Goal: Transaction & Acquisition: Purchase product/service

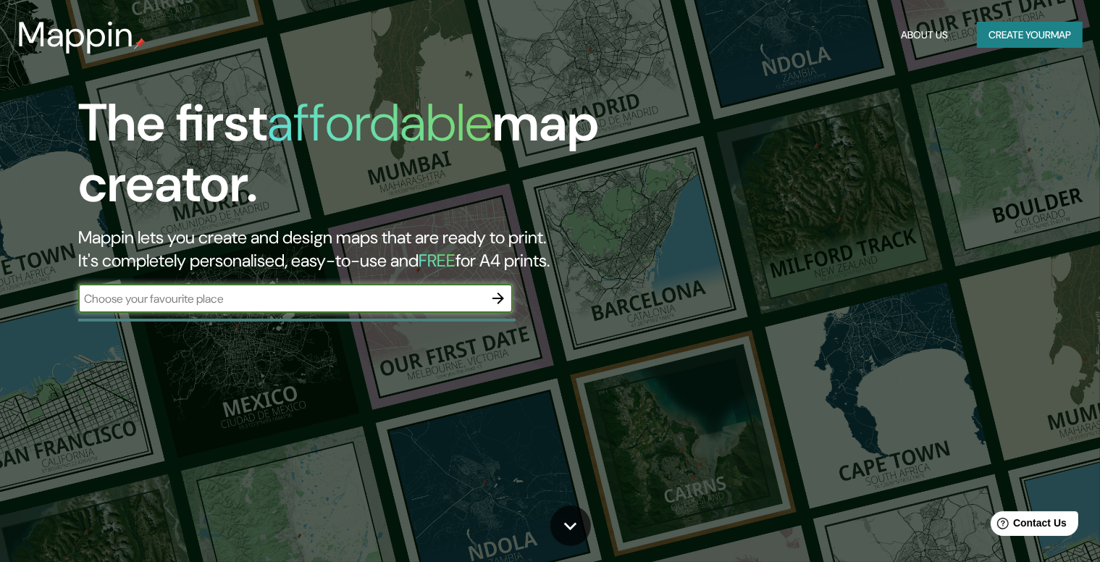
click at [222, 295] on input "text" at bounding box center [281, 298] width 406 height 17
type input "comunitat valenciana"
click at [500, 296] on icon "button" at bounding box center [498, 298] width 17 height 17
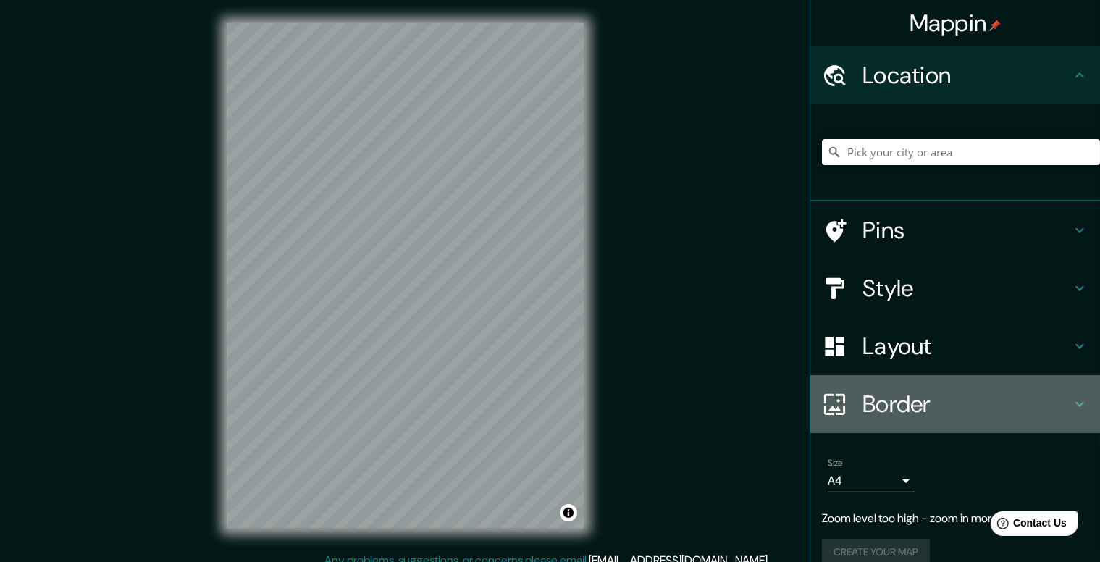
click at [985, 394] on h4 "Border" at bounding box center [967, 404] width 209 height 29
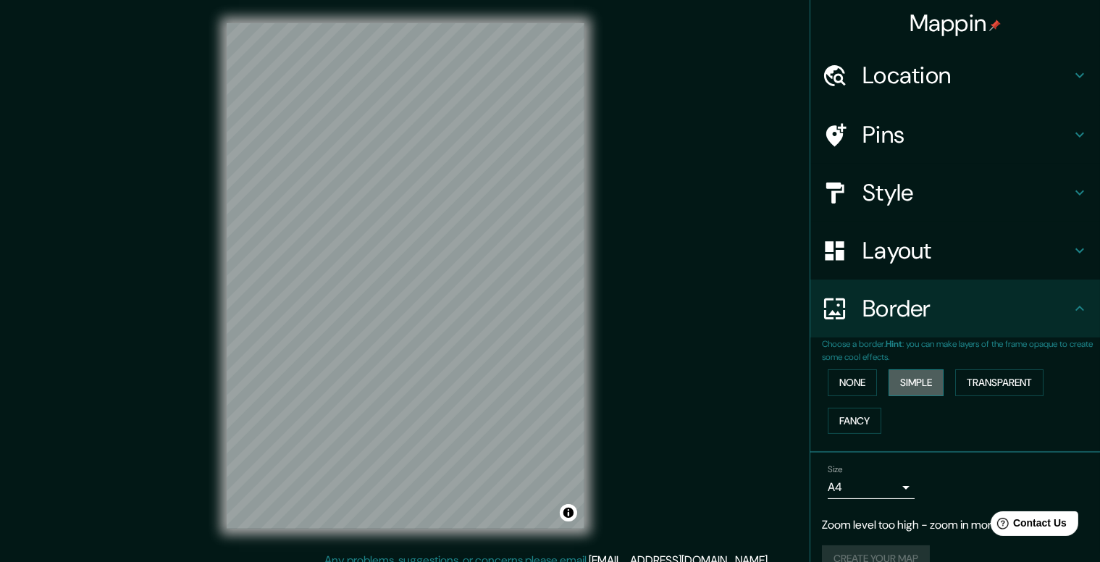
click at [910, 383] on button "Simple" at bounding box center [916, 382] width 55 height 27
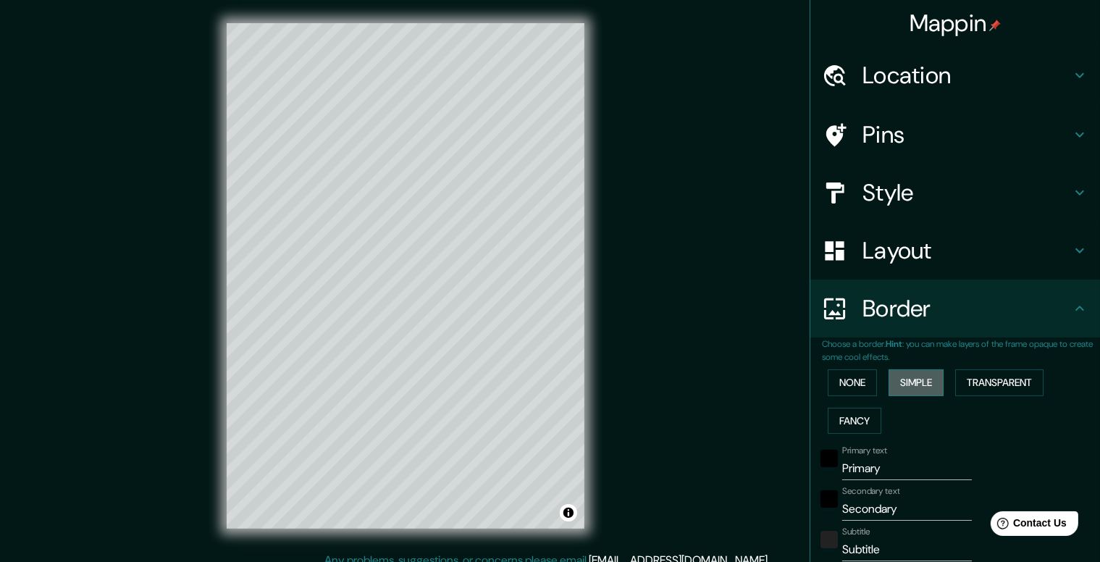
click at [910, 383] on button "Simple" at bounding box center [916, 382] width 55 height 27
type input "198"
type input "40"
click at [854, 411] on button "Fancy" at bounding box center [855, 421] width 54 height 27
click at [980, 386] on button "Transparent" at bounding box center [999, 382] width 88 height 27
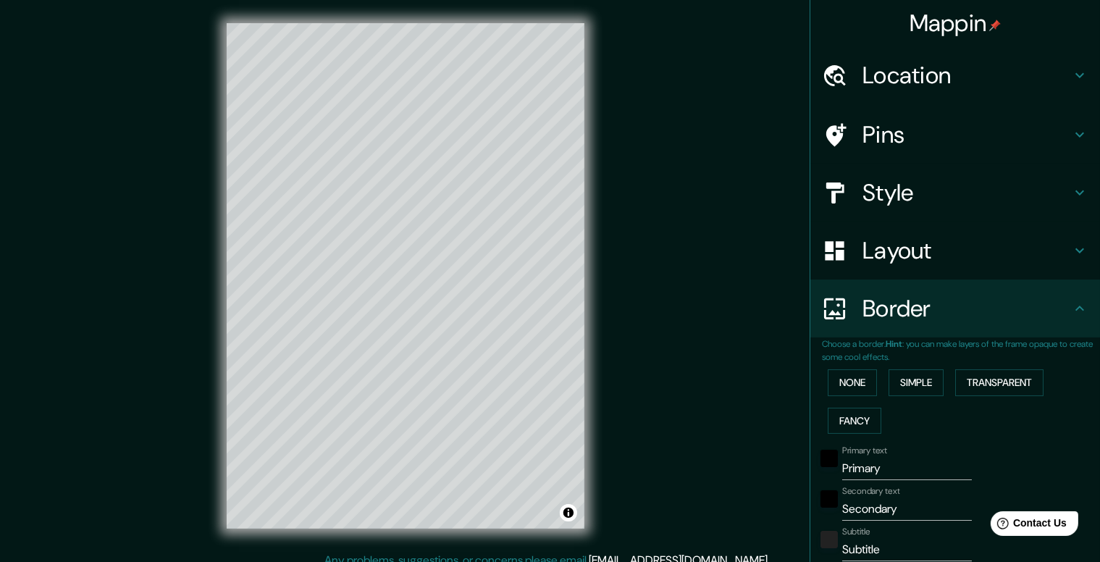
click at [890, 130] on h4 "Pins" at bounding box center [967, 134] width 209 height 29
type input "237"
type input "40"
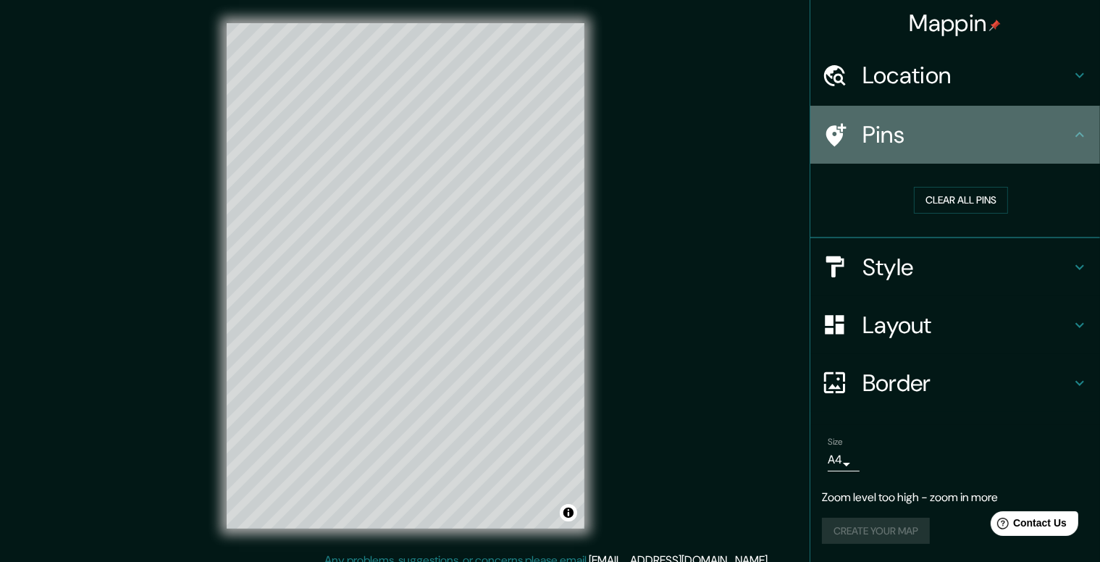
click at [828, 135] on icon at bounding box center [836, 134] width 20 height 23
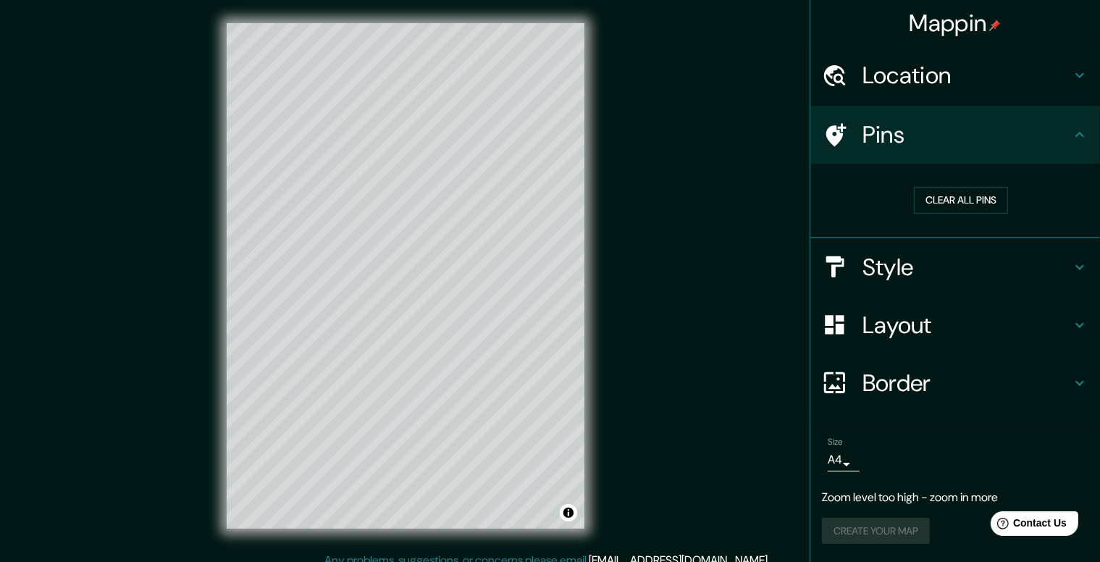
click at [930, 76] on h4 "Location" at bounding box center [967, 75] width 209 height 29
type input "237"
type input "40"
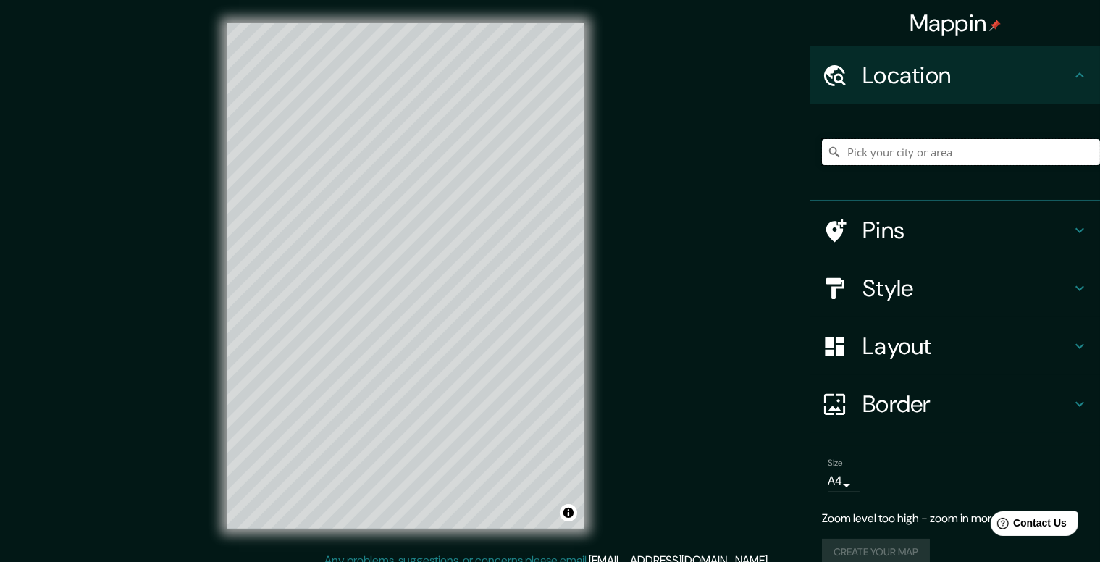
click at [912, 157] on input "Pick your city or area" at bounding box center [961, 152] width 278 height 26
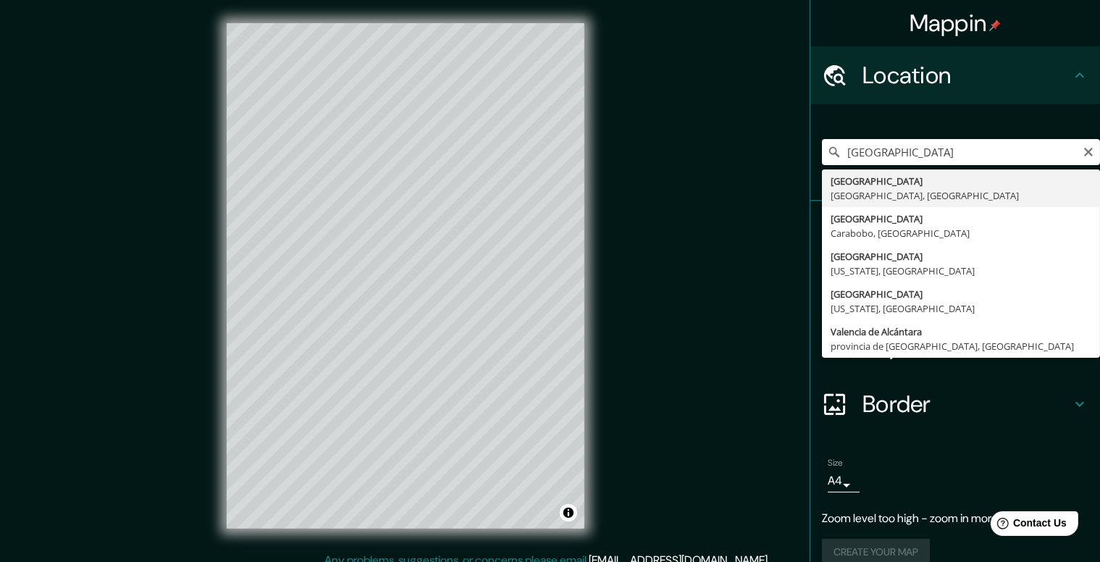
type input "[GEOGRAPHIC_DATA], [GEOGRAPHIC_DATA], [GEOGRAPHIC_DATA]"
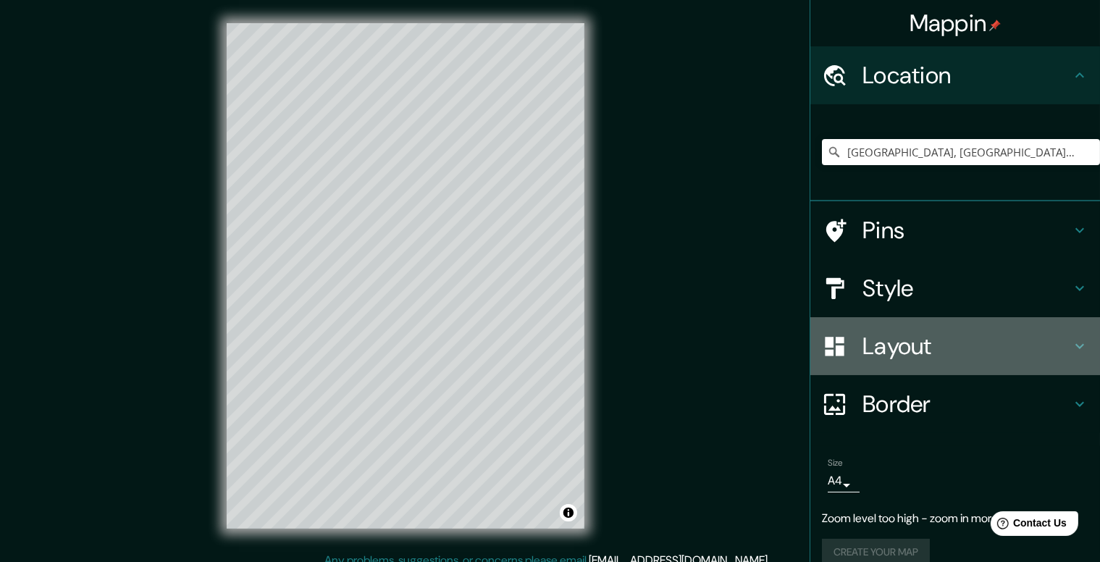
click at [986, 337] on h4 "Layout" at bounding box center [967, 346] width 209 height 29
type input "237"
type input "40"
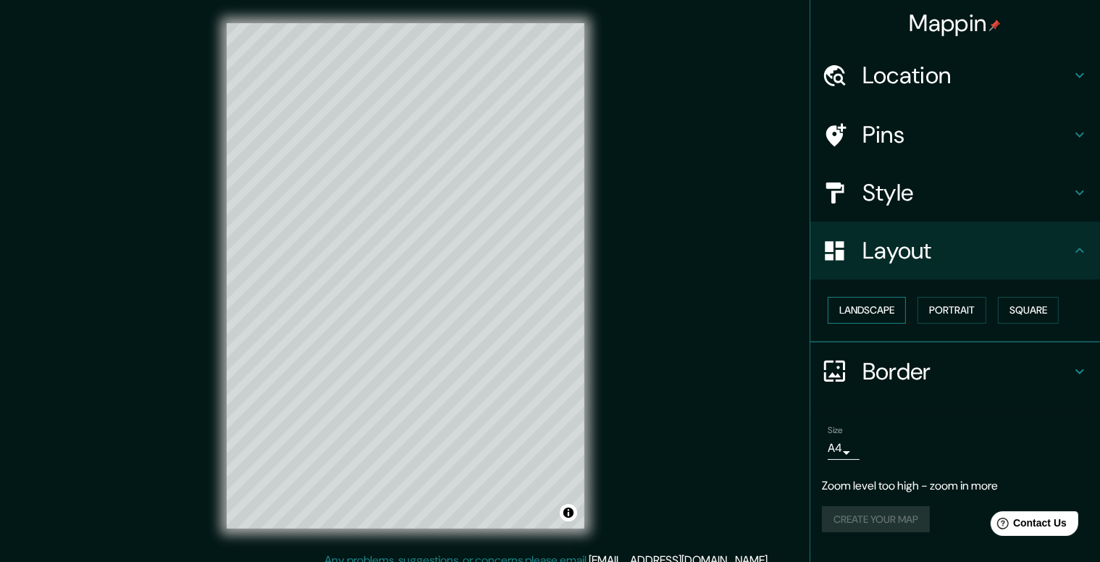
click at [868, 308] on button "Landscape" at bounding box center [867, 310] width 78 height 27
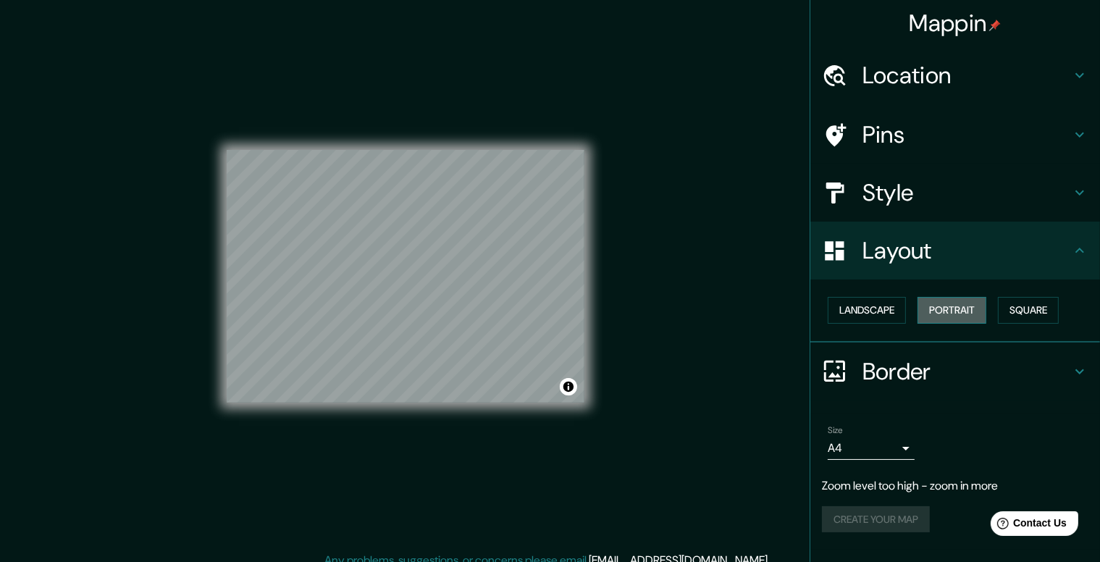
click at [959, 314] on button "Portrait" at bounding box center [952, 310] width 69 height 27
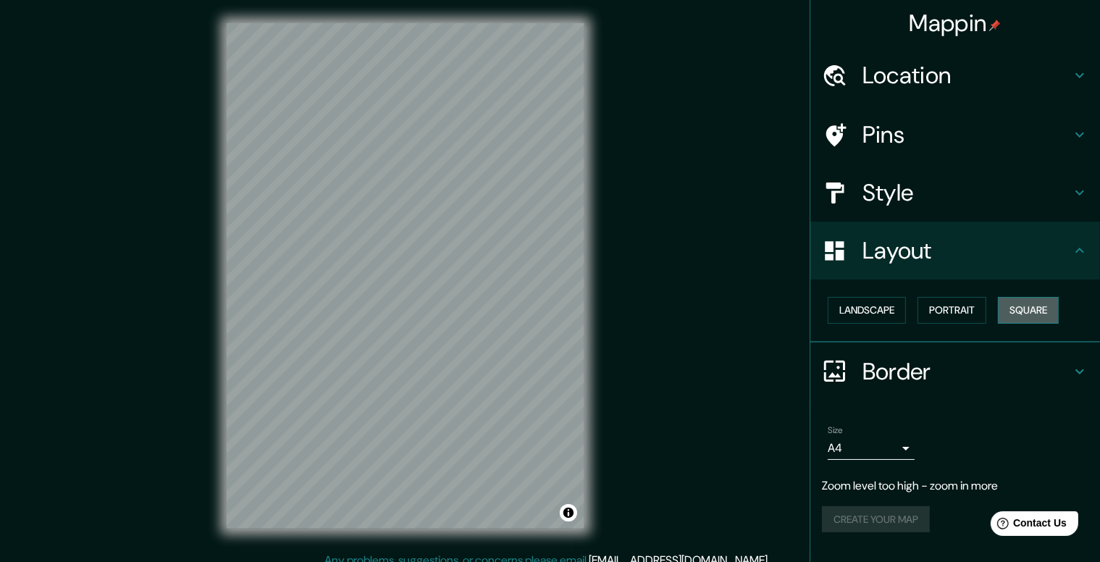
click at [1041, 313] on button "Square" at bounding box center [1028, 310] width 61 height 27
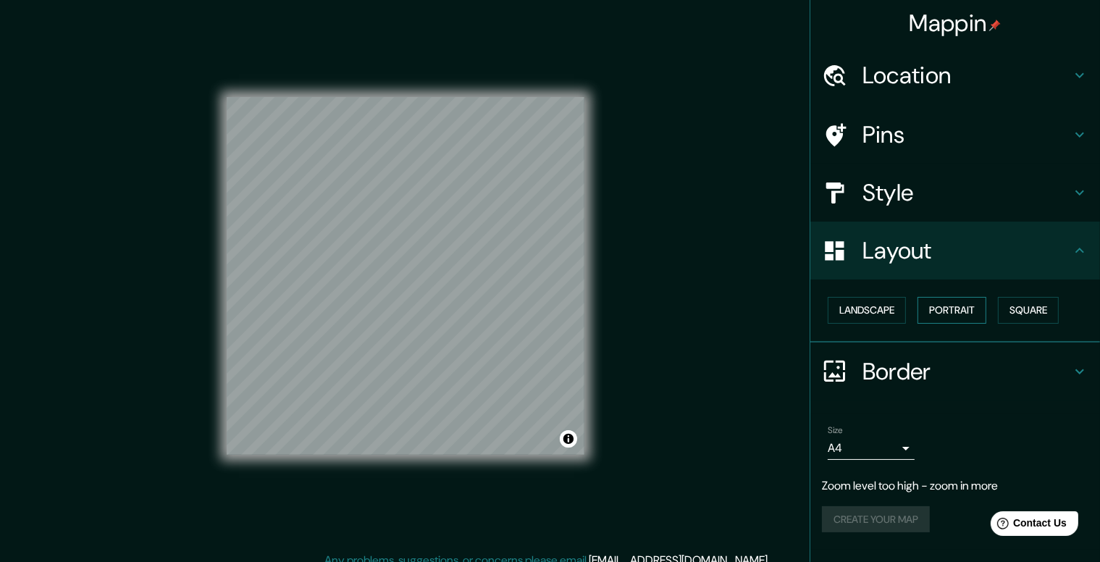
click at [956, 307] on button "Portrait" at bounding box center [952, 310] width 69 height 27
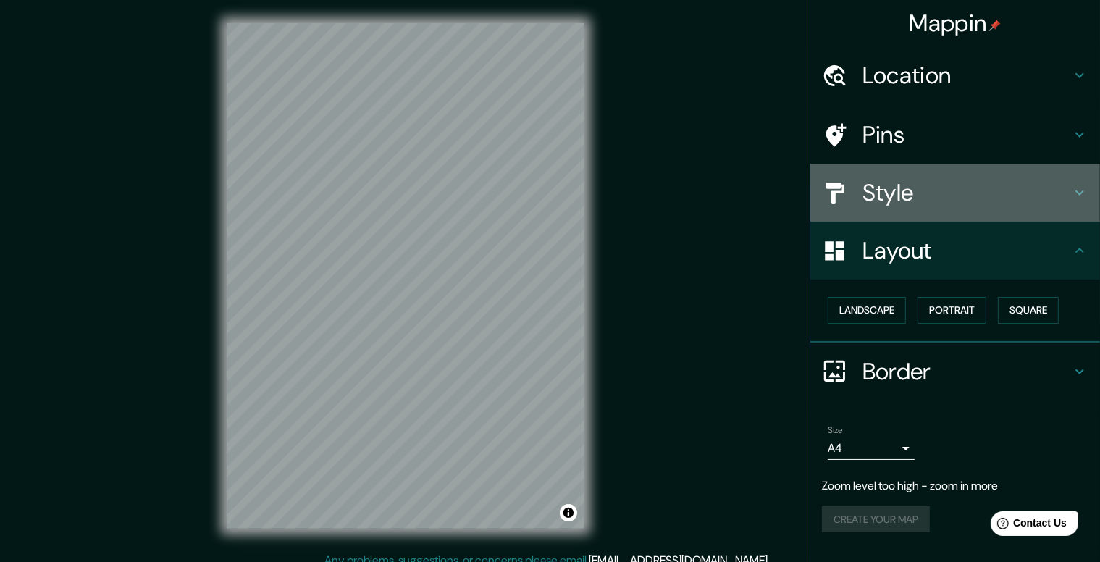
click at [933, 186] on h4 "Style" at bounding box center [967, 192] width 209 height 29
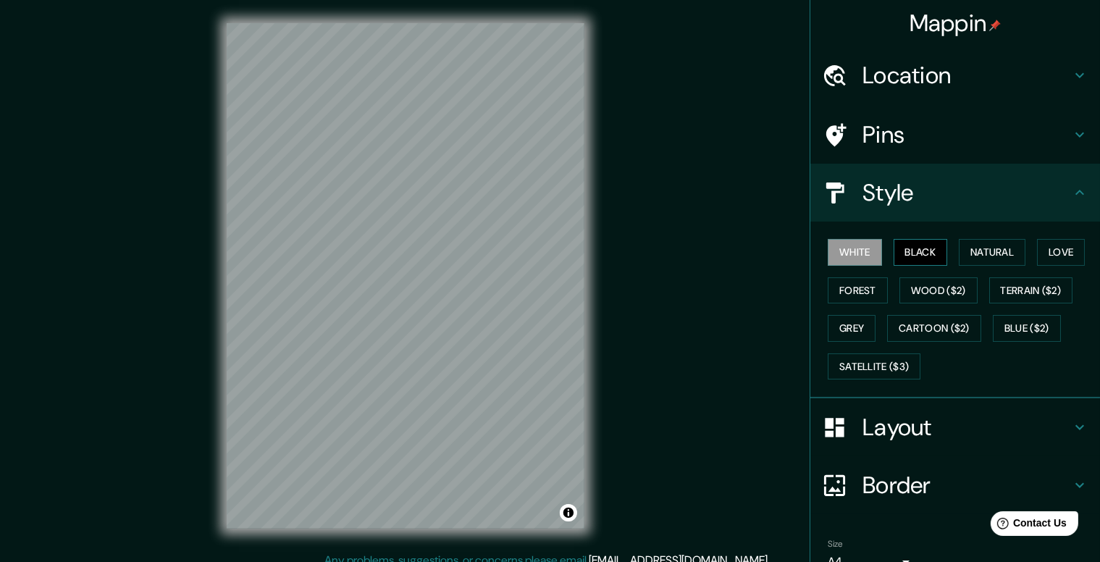
click at [921, 250] on button "Black" at bounding box center [921, 252] width 54 height 27
click at [993, 253] on button "Natural" at bounding box center [992, 252] width 67 height 27
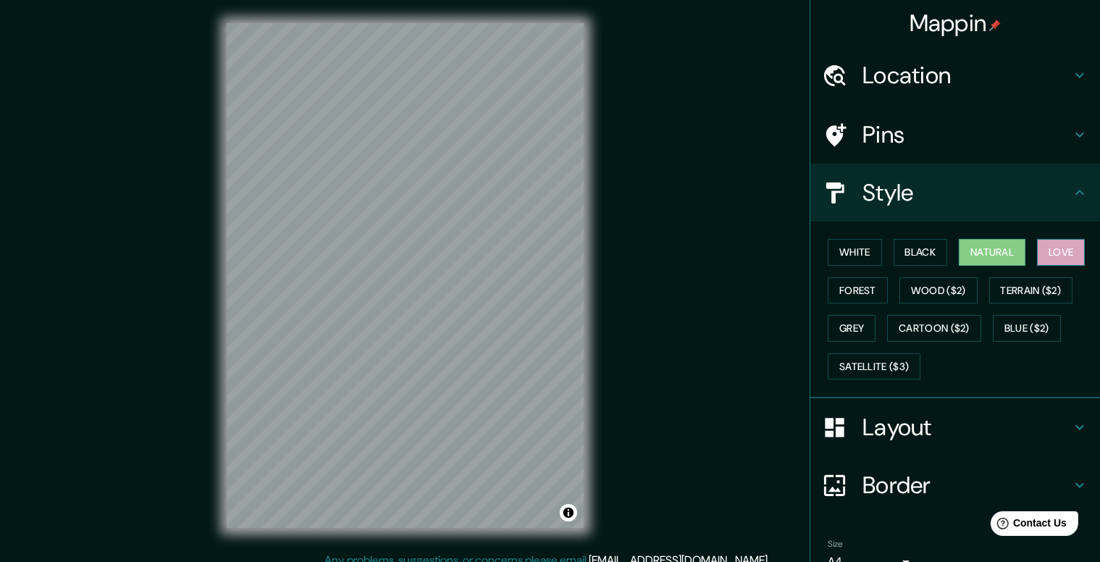
click at [1063, 254] on button "Love" at bounding box center [1061, 252] width 48 height 27
click at [838, 288] on button "Forest" at bounding box center [858, 290] width 60 height 27
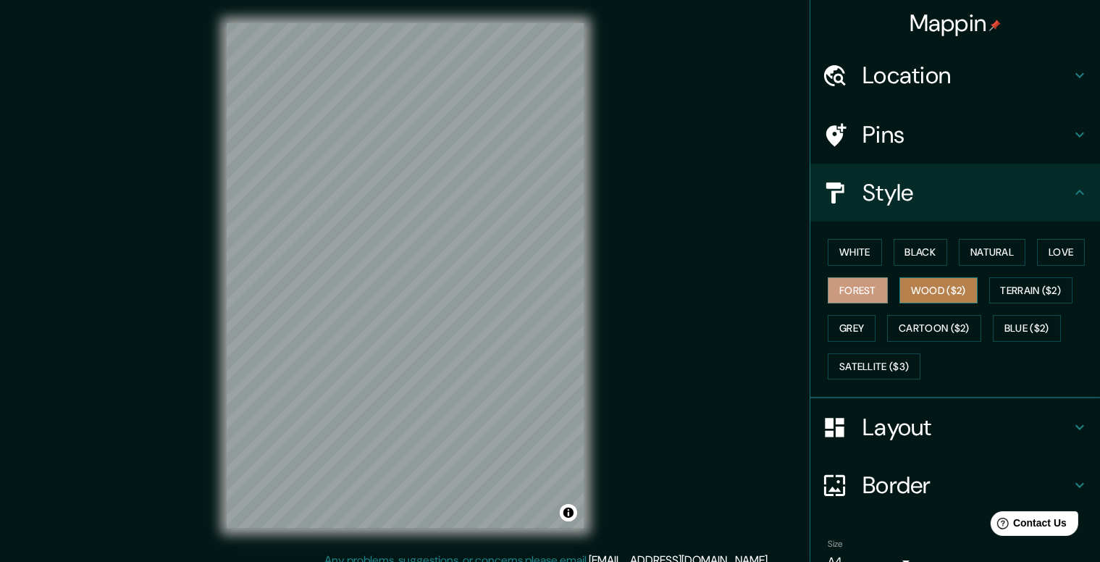
click at [923, 292] on button "Wood ($2)" at bounding box center [938, 290] width 78 height 27
click at [1012, 288] on button "Terrain ($2)" at bounding box center [1031, 290] width 84 height 27
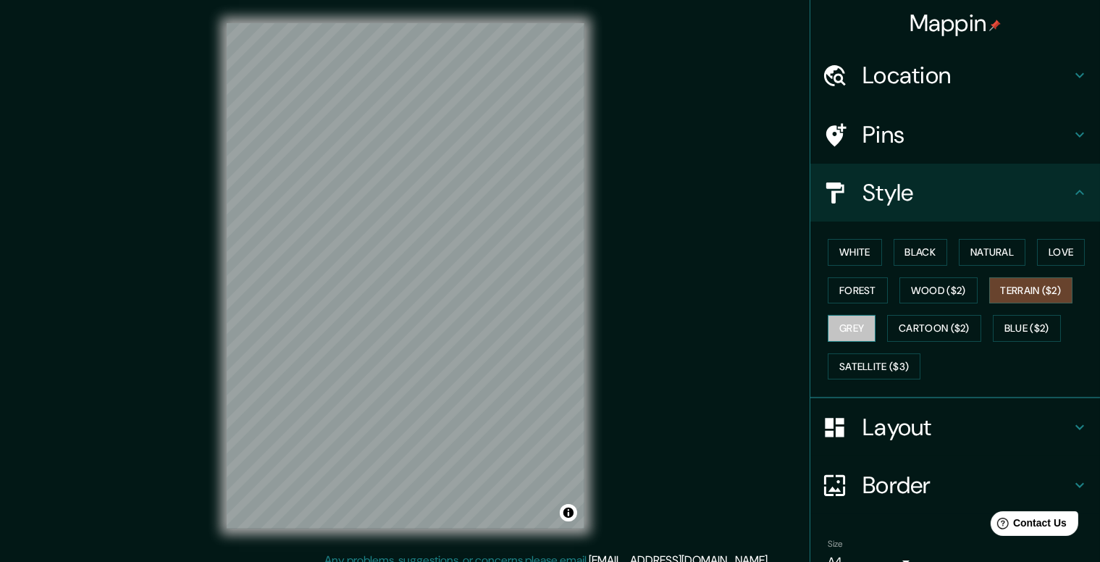
click at [831, 330] on button "Grey" at bounding box center [852, 328] width 48 height 27
click at [906, 330] on button "Cartoon ($2)" at bounding box center [934, 328] width 94 height 27
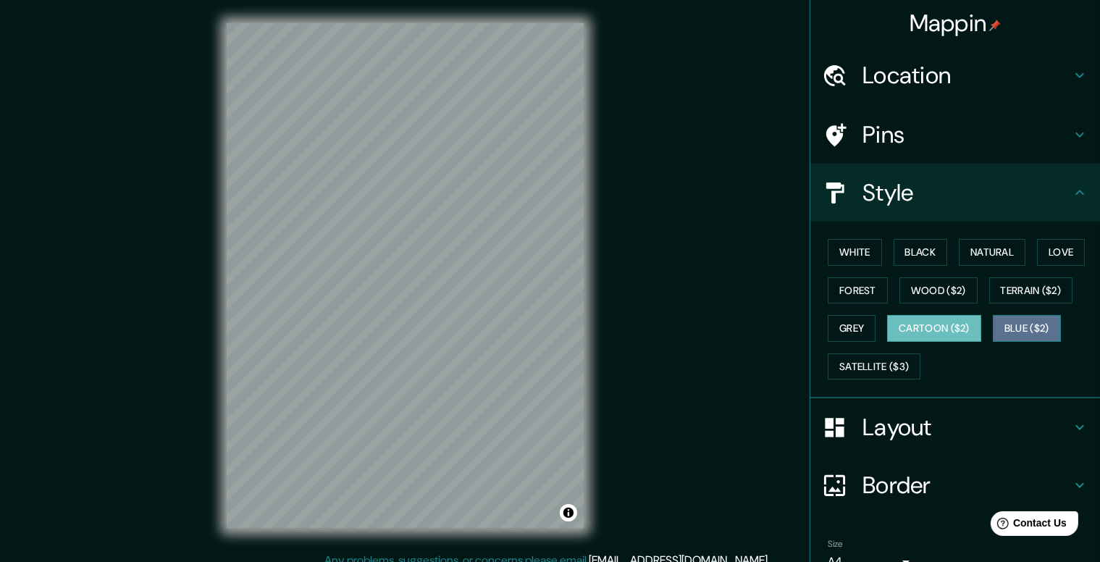
click at [1012, 334] on button "Blue ($2)" at bounding box center [1027, 328] width 68 height 27
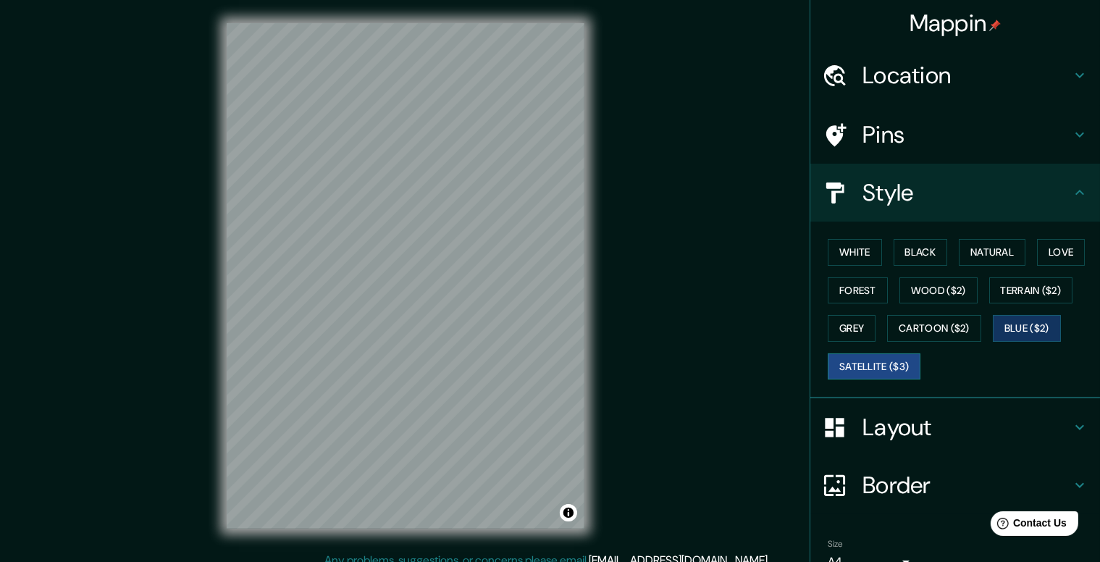
click at [852, 365] on button "Satellite ($3)" at bounding box center [874, 366] width 93 height 27
click at [919, 250] on button "Black" at bounding box center [921, 252] width 54 height 27
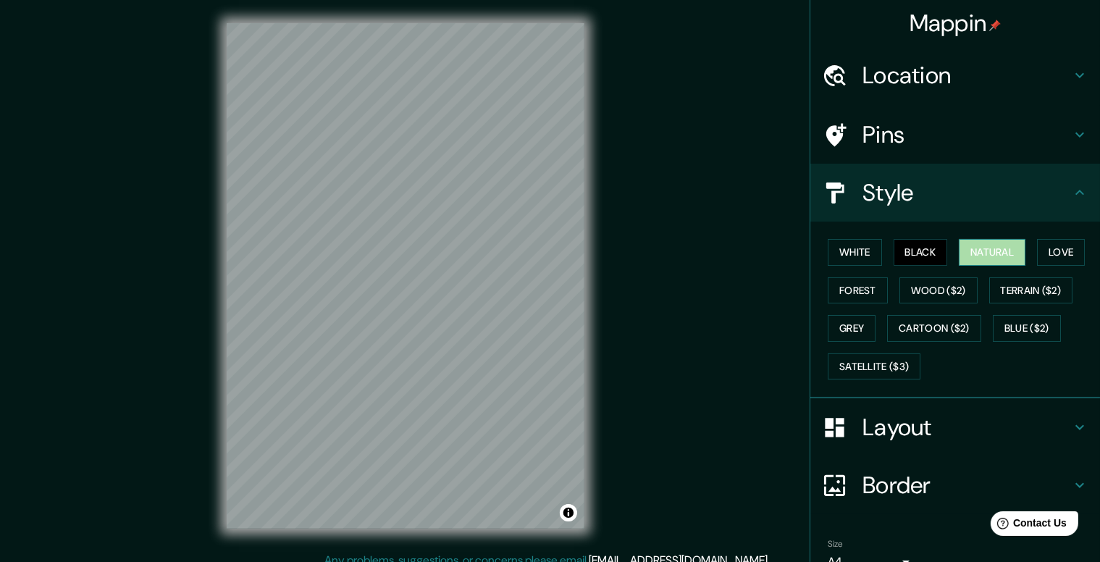
click at [986, 247] on button "Natural" at bounding box center [992, 252] width 67 height 27
click at [1047, 252] on button "Love" at bounding box center [1061, 252] width 48 height 27
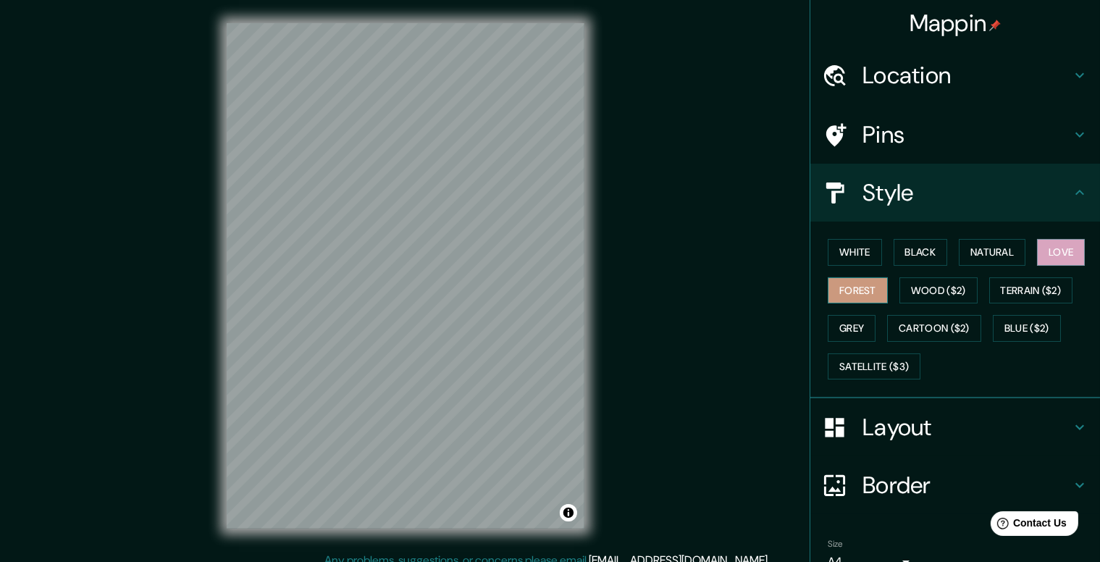
click at [856, 293] on button "Forest" at bounding box center [858, 290] width 60 height 27
click at [836, 321] on button "Grey" at bounding box center [852, 328] width 48 height 27
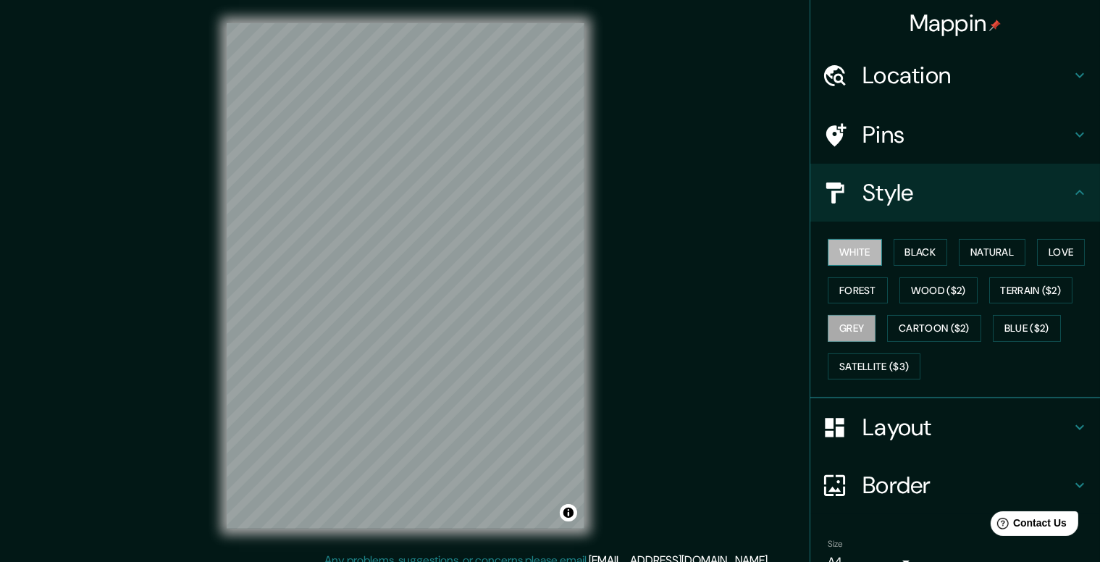
click at [844, 254] on button "White" at bounding box center [855, 252] width 54 height 27
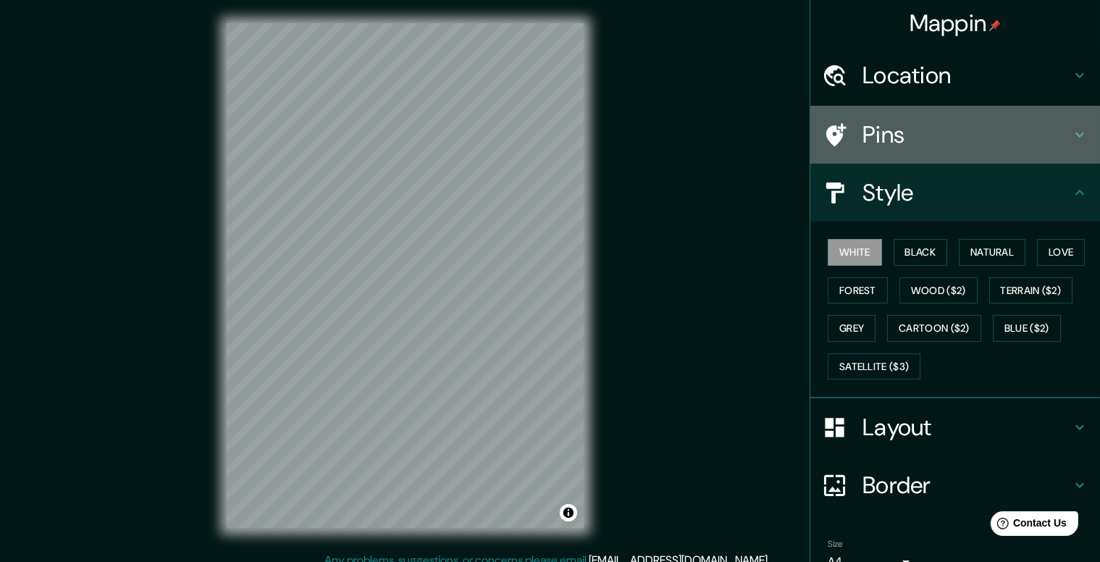
click at [863, 135] on h4 "Pins" at bounding box center [967, 134] width 209 height 29
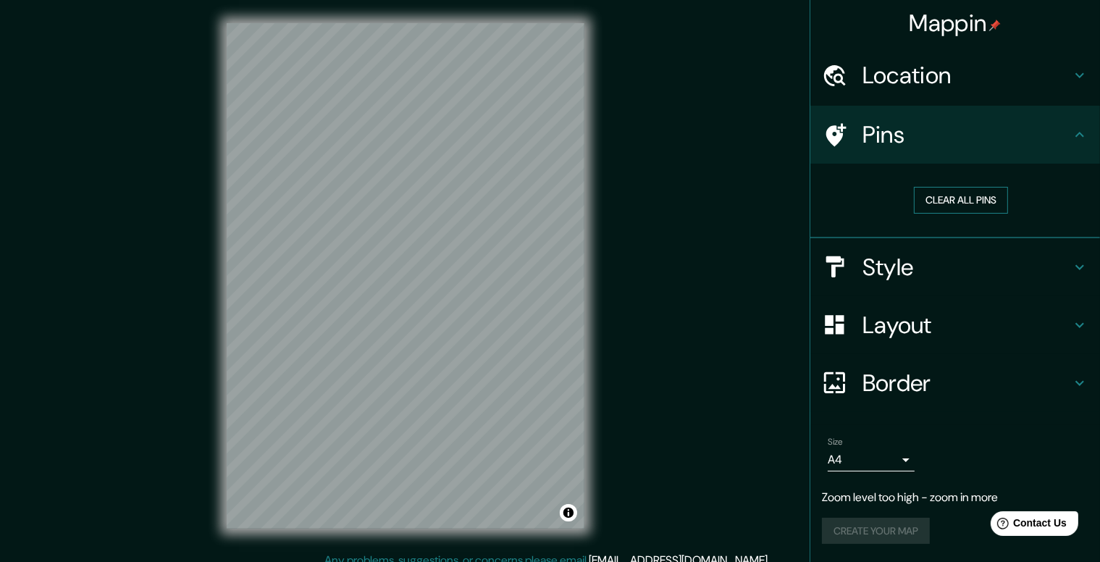
click at [957, 199] on button "Clear all pins" at bounding box center [961, 200] width 94 height 27
drag, startPoint x: 952, startPoint y: 134, endPoint x: 1001, endPoint y: 134, distance: 48.5
click at [1001, 134] on h4 "Pins" at bounding box center [967, 134] width 209 height 29
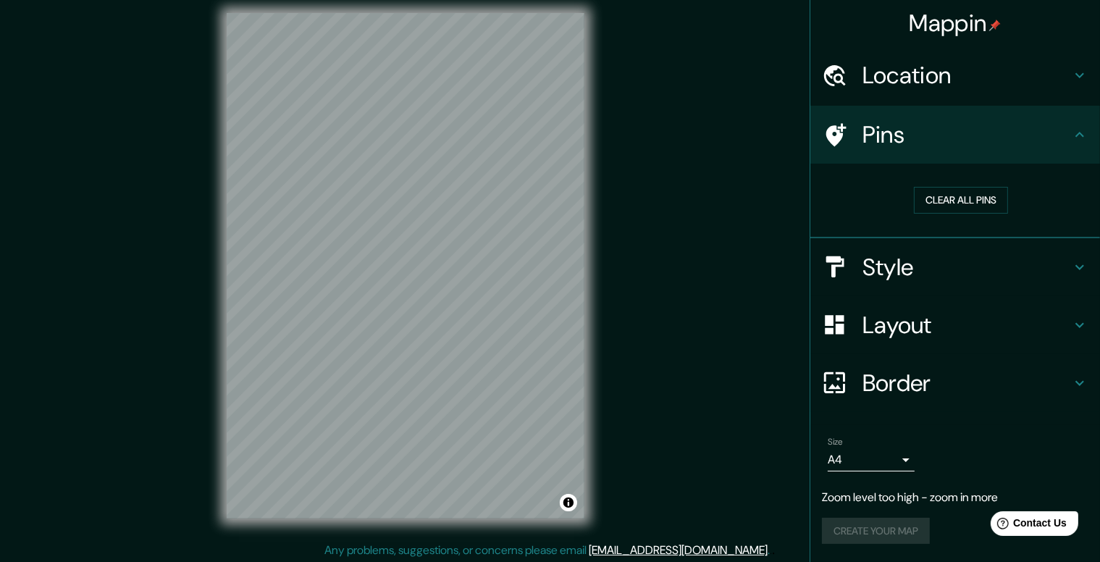
scroll to position [13, 0]
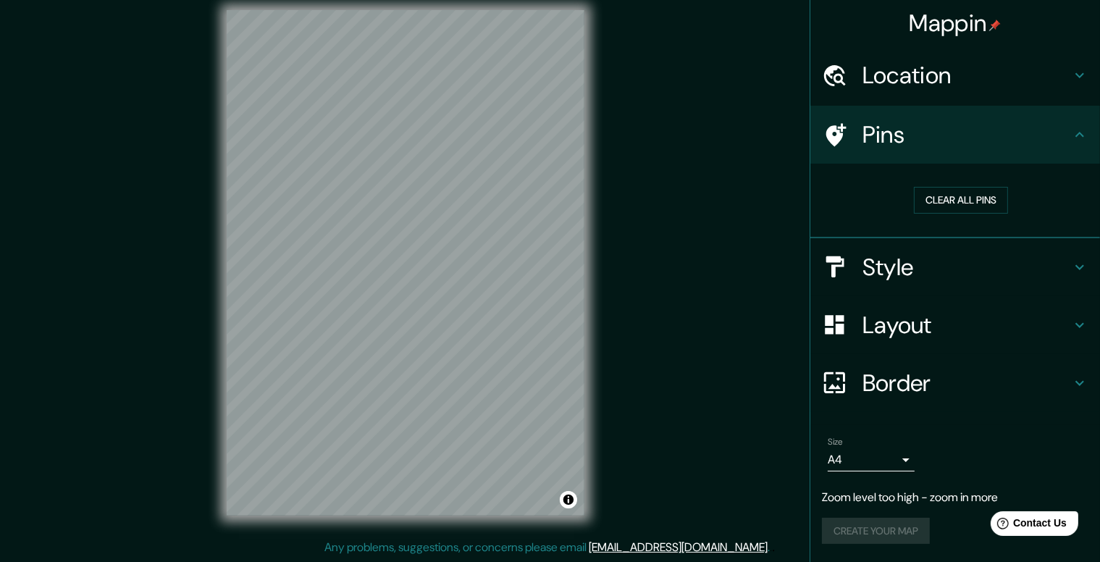
click at [923, 140] on h4 "Pins" at bounding box center [967, 134] width 209 height 29
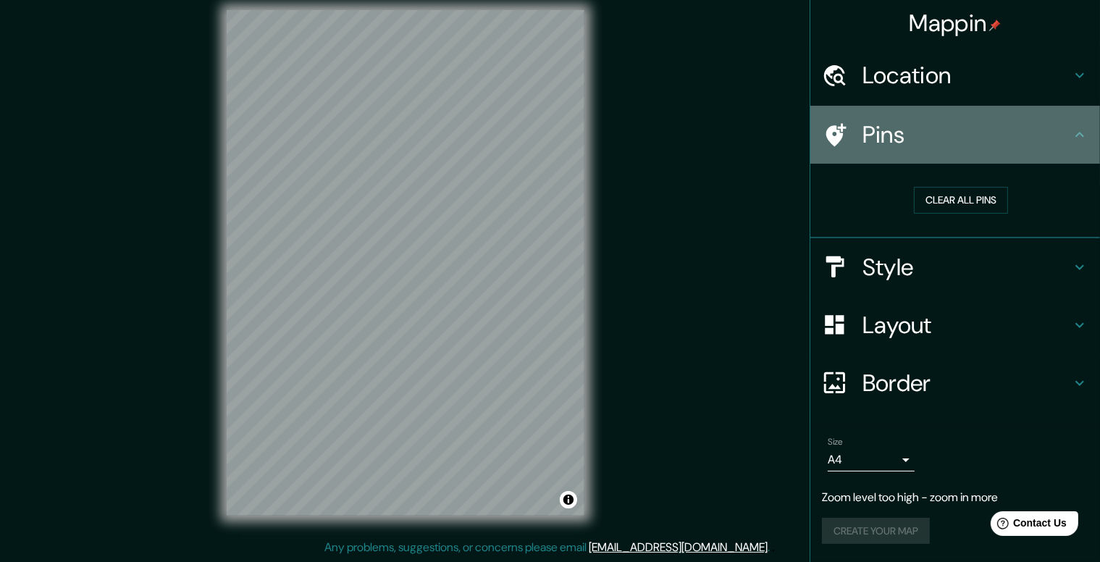
click at [923, 140] on h4 "Pins" at bounding box center [967, 134] width 209 height 29
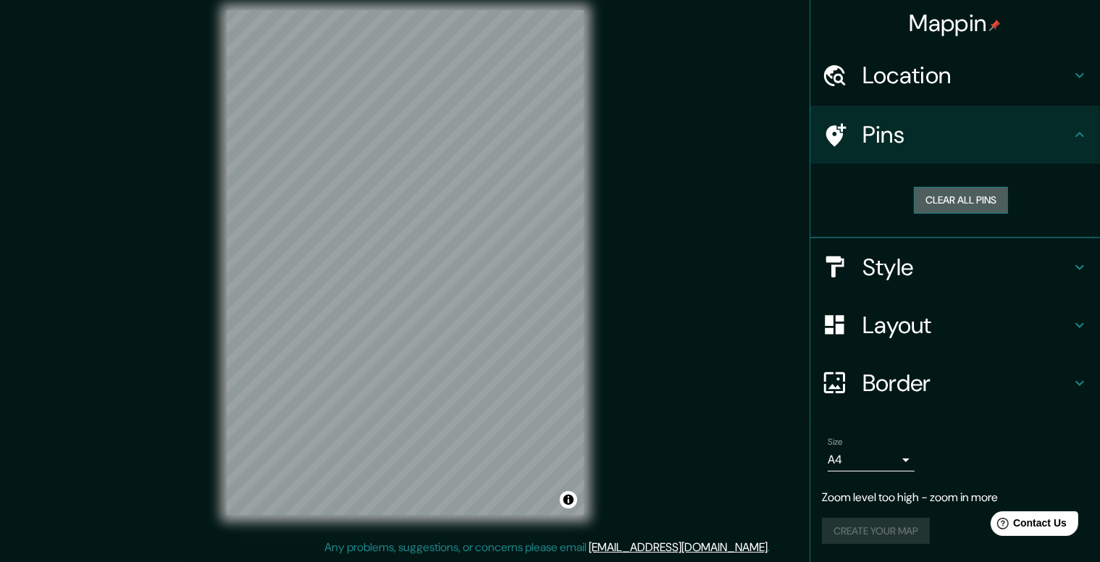
click at [951, 203] on button "Clear all pins" at bounding box center [961, 200] width 94 height 27
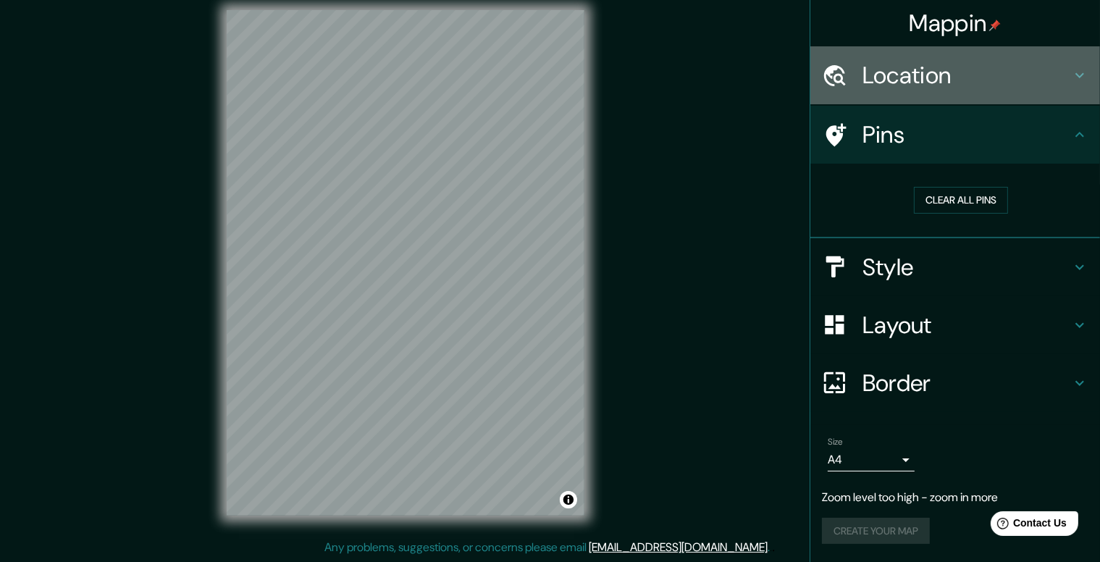
click at [950, 67] on h4 "Location" at bounding box center [967, 75] width 209 height 29
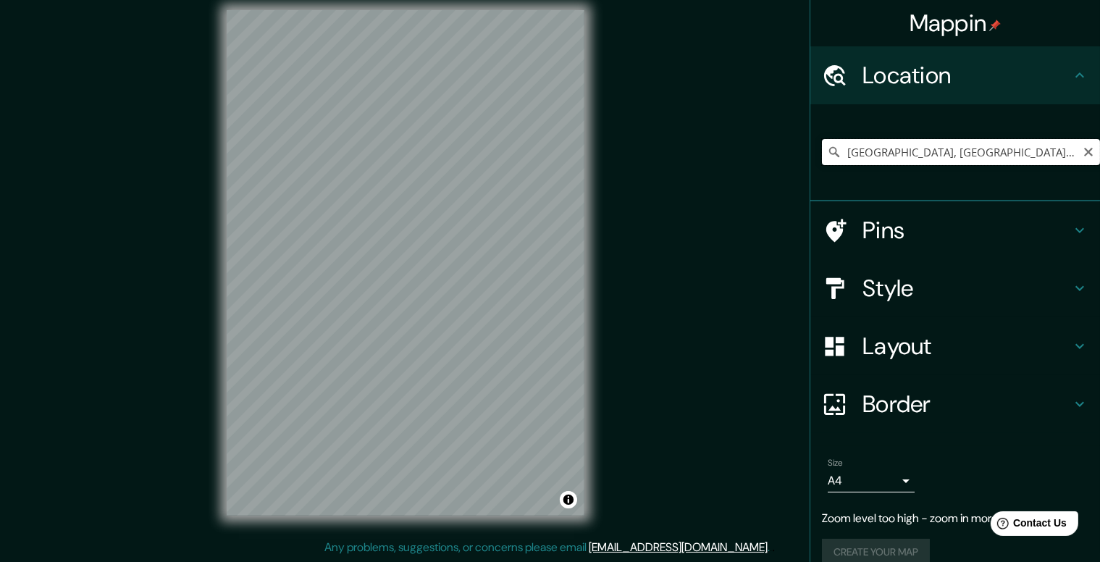
click at [898, 152] on input "[GEOGRAPHIC_DATA], [GEOGRAPHIC_DATA], [GEOGRAPHIC_DATA]" at bounding box center [961, 152] width 278 height 26
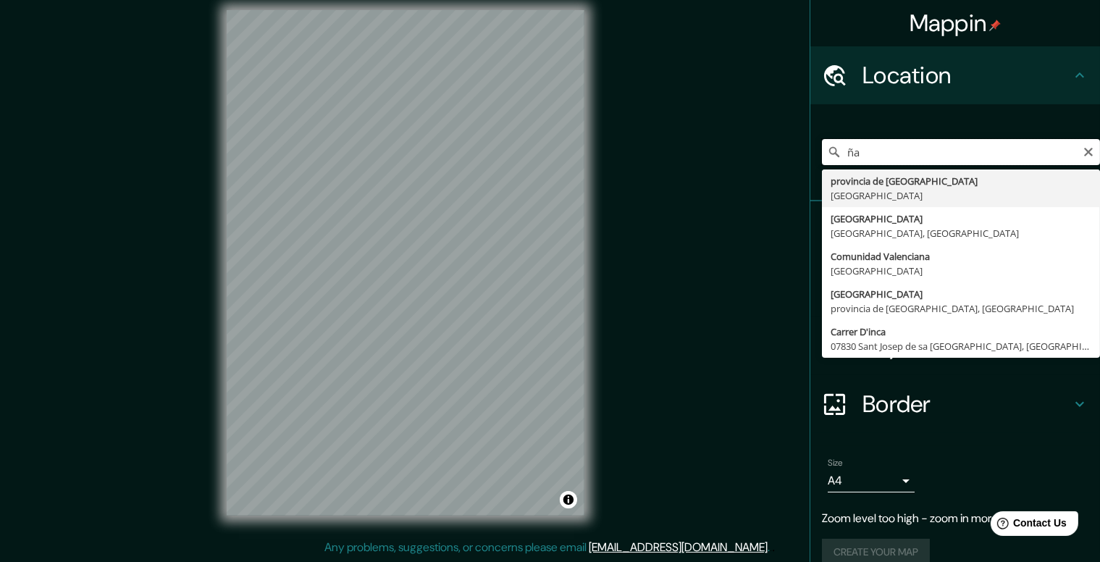
type input "a"
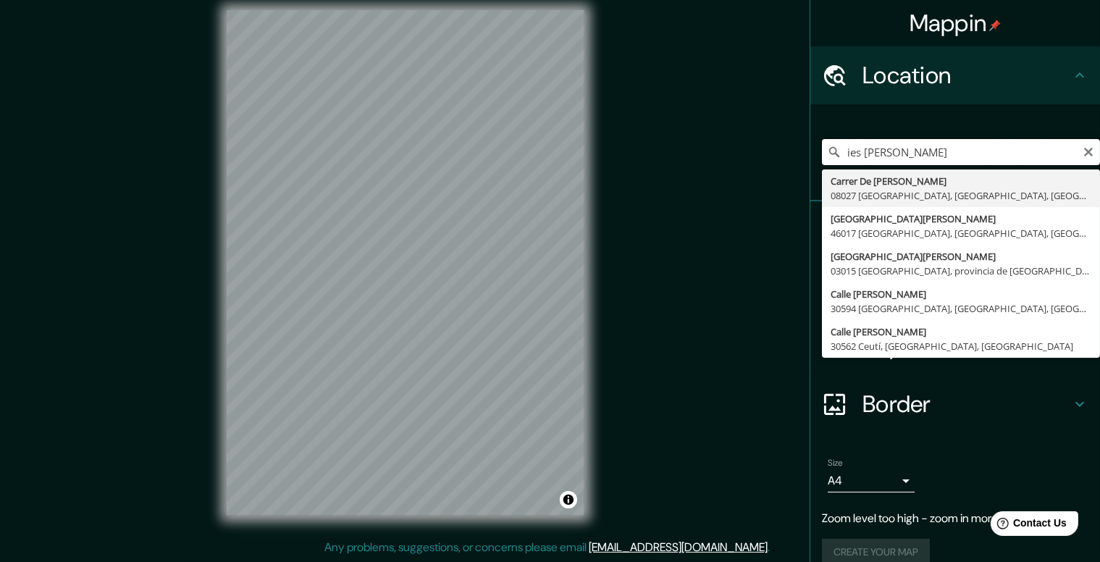
drag, startPoint x: 929, startPoint y: 148, endPoint x: 815, endPoint y: 155, distance: 113.9
click at [822, 155] on div "ies juan de garay [STREET_ADDRESS][PERSON_NAME], [GEOGRAPHIC_DATA], [GEOGRAPHIC…" at bounding box center [961, 152] width 278 height 26
type input "i"
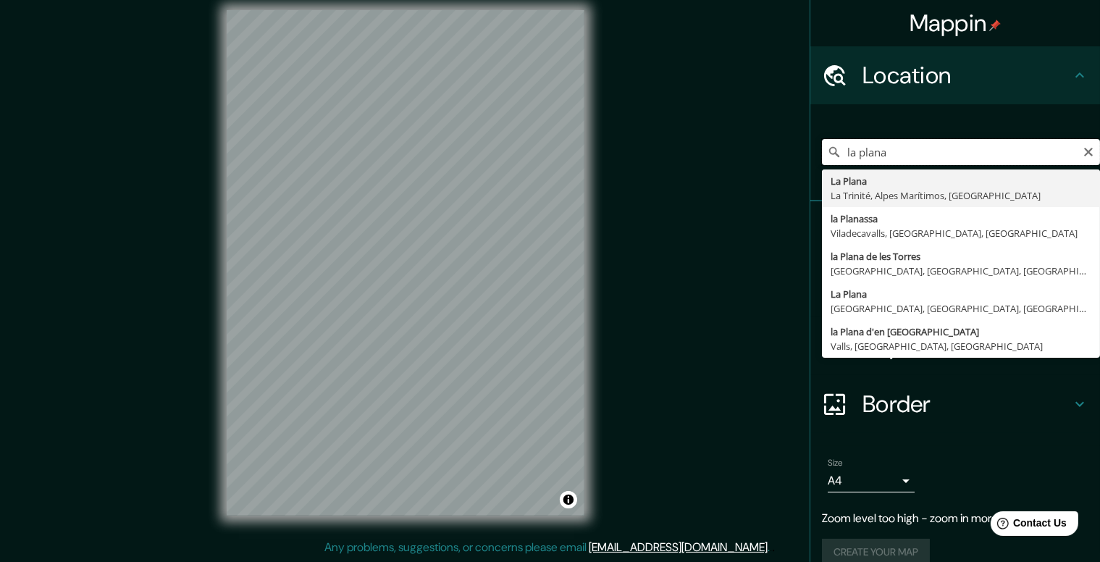
drag, startPoint x: 888, startPoint y: 154, endPoint x: 821, endPoint y: 154, distance: 67.4
click at [822, 154] on div "la plana [GEOGRAPHIC_DATA], [GEOGRAPHIC_DATA], [GEOGRAPHIC_DATA] [GEOGRAPHIC_DA…" at bounding box center [961, 152] width 278 height 26
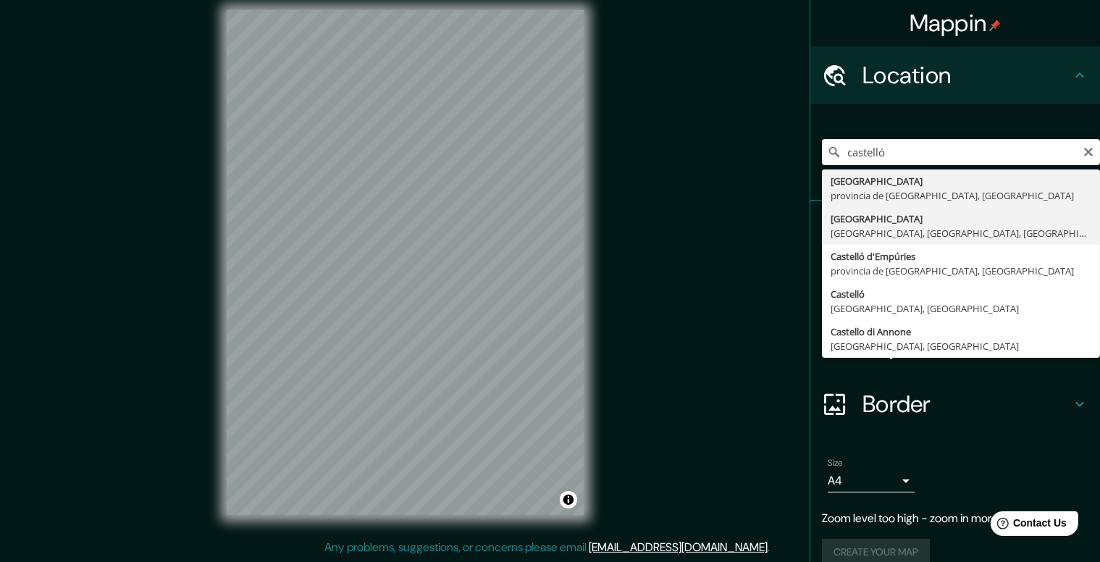
type input "[GEOGRAPHIC_DATA], [GEOGRAPHIC_DATA], [GEOGRAPHIC_DATA], [GEOGRAPHIC_DATA]"
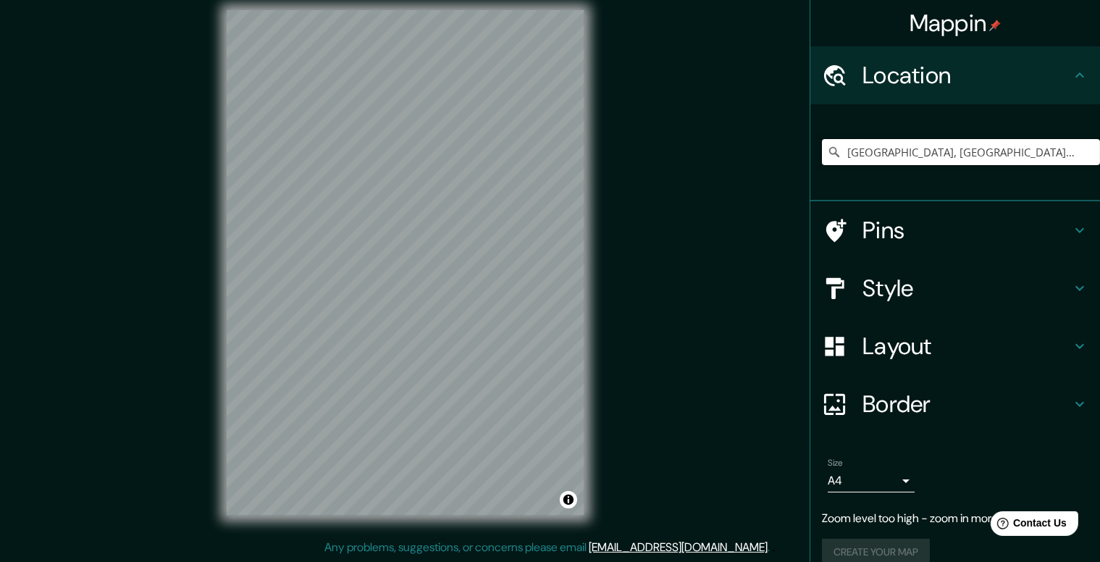
scroll to position [0, 0]
click at [870, 524] on button "Create your map" at bounding box center [876, 523] width 108 height 27
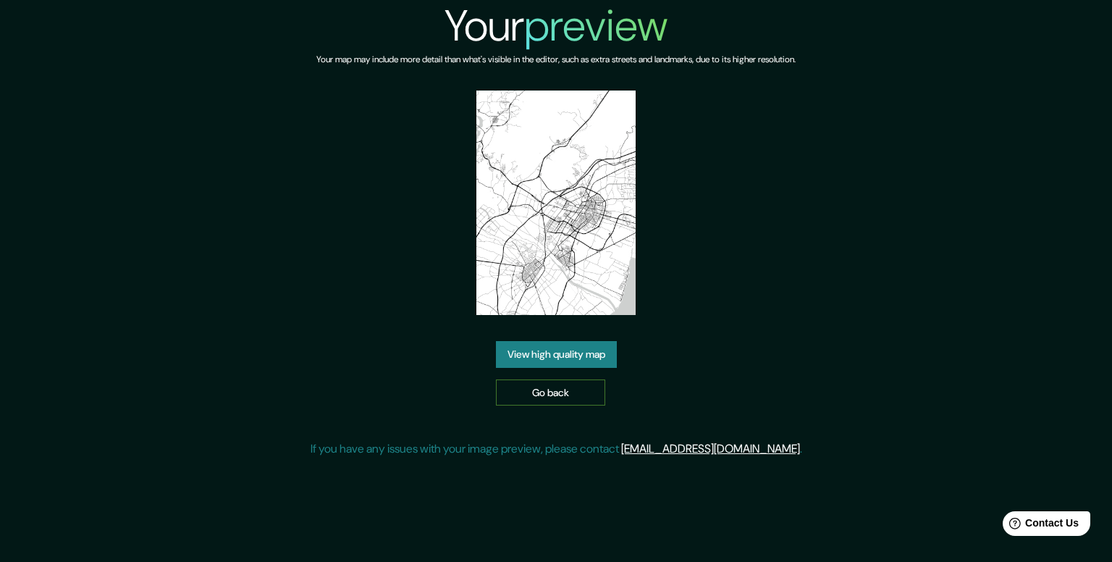
click at [580, 397] on link "Go back" at bounding box center [550, 392] width 109 height 27
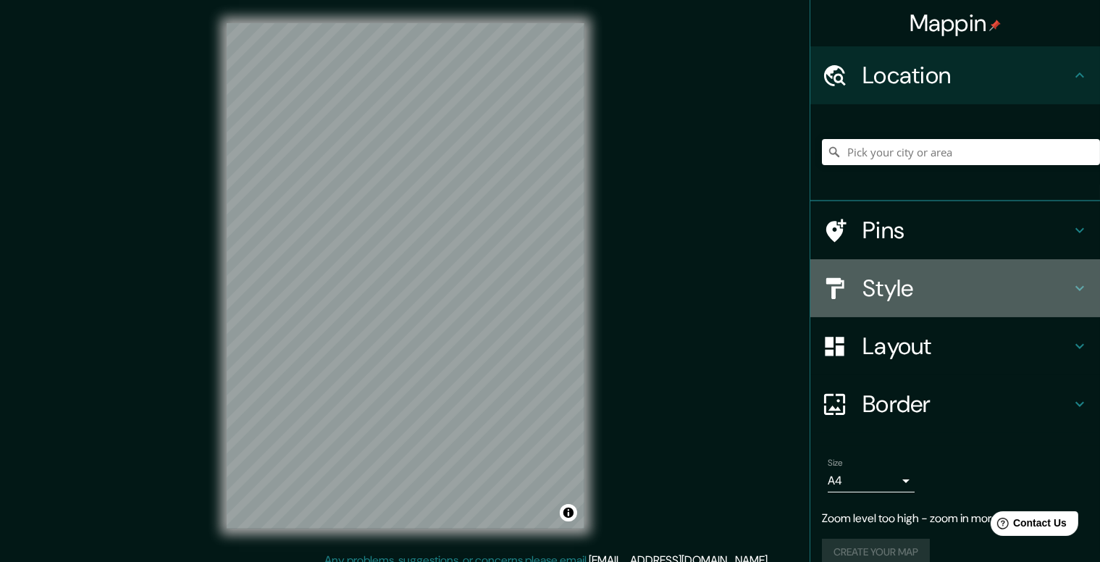
click at [866, 282] on h4 "Style" at bounding box center [967, 288] width 209 height 29
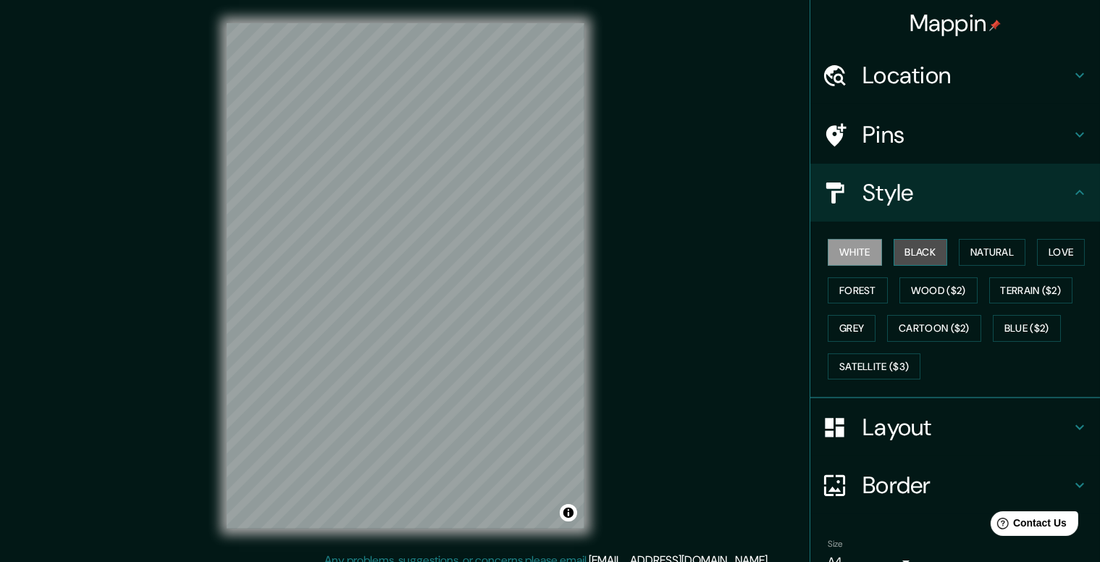
click at [912, 254] on button "Black" at bounding box center [921, 252] width 54 height 27
click at [997, 253] on button "Natural" at bounding box center [992, 252] width 67 height 27
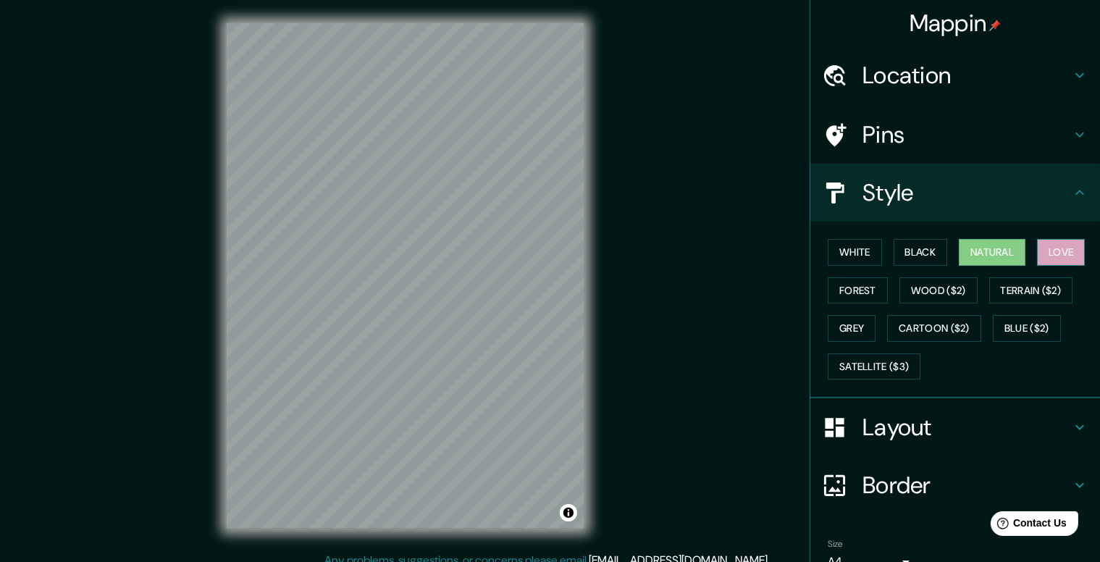
click at [1058, 253] on button "Love" at bounding box center [1061, 252] width 48 height 27
click at [1071, 136] on icon at bounding box center [1079, 134] width 17 height 17
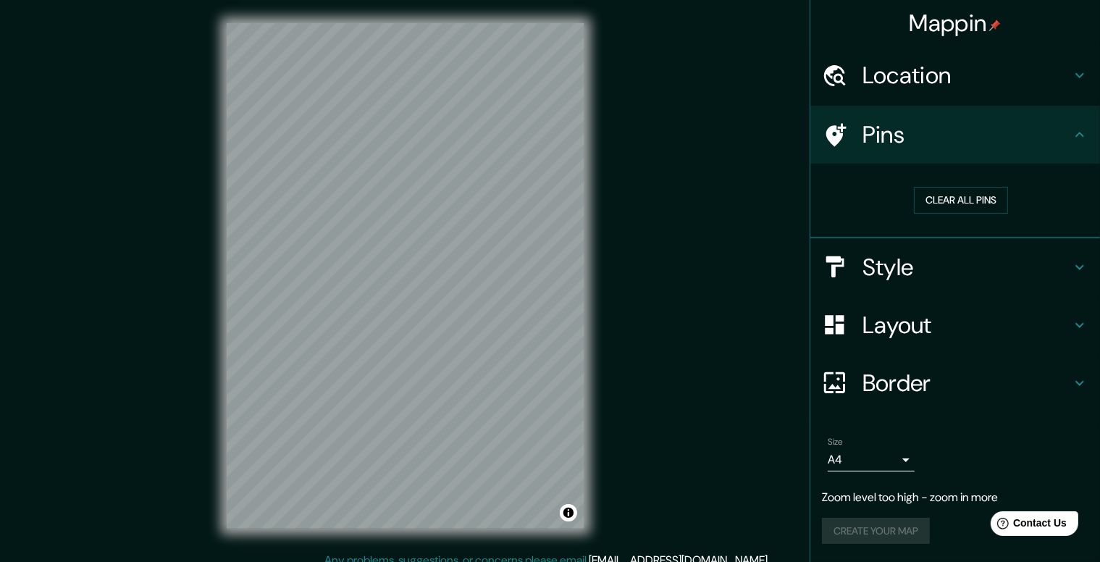
click at [877, 212] on div "Clear all pins" at bounding box center [961, 200] width 278 height 50
click at [1064, 212] on div "Clear all pins" at bounding box center [961, 200] width 255 height 27
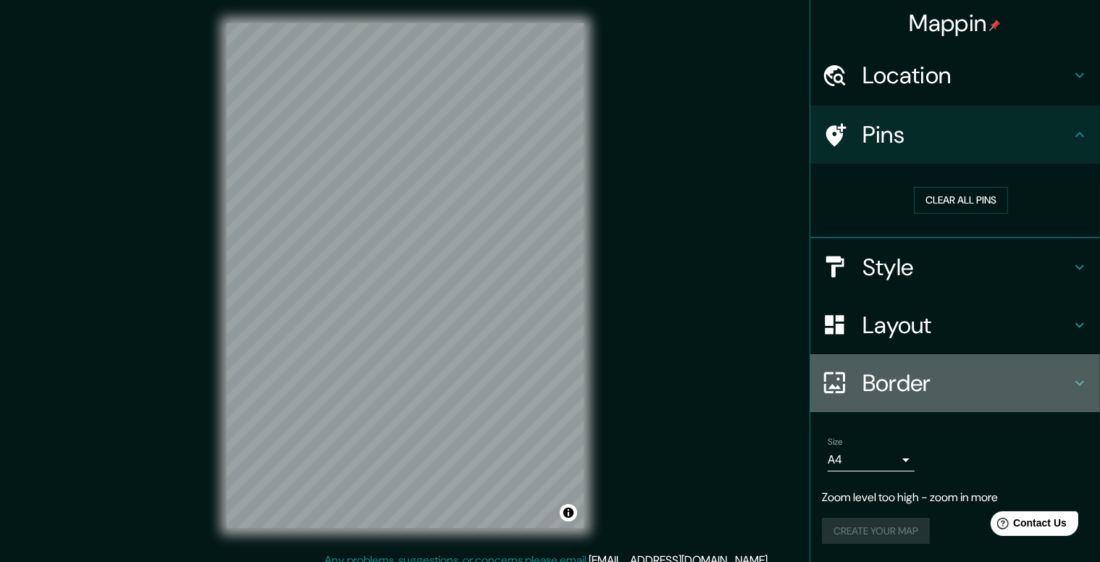
click at [926, 382] on h4 "Border" at bounding box center [967, 383] width 209 height 29
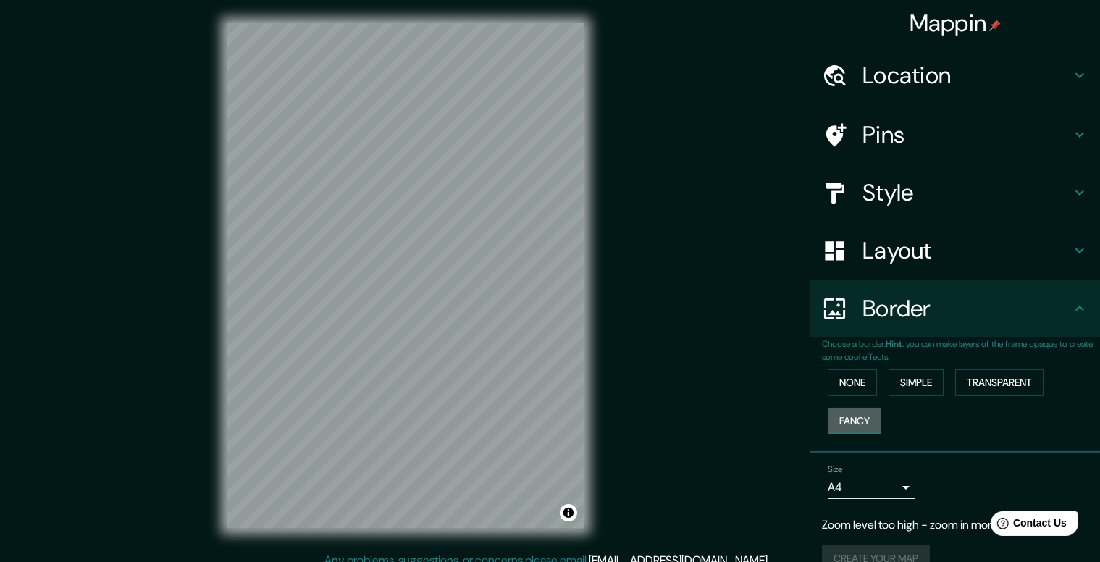
click at [856, 415] on button "Fancy" at bounding box center [855, 421] width 54 height 27
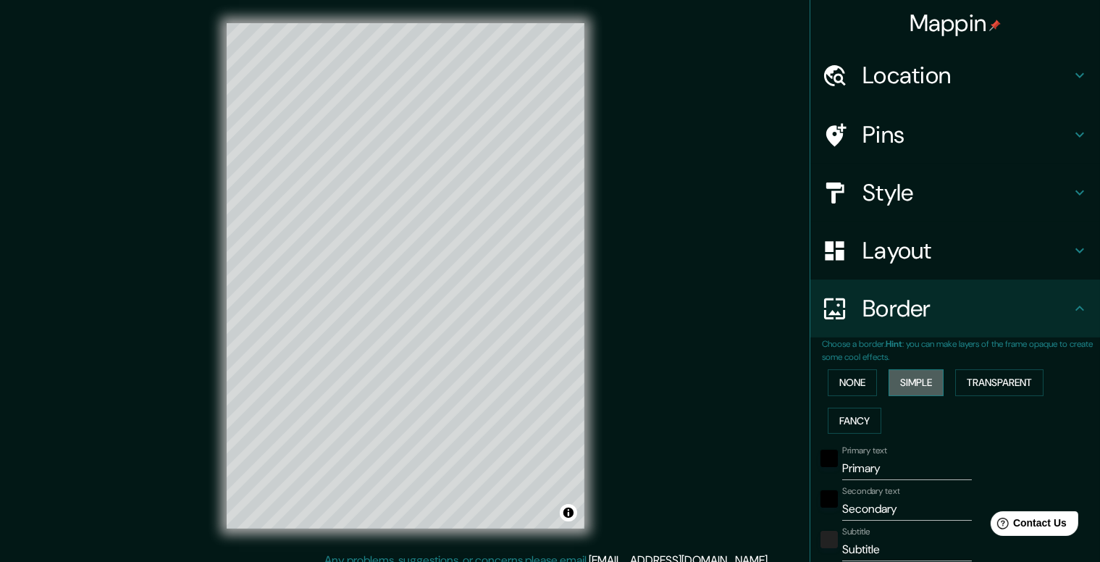
click at [897, 383] on button "Simple" at bounding box center [916, 382] width 55 height 27
click at [838, 381] on button "None" at bounding box center [852, 382] width 49 height 27
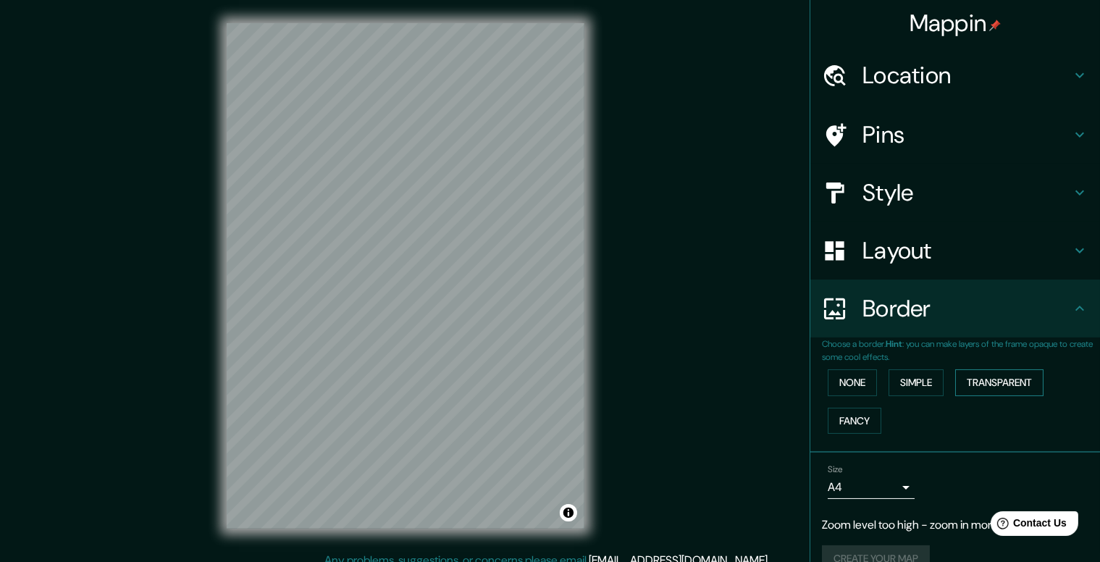
click at [965, 380] on button "Transparent" at bounding box center [999, 382] width 88 height 27
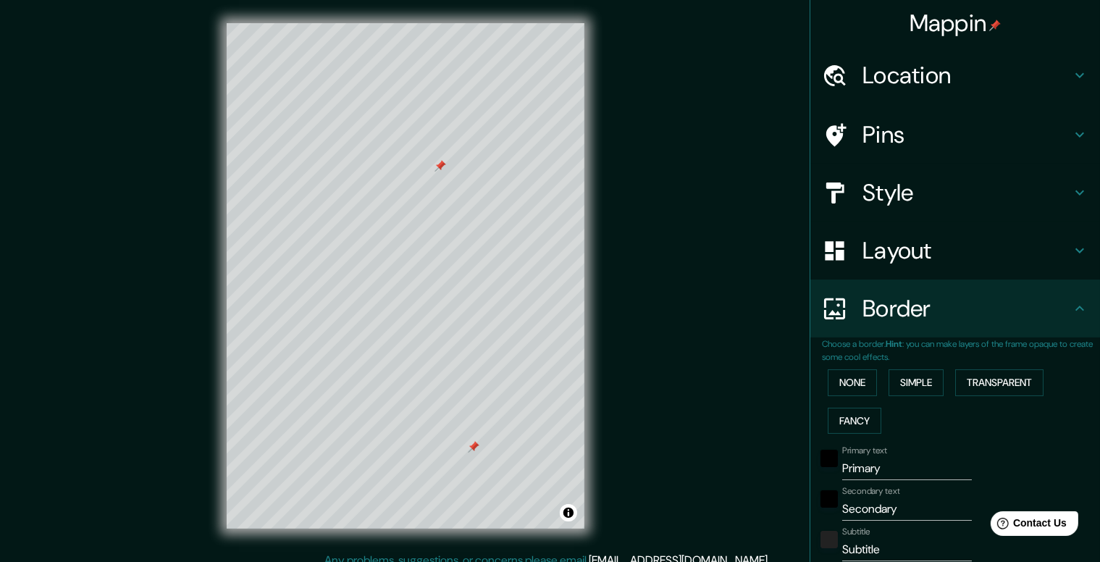
click at [1071, 132] on icon at bounding box center [1079, 134] width 17 height 17
type input "237"
type input "40"
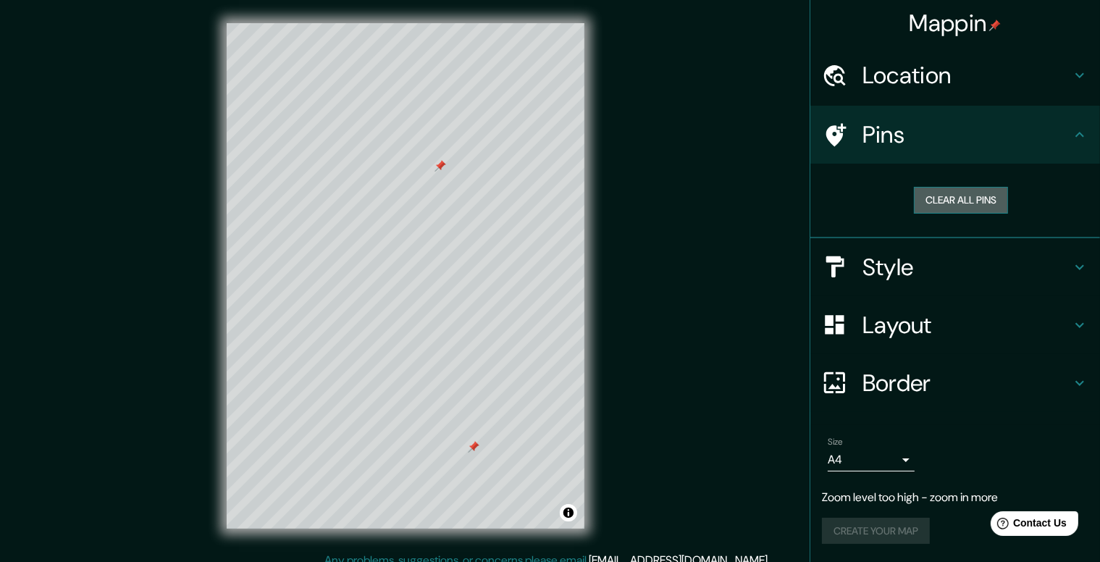
click at [949, 196] on button "Clear all pins" at bounding box center [961, 200] width 94 height 27
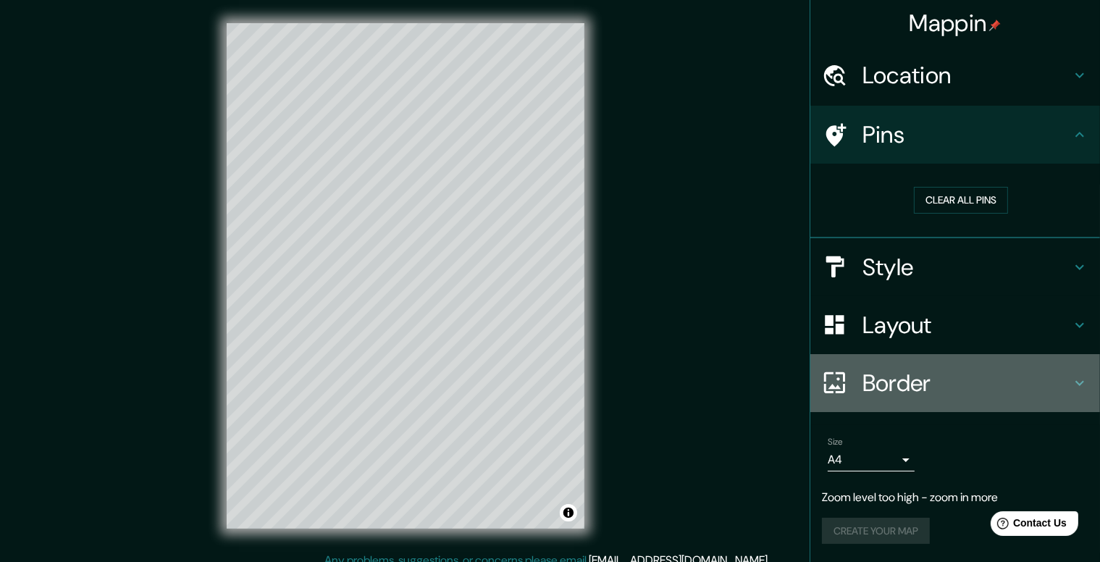
click at [915, 389] on h4 "Border" at bounding box center [967, 383] width 209 height 29
type input "237"
type input "40"
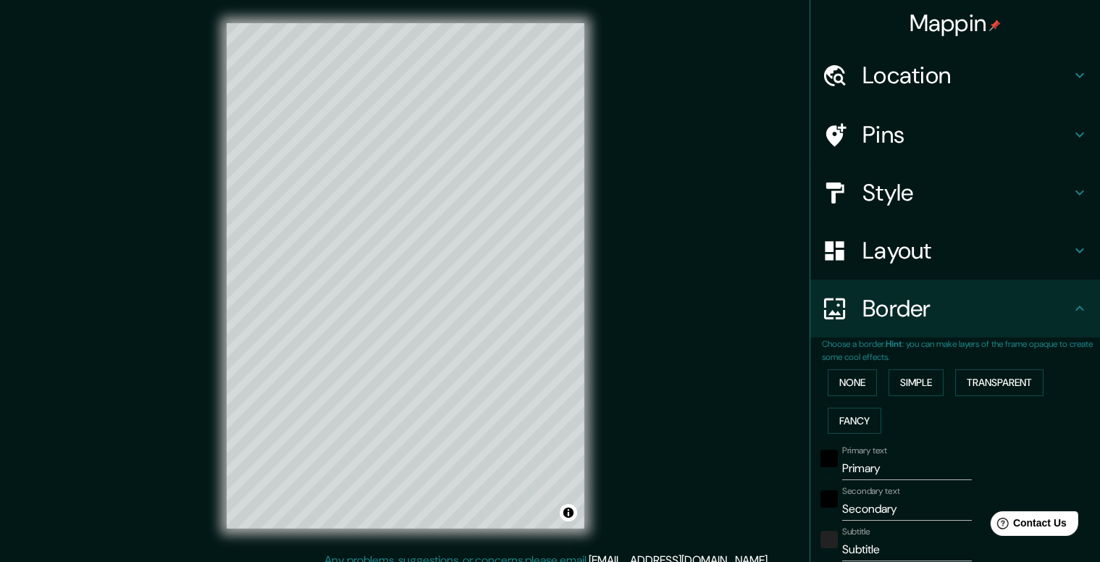
scroll to position [72, 0]
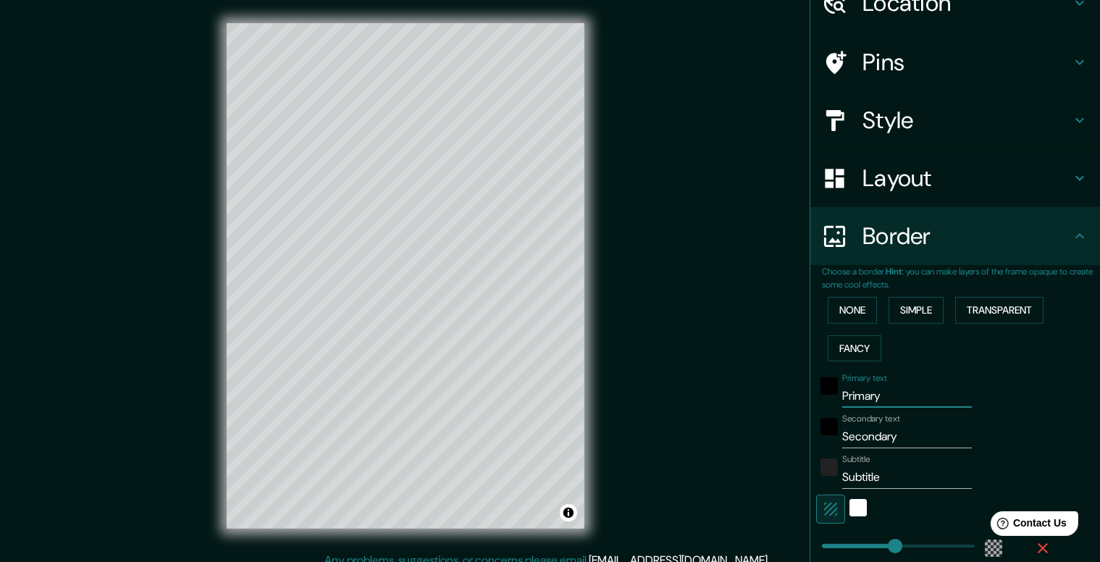
drag, startPoint x: 882, startPoint y: 395, endPoint x: 816, endPoint y: 398, distance: 65.9
click at [816, 398] on div "Primary text Primary" at bounding box center [935, 390] width 238 height 35
type input "237"
type input "40"
drag, startPoint x: 904, startPoint y: 436, endPoint x: 792, endPoint y: 434, distance: 111.5
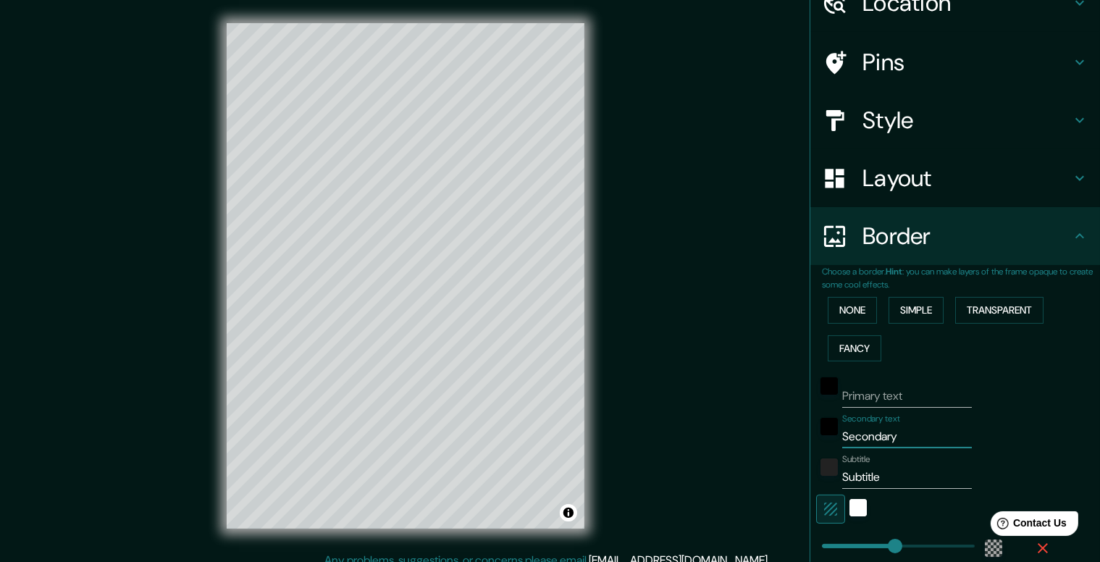
click at [792, 434] on div "Mappin Location Pins Style Layout Border Choose a border. Hint : you can make l…" at bounding box center [550, 287] width 1100 height 575
type input "237"
type input "40"
drag, startPoint x: 878, startPoint y: 479, endPoint x: 823, endPoint y: 478, distance: 55.1
click at [823, 478] on div "Subtitle Subtitle" at bounding box center [935, 471] width 238 height 35
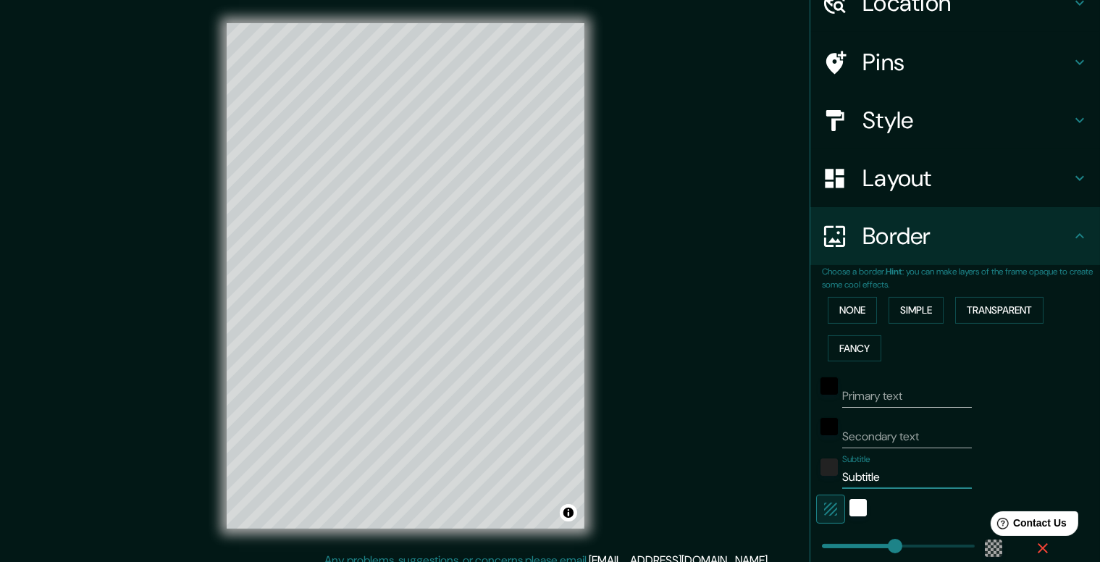
type input "C"
type input "237"
type input "40"
type input "Co"
type input "237"
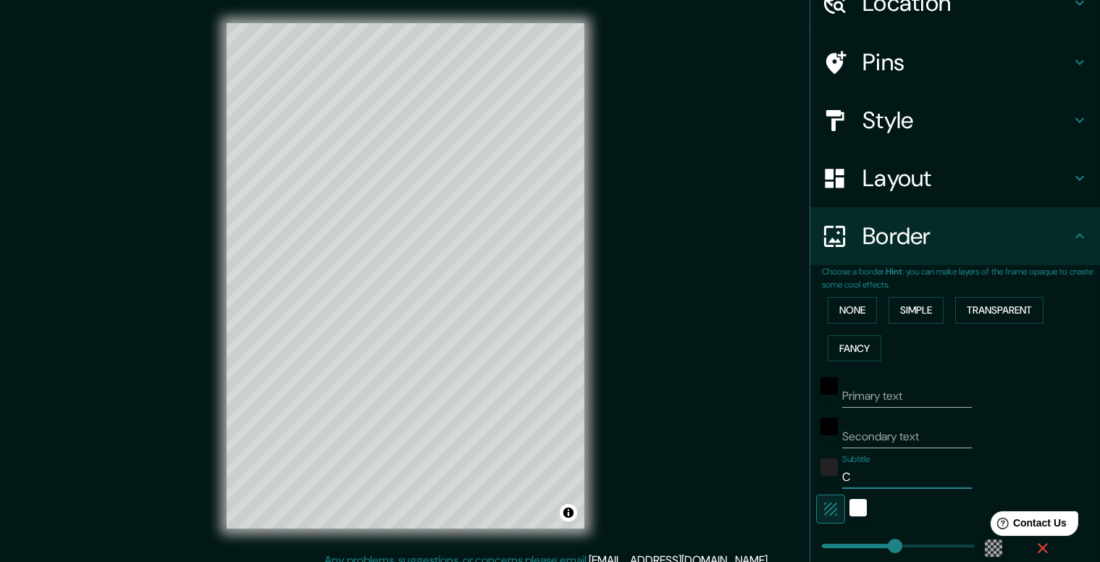
type input "40"
type input "Con"
type input "237"
type input "40"
type input "Conc"
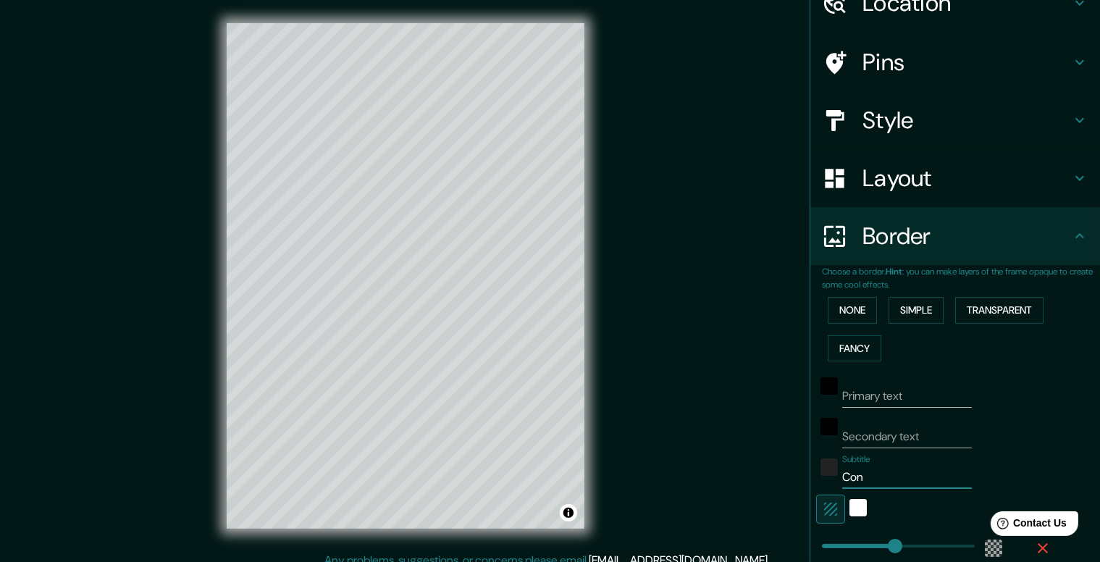
type input "237"
type input "40"
type input "Concu"
type input "237"
type input "40"
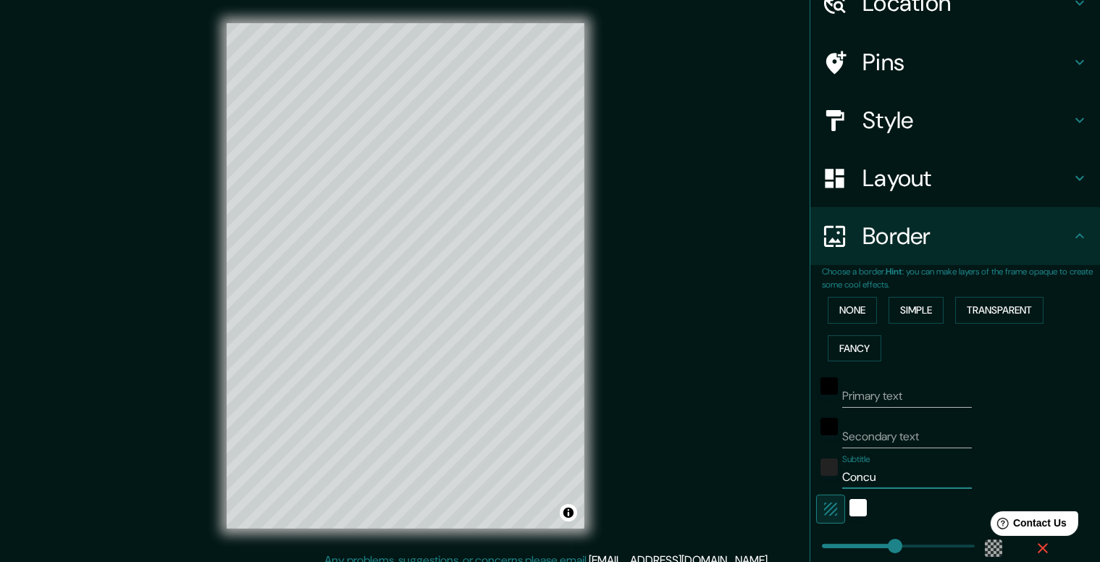
type input "Concur"
type input "237"
type input "40"
type input "Concurs"
type input "237"
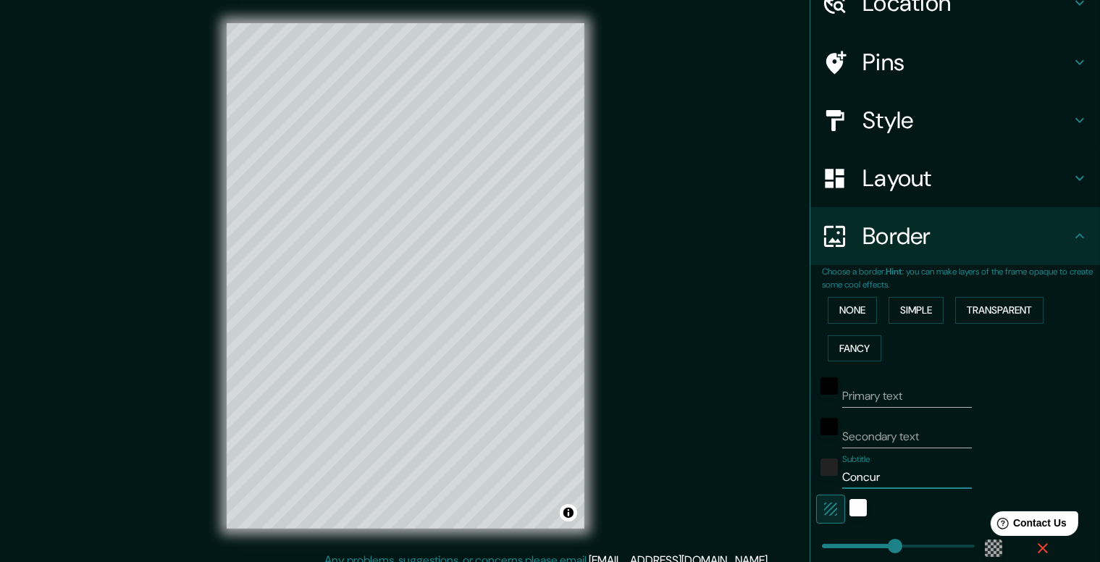
type input "40"
type input "Concurs"
type input "237"
type input "40"
type input "Concurs M"
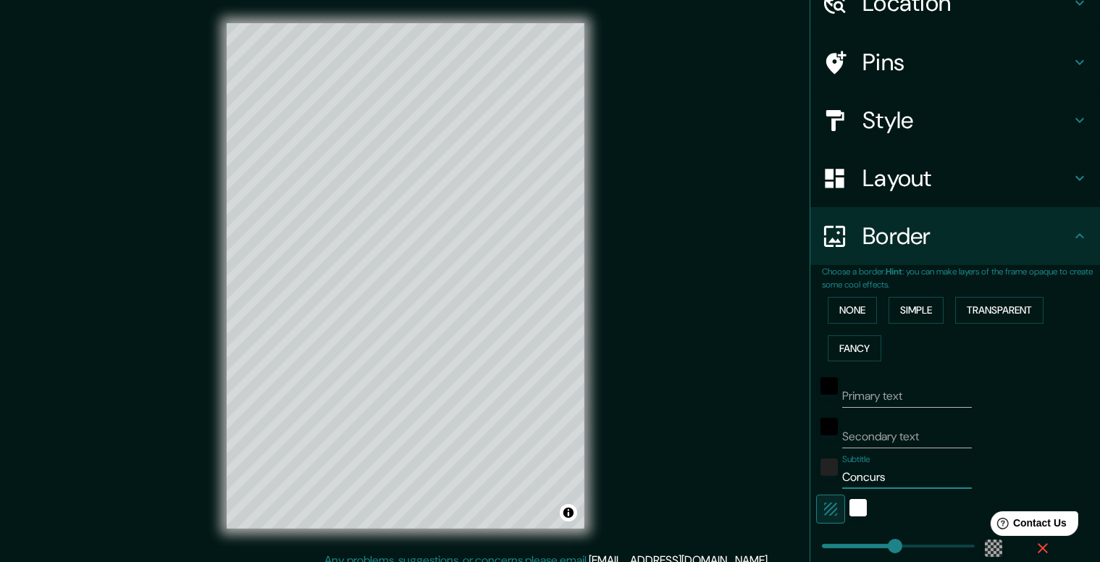
type input "237"
type input "40"
type input "Concurs Mi"
type input "237"
type input "40"
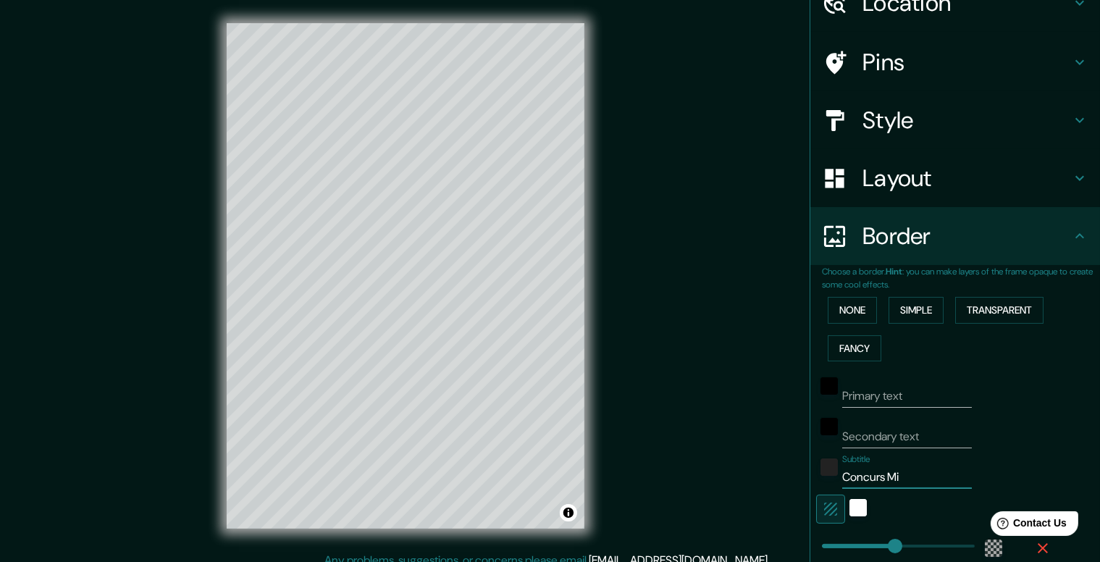
type input "Concurs Min"
type input "237"
type input "40"
type input "Concurs Mine"
type input "237"
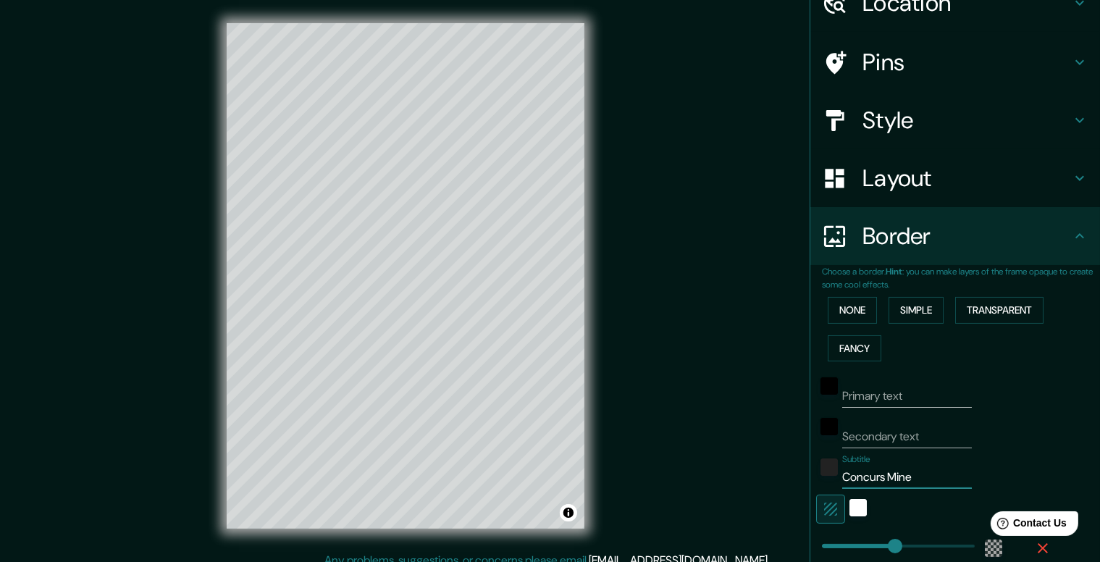
type input "40"
type input "Concurs Minec"
type input "237"
type input "40"
type input "Concurs Minecr"
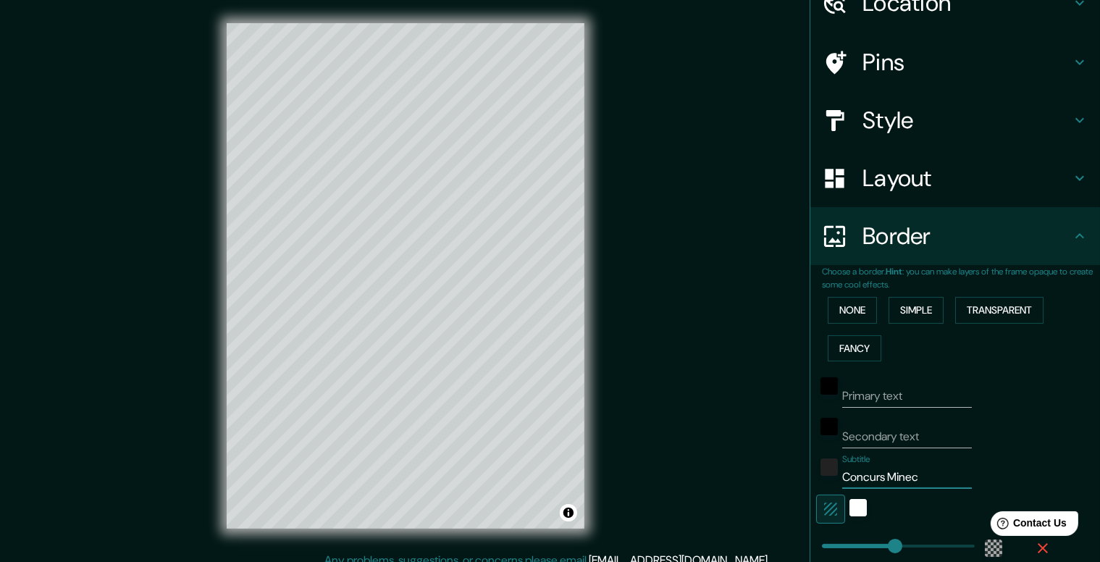
type input "237"
type input "40"
type input "Concurs Minecra"
type input "237"
type input "40"
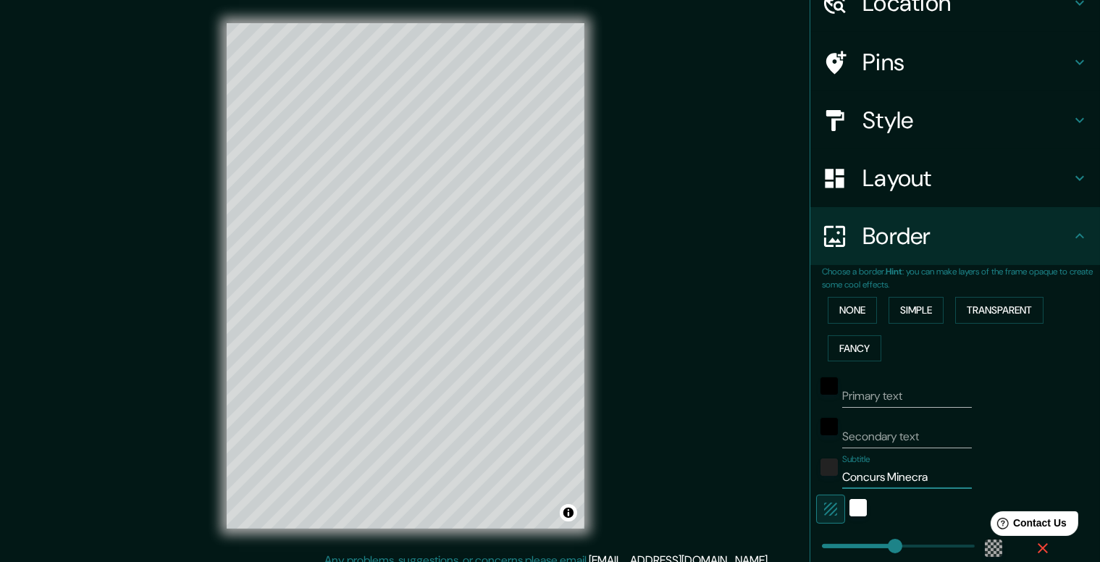
type input "Concurs Minecraf"
type input "237"
type input "40"
type input "Concurs Minecraft"
type input "237"
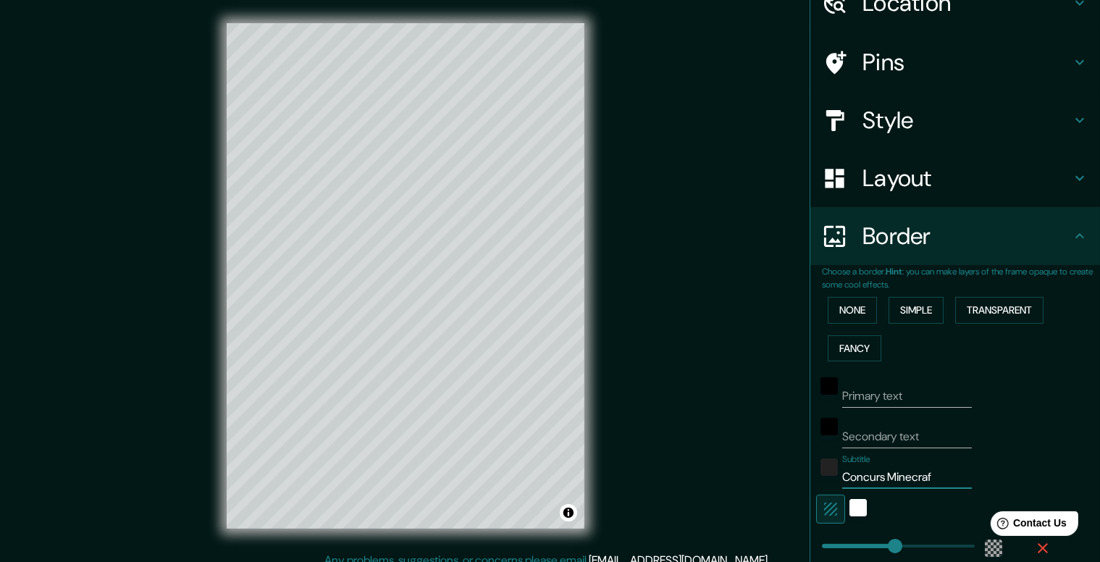
type input "40"
type input "Concurs Minecraft"
type input "237"
type input "40"
type input "Concurs Minecraft E"
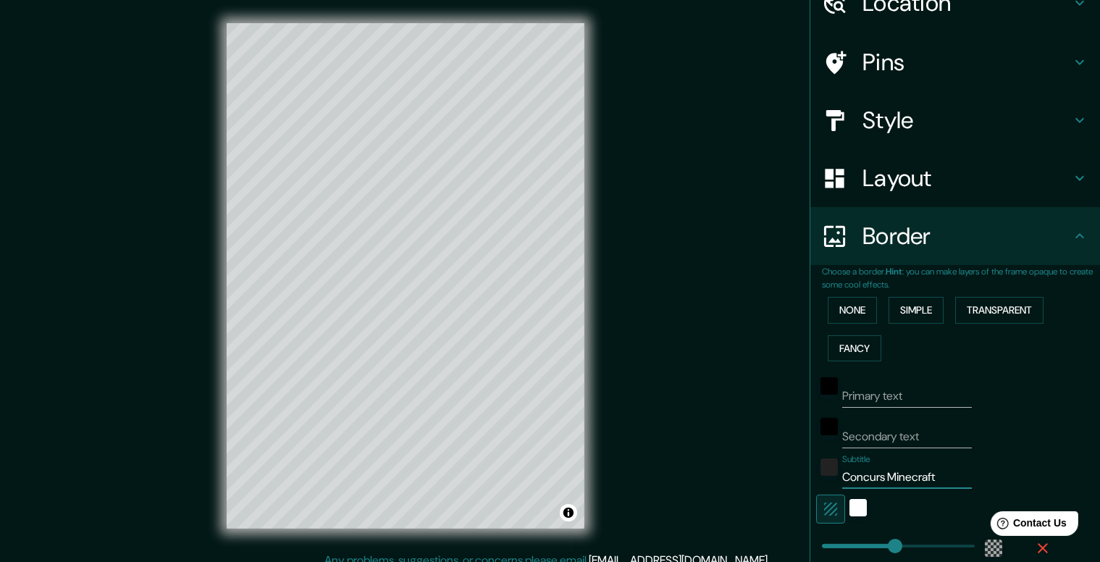
type input "237"
type input "40"
type input "Concurs Minecraft Ed"
type input "237"
type input "40"
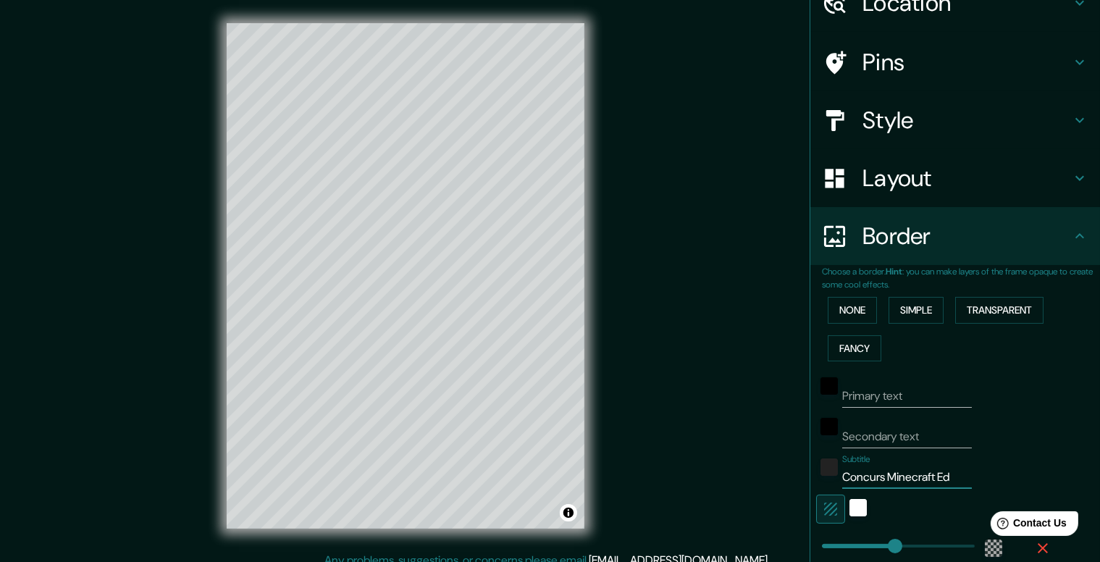
type input "Concurs Minecraft Edu"
type input "237"
type input "40"
type input "Concurs Minecraft Educ"
type input "237"
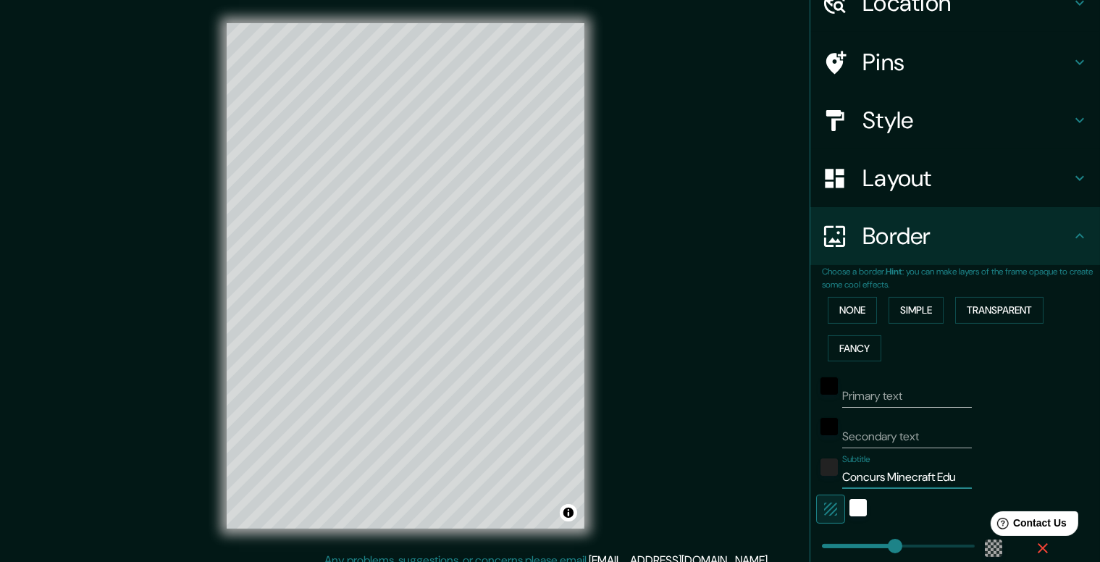
type input "40"
type input "Concurs Minecraft Educa"
type input "237"
type input "40"
type input "Concurs Minecraft Educat"
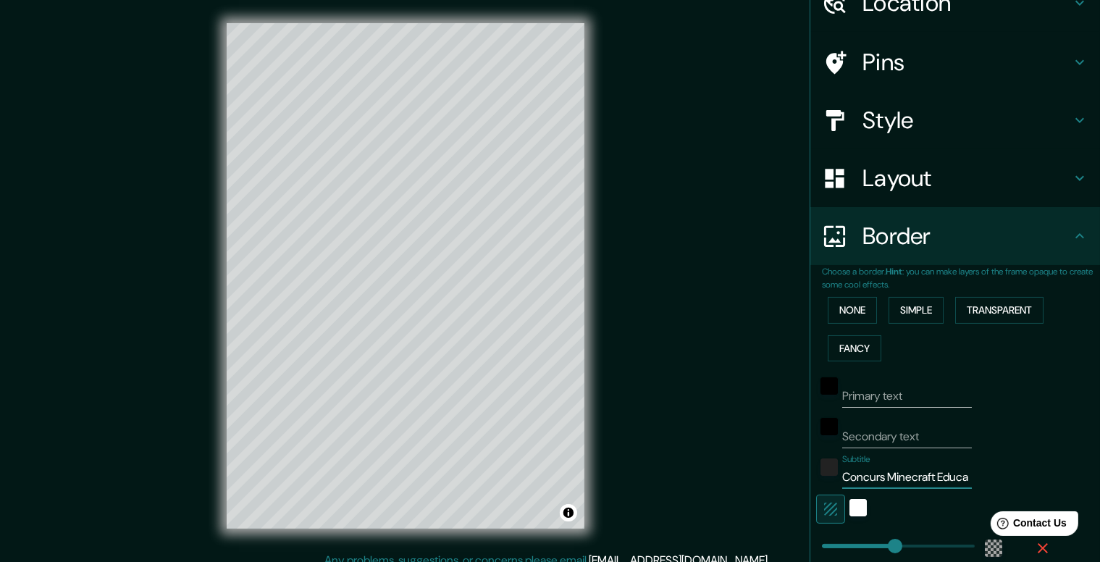
type input "237"
type input "40"
type input "Concurs Minecraft Educati"
type input "237"
type input "40"
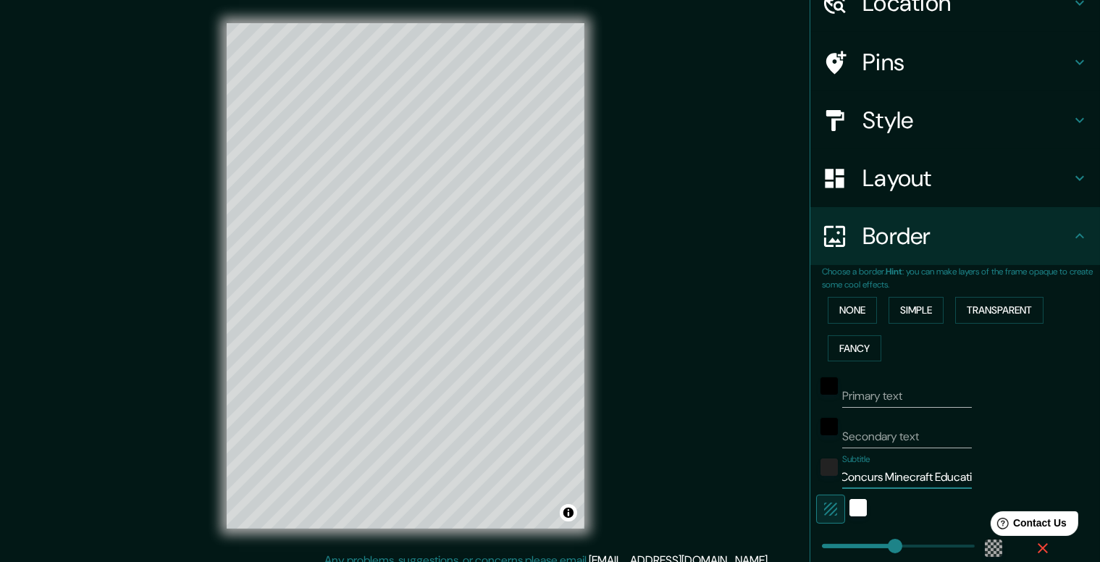
type input "Concurs Minecraft Educatio"
type input "237"
type input "40"
type input "Concurs Minecraft Education"
type input "237"
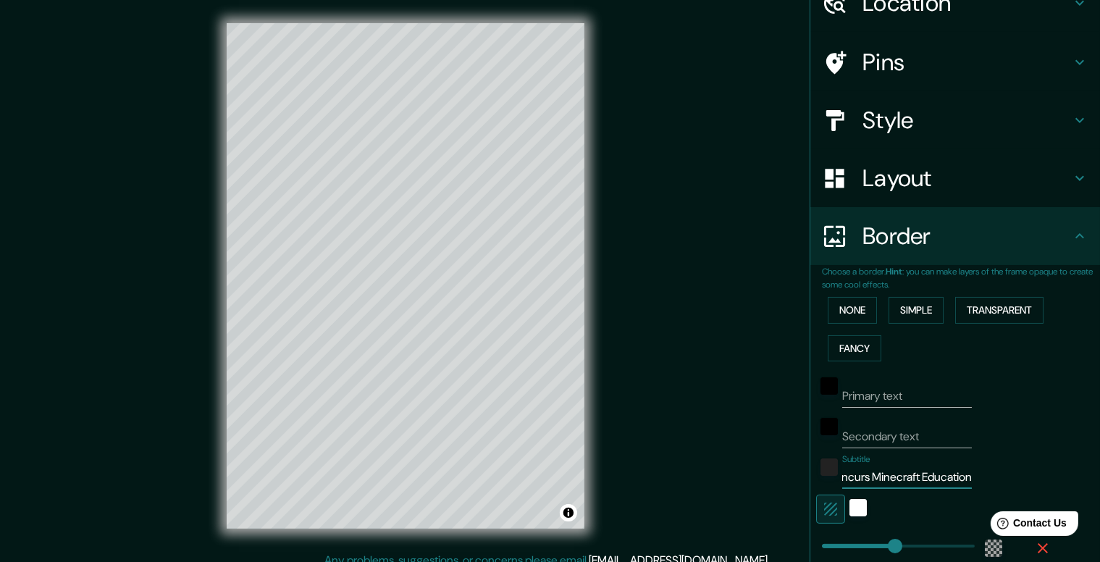
type input "40"
type input "Concurs Minecraft Education"
click at [822, 511] on icon "button" at bounding box center [830, 508] width 17 height 17
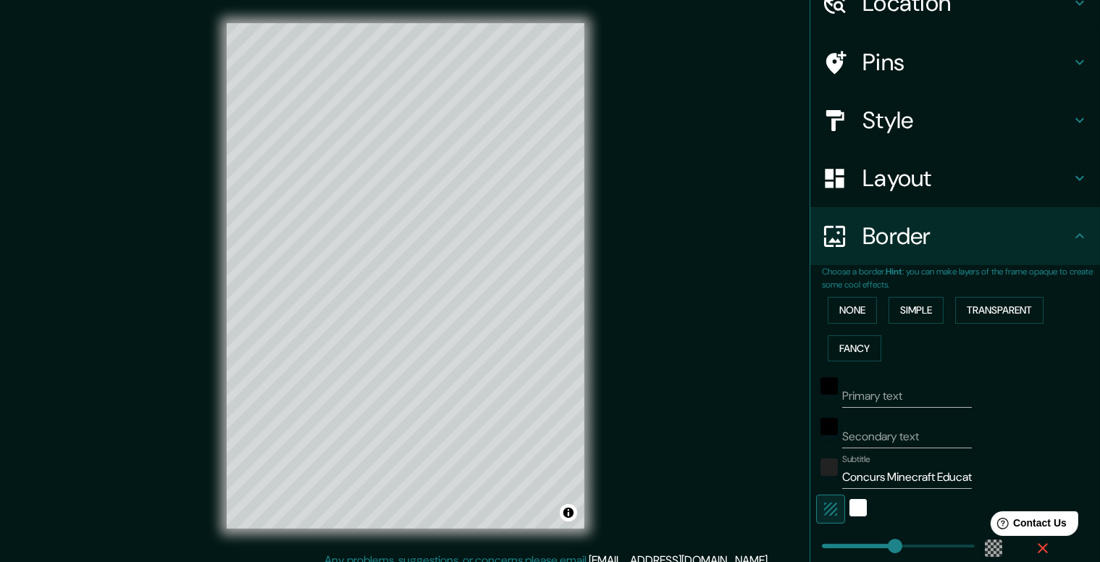
type input "237"
type input "40"
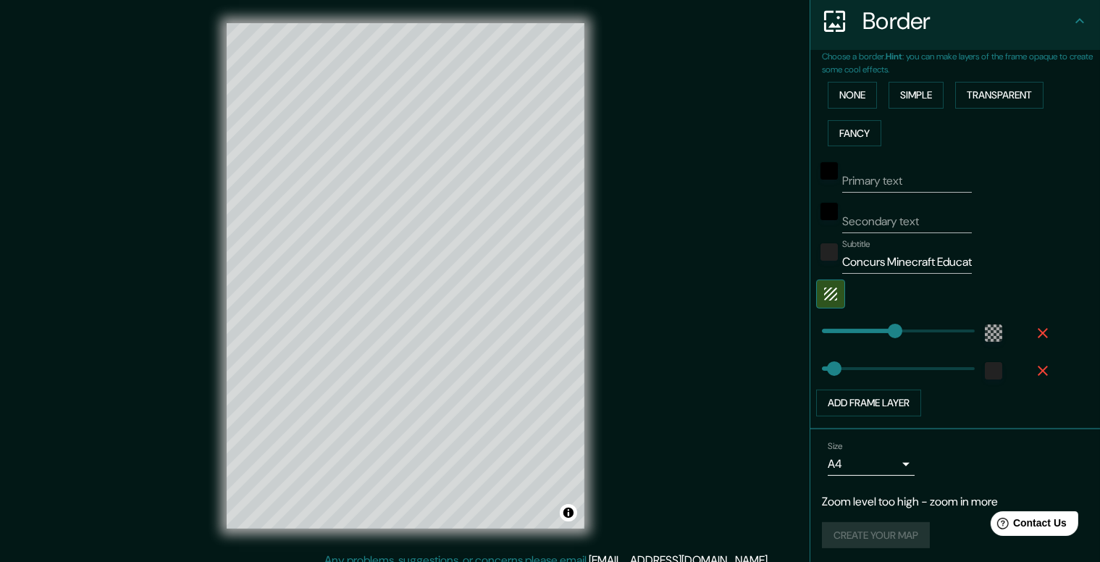
scroll to position [289, 0]
click at [865, 395] on button "Add frame layer" at bounding box center [868, 401] width 105 height 27
type input "237"
type input "40"
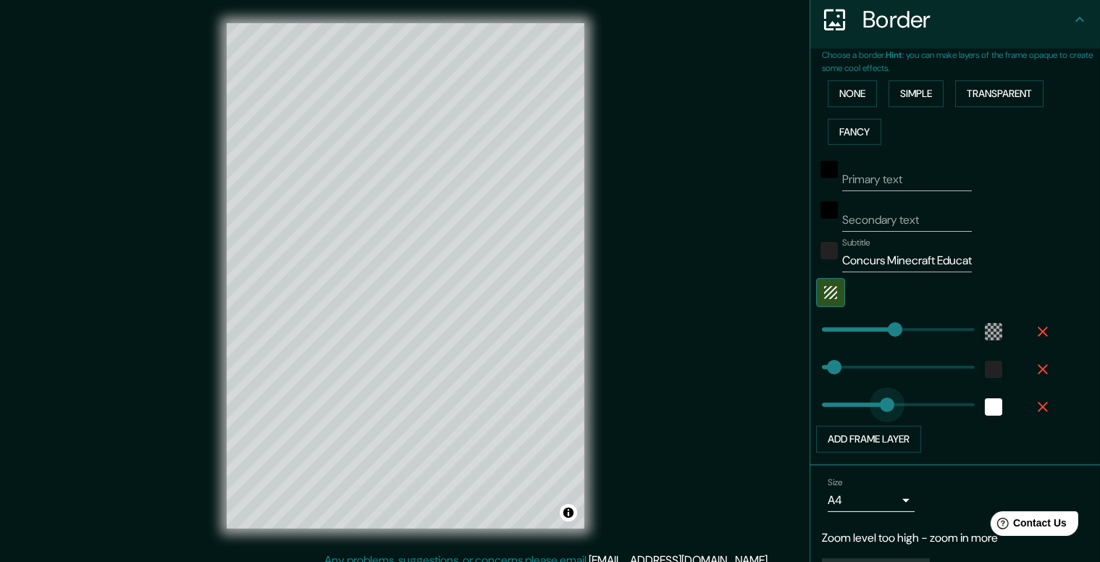
type input "0"
drag, startPoint x: 870, startPoint y: 403, endPoint x: 776, endPoint y: 414, distance: 95.5
type input "237"
type input "40"
type input "166"
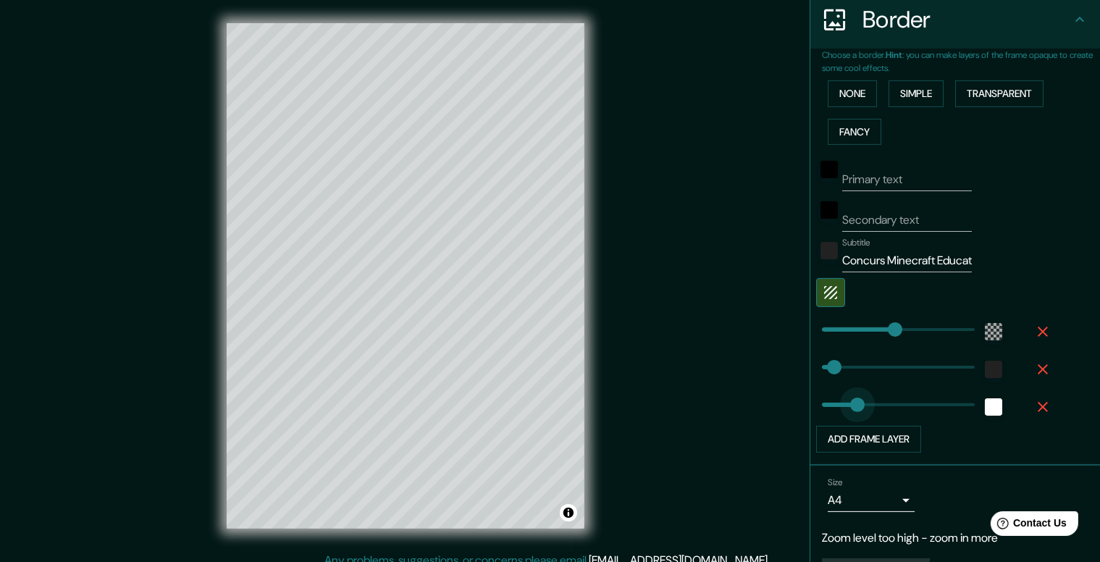
drag, startPoint x: 810, startPoint y: 400, endPoint x: 861, endPoint y: 400, distance: 51.4
type input "237"
type input "40"
type input "0"
drag, startPoint x: 861, startPoint y: 400, endPoint x: 797, endPoint y: 402, distance: 63.7
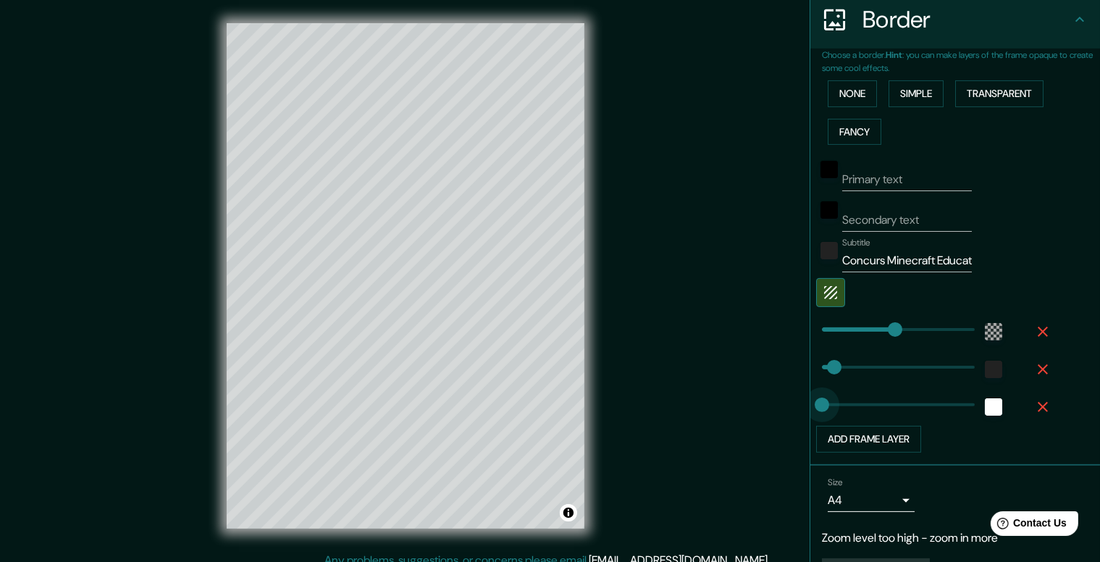
type input "237"
type input "40"
click at [1036, 405] on icon "button" at bounding box center [1042, 406] width 17 height 17
type input "237"
type input "40"
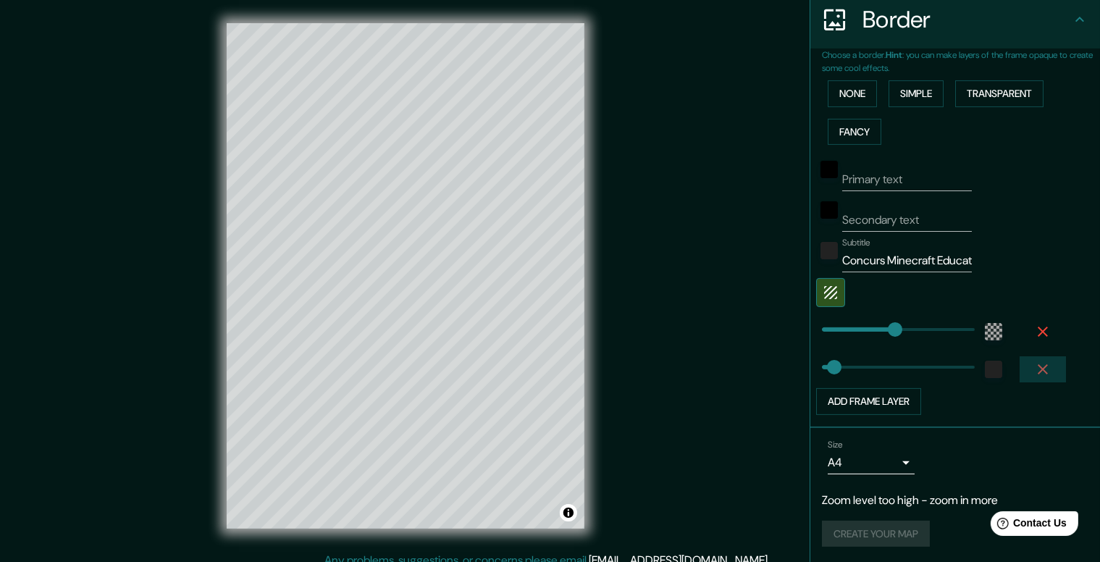
click at [1034, 366] on icon "button" at bounding box center [1042, 369] width 17 height 17
type input "237"
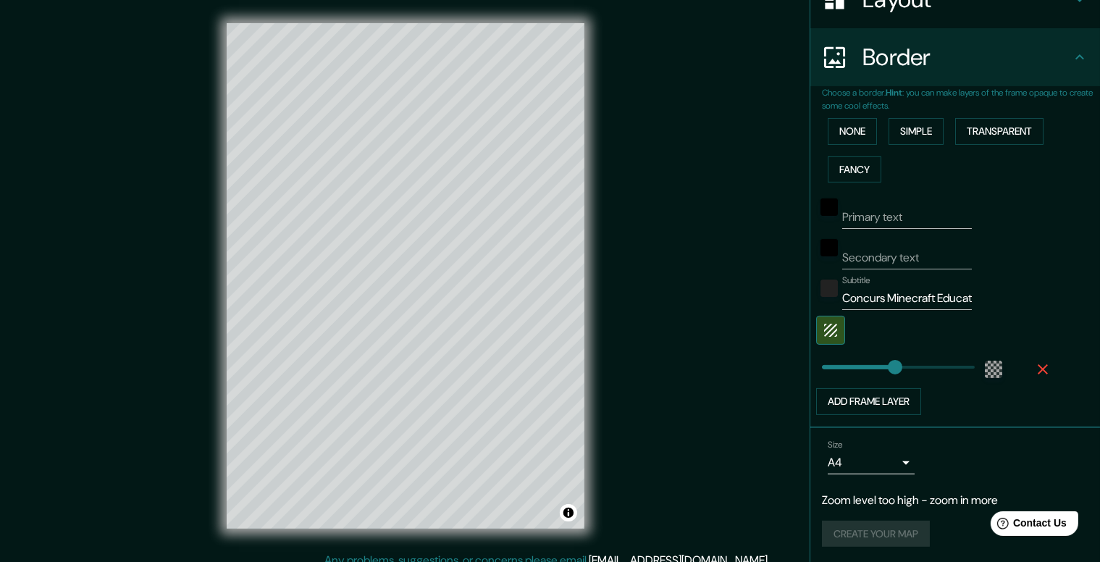
click at [1034, 366] on icon "button" at bounding box center [1042, 369] width 17 height 17
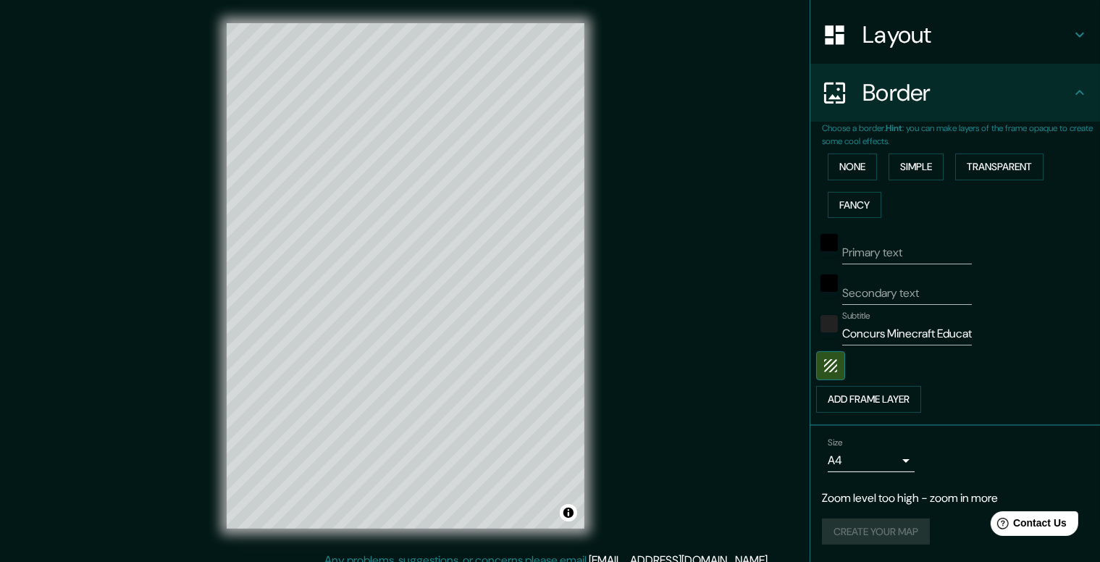
scroll to position [214, 0]
click at [823, 371] on icon "button" at bounding box center [830, 367] width 17 height 17
click at [855, 393] on button "Add frame layer" at bounding box center [868, 401] width 105 height 27
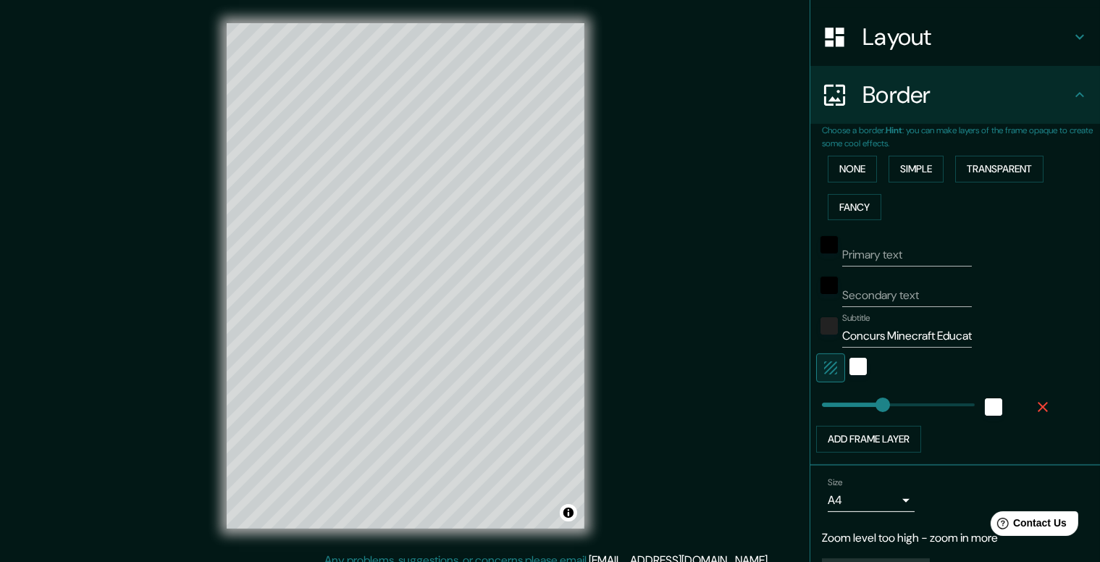
click at [822, 372] on icon "button" at bounding box center [830, 367] width 17 height 17
type input "198"
click at [944, 334] on input "Concurs Minecraft Education" at bounding box center [907, 335] width 130 height 23
type input "Concurs Minecraft Education"
type input "198"
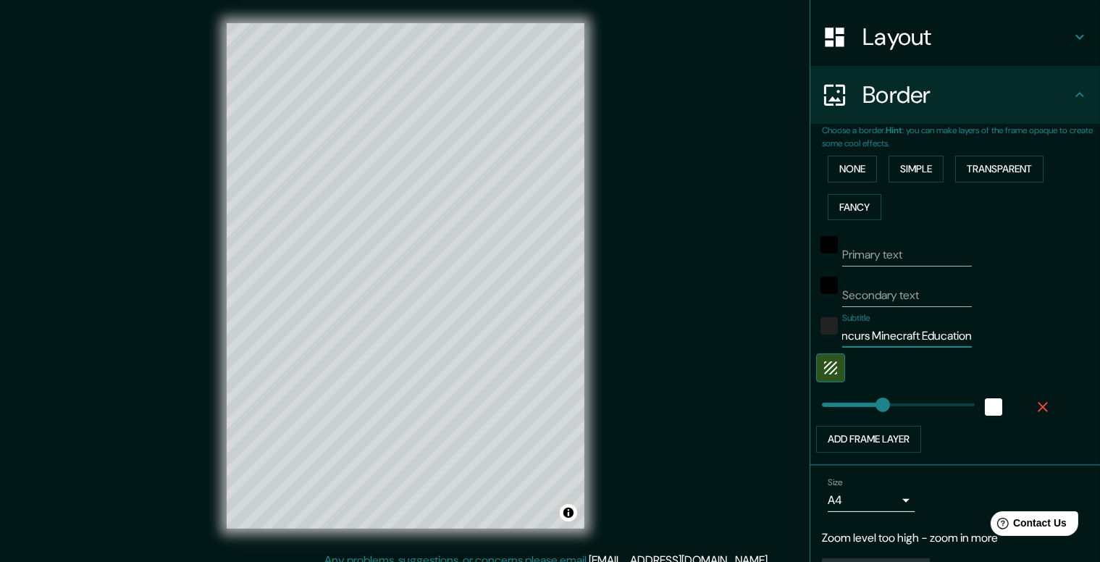
type input "Concurs Minecraft Education 2"
type input "198"
type input "Concurs Minecraft Education 24"
type input "198"
type input "Concurs Minecraft Education 24-"
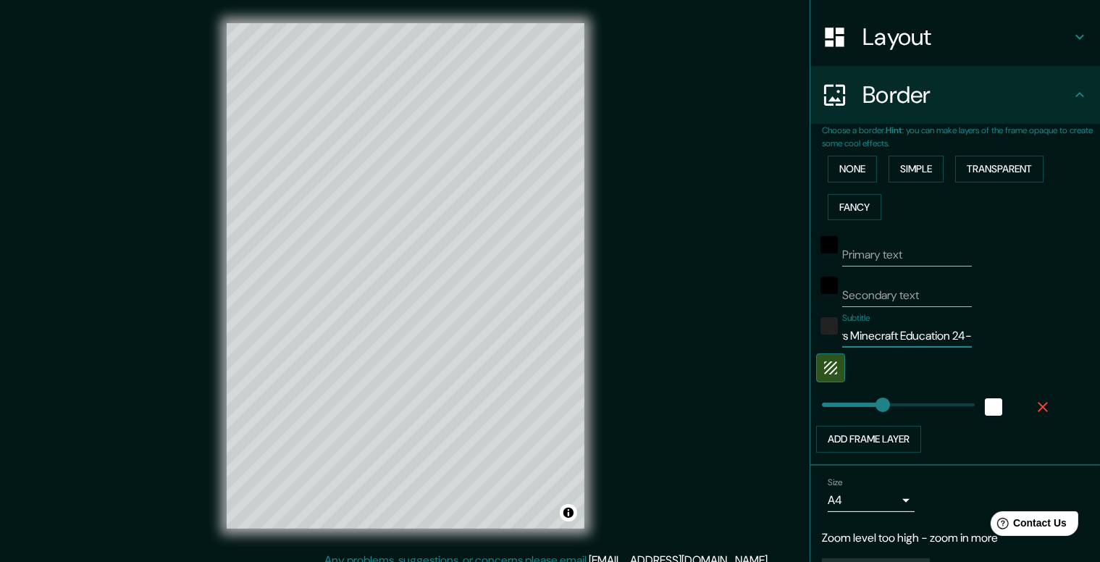
type input "198"
type input "Concurs Minecraft Education 24-2"
type input "198"
type input "Concurs Minecraft Education 24-25"
type input "198"
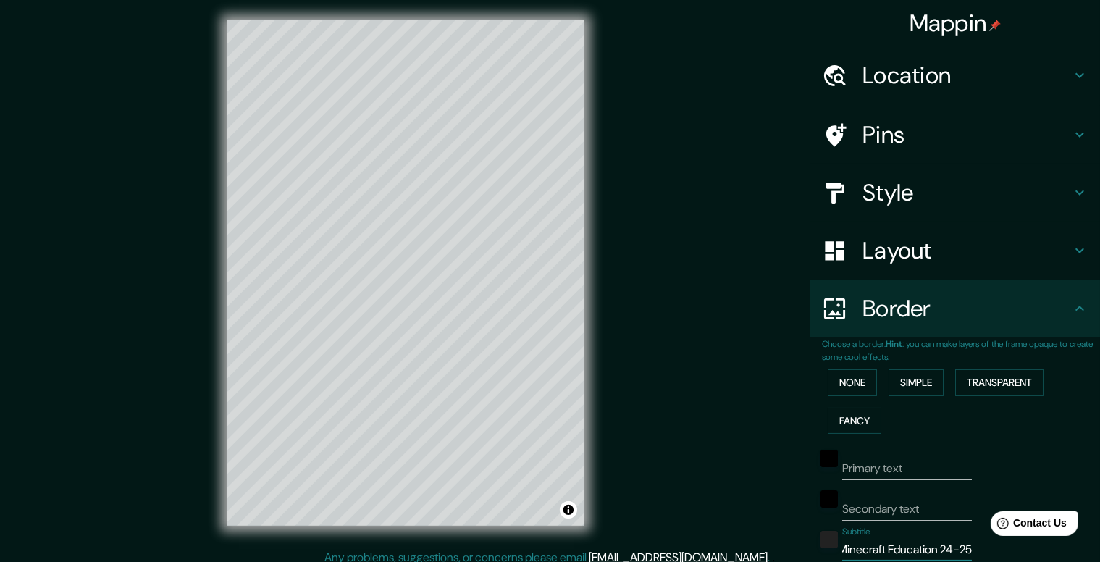
scroll to position [0, 0]
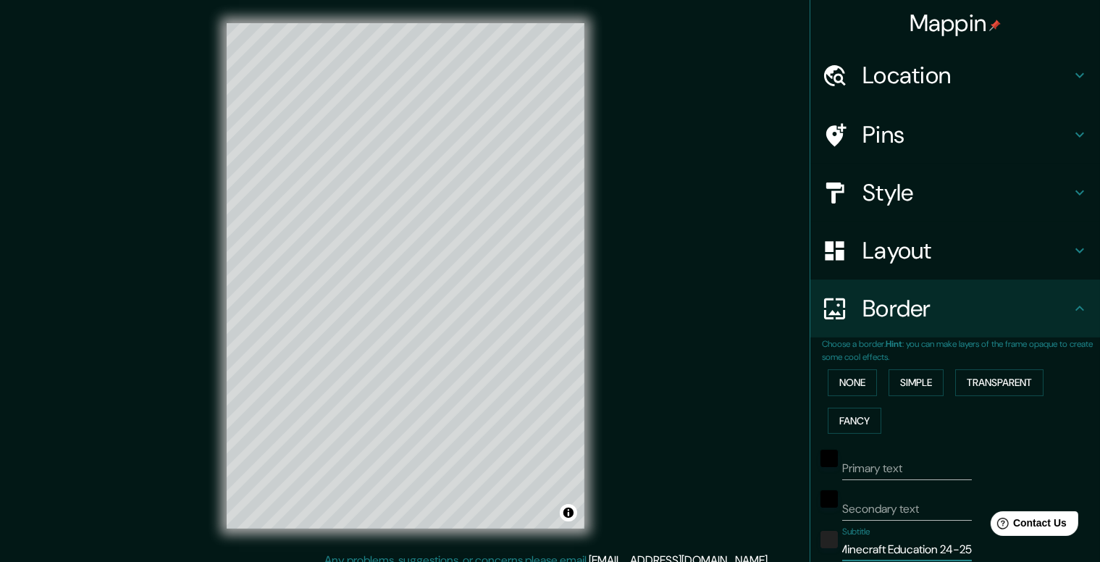
type input "Concurs Minecraft Education 24-25"
click at [1071, 134] on icon at bounding box center [1079, 134] width 17 height 17
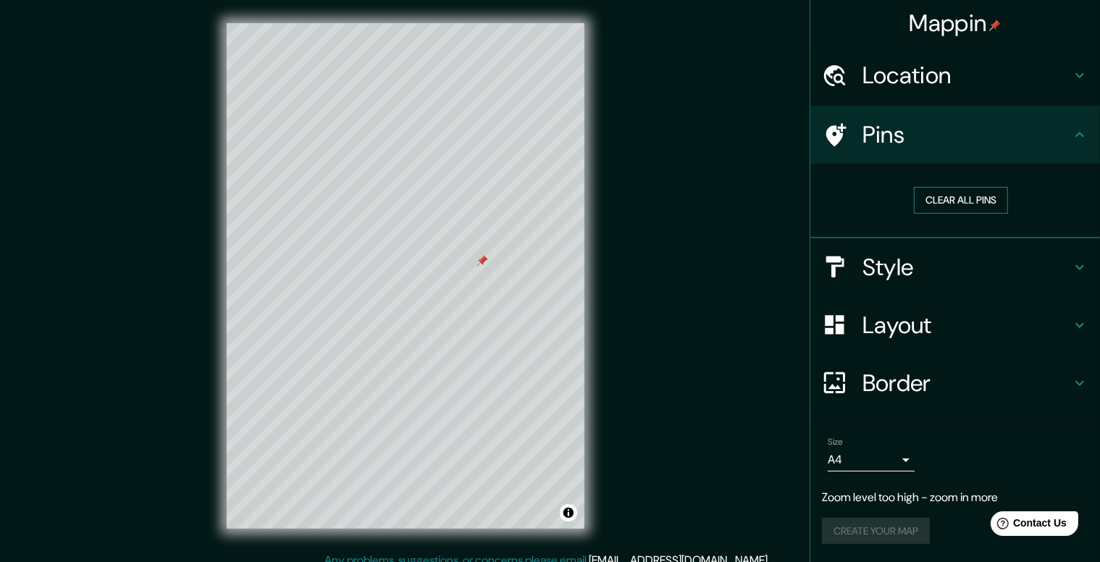
click at [950, 191] on button "Clear all pins" at bounding box center [961, 200] width 94 height 27
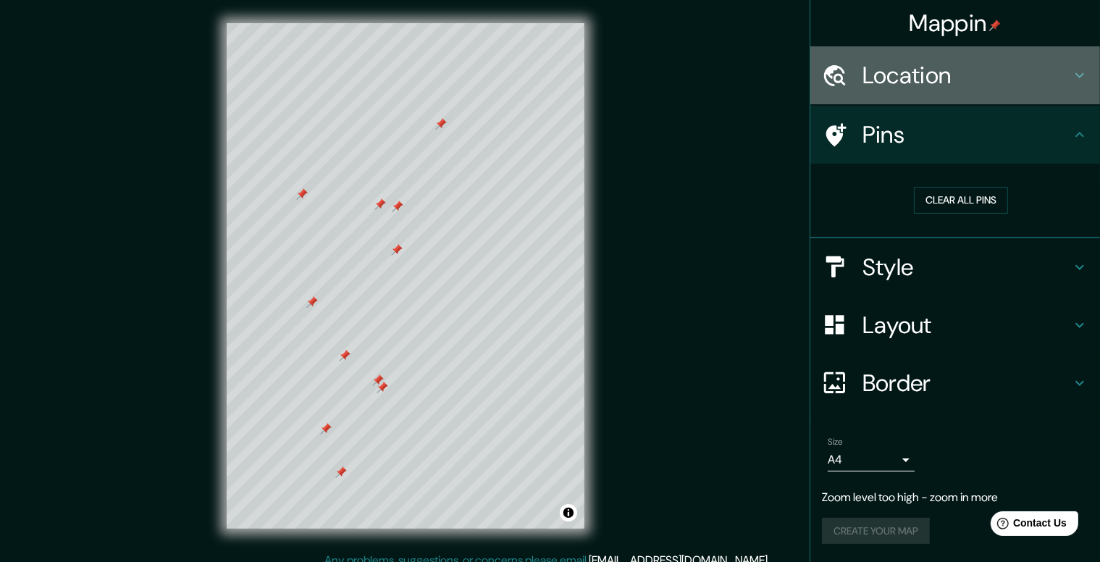
click at [1000, 78] on h4 "Location" at bounding box center [967, 75] width 209 height 29
type input "198"
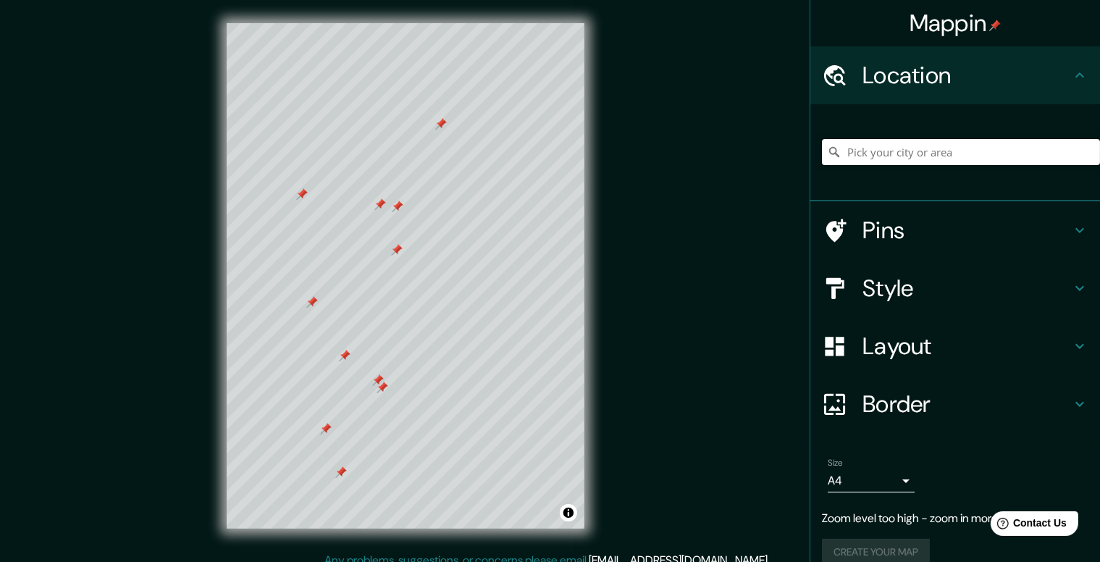
click at [962, 151] on input "Pick your city or area" at bounding box center [961, 152] width 278 height 26
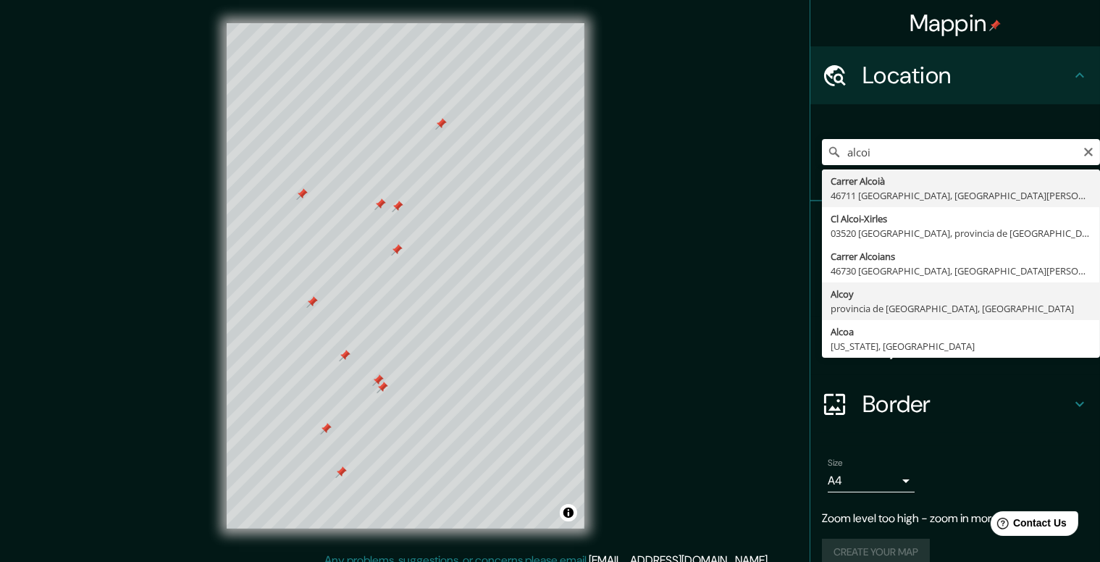
type input "Alcoy, provincia de Alicante, España"
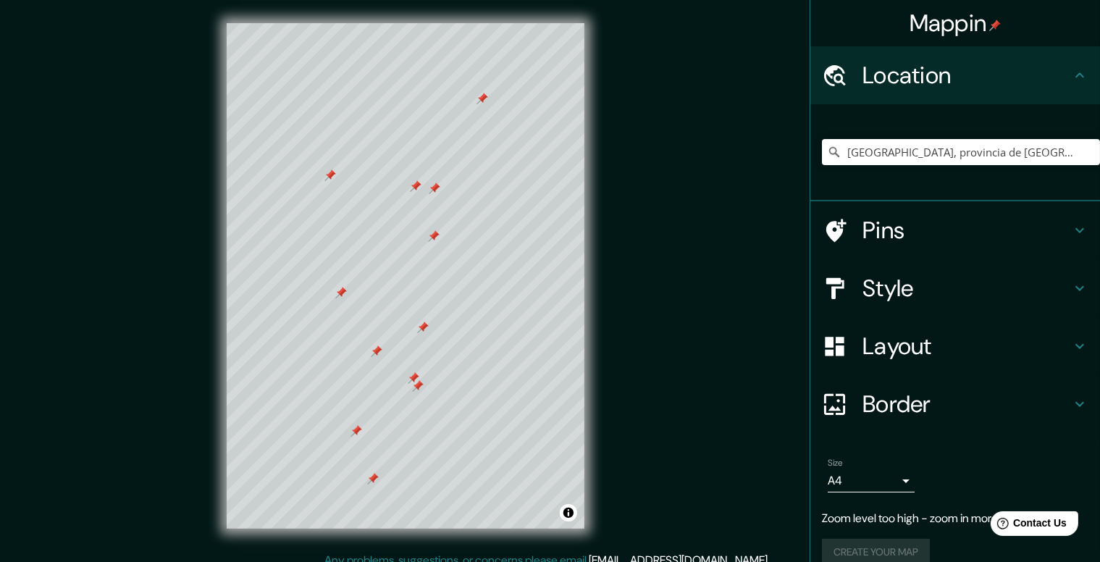
click at [342, 290] on div at bounding box center [341, 293] width 12 height 12
click at [1083, 148] on icon "Clear" at bounding box center [1089, 152] width 12 height 12
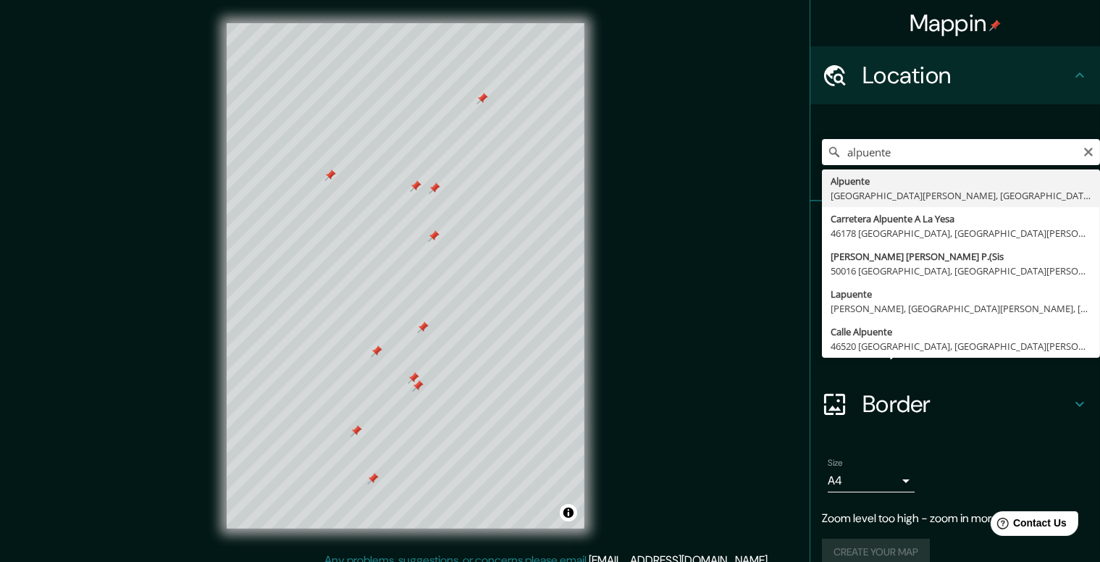
type input "Alpuente, provincia de Valencia, España"
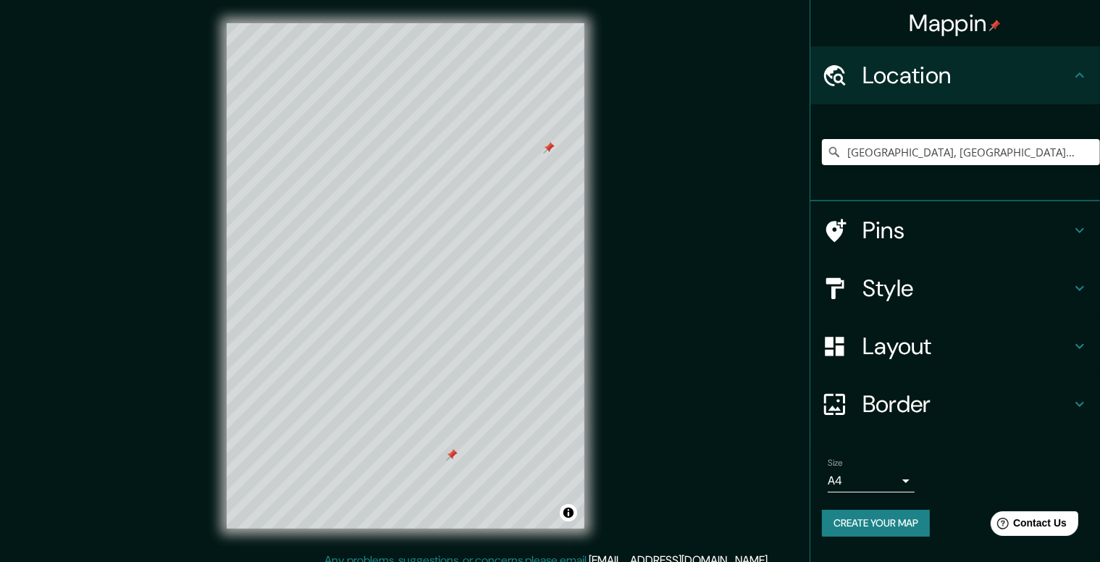
click at [452, 456] on div at bounding box center [452, 455] width 12 height 12
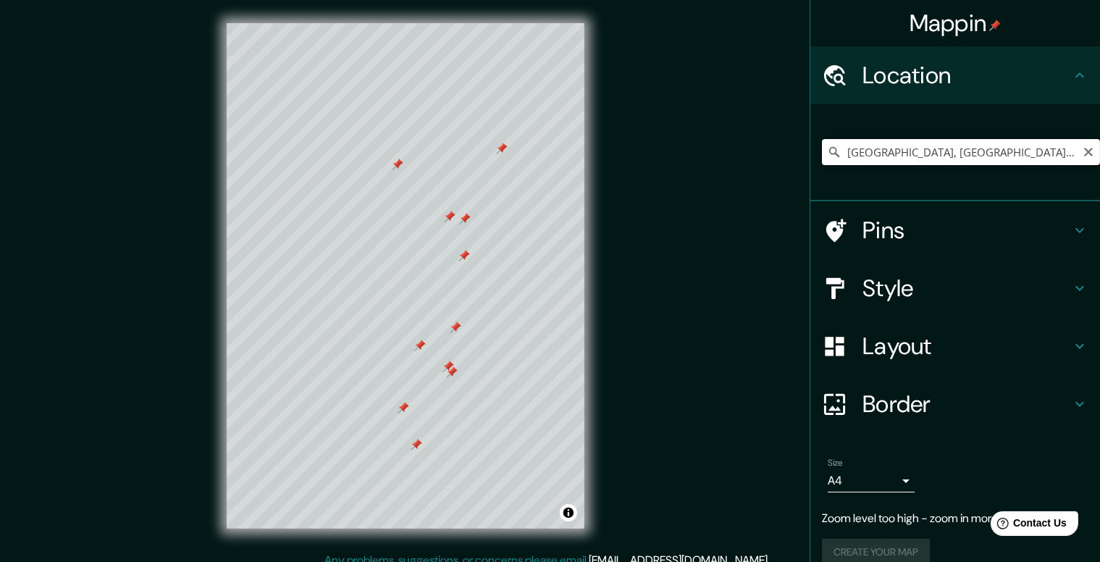
click at [1046, 151] on input "Alpuente, provincia de Valencia, España" at bounding box center [961, 152] width 278 height 26
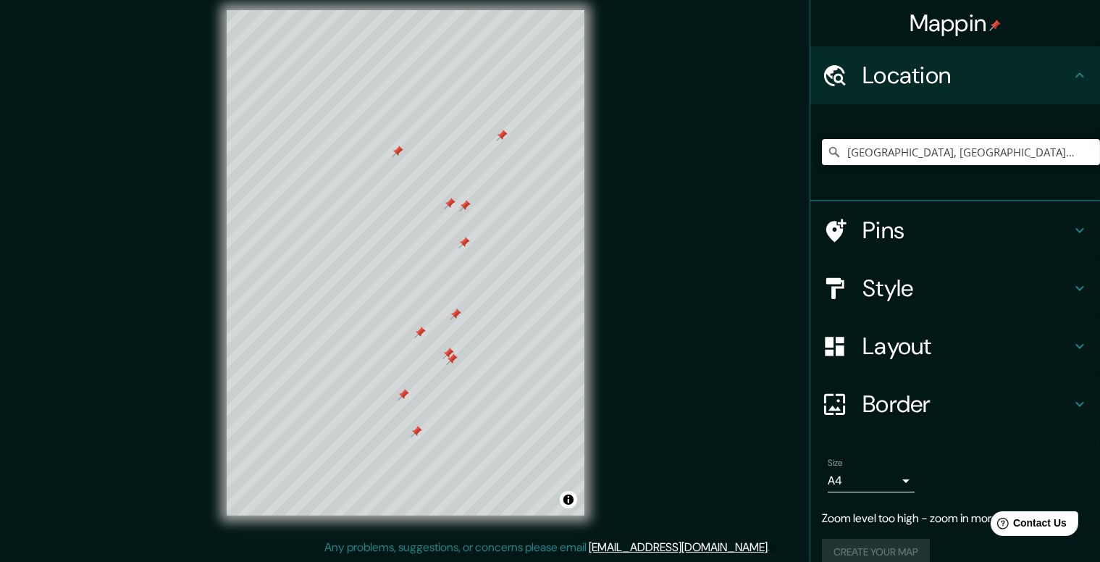
click at [866, 549] on div "Create your map" at bounding box center [955, 552] width 267 height 27
click at [568, 501] on button "Toggle attribution" at bounding box center [568, 499] width 17 height 17
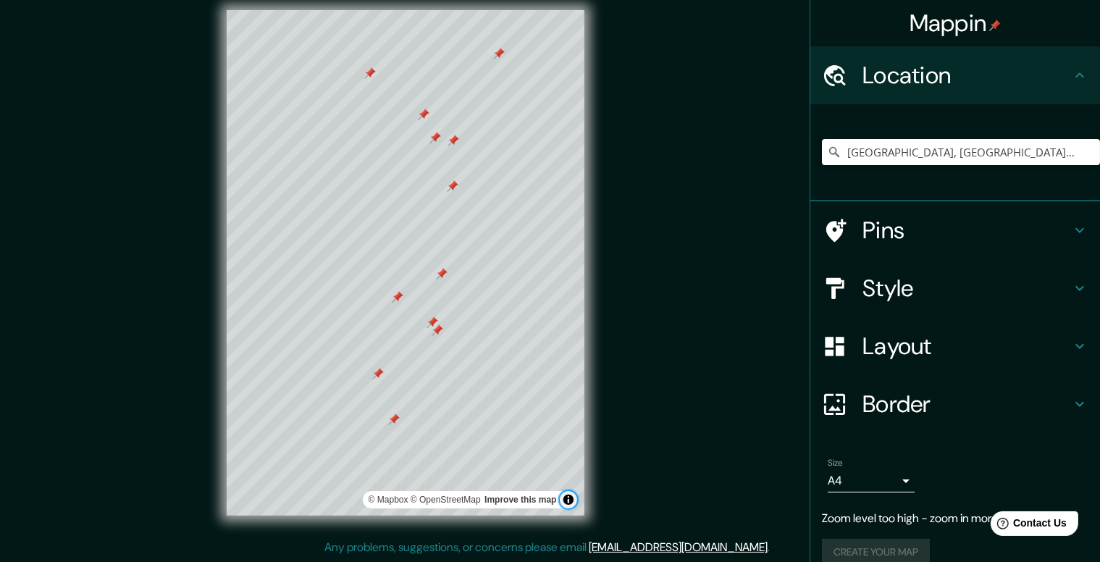
click at [568, 501] on button "Toggle attribution" at bounding box center [568, 499] width 17 height 17
click at [634, 448] on div "Mappin Location Alpuente, provincia de Valencia, España Pins Style Layout Borde…" at bounding box center [550, 274] width 1100 height 575
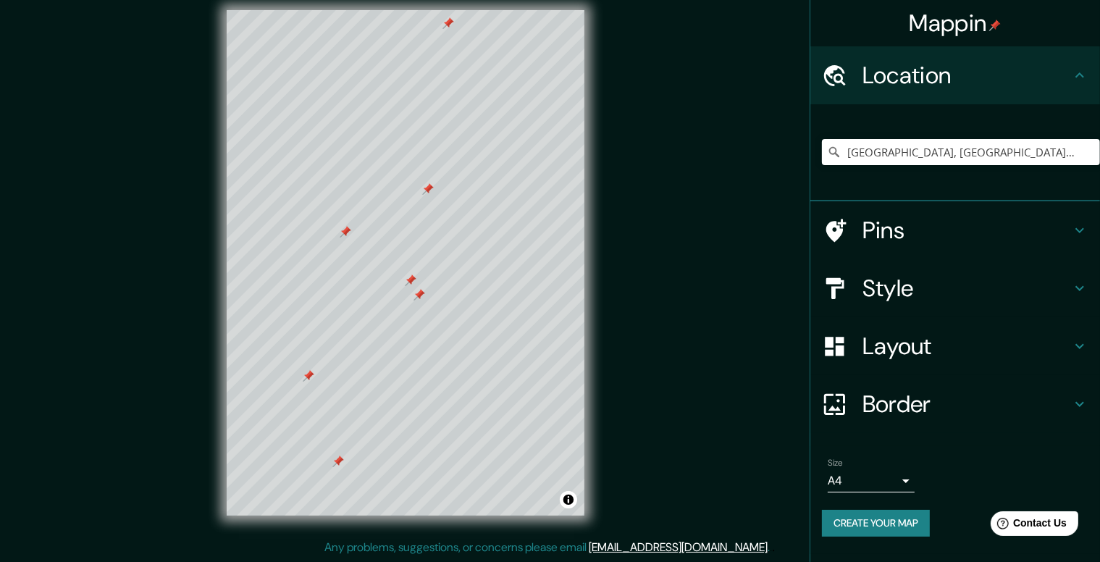
click at [866, 519] on button "Create your map" at bounding box center [876, 523] width 108 height 27
click at [859, 517] on button "Create your map" at bounding box center [876, 523] width 108 height 27
click at [888, 527] on button "Create your map" at bounding box center [876, 523] width 108 height 27
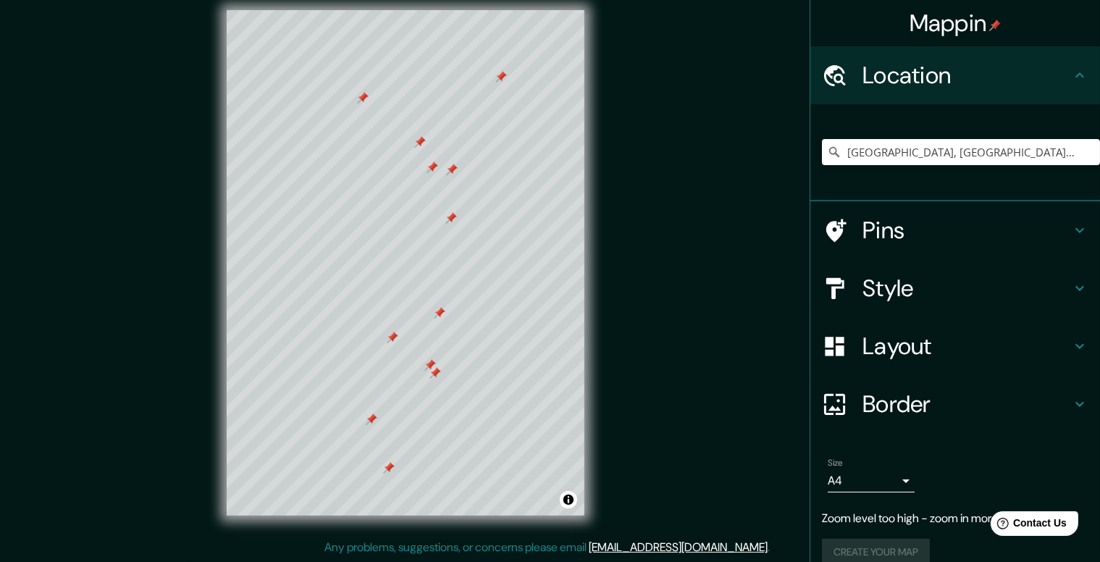
click at [495, 81] on div at bounding box center [501, 77] width 12 height 12
click at [1084, 151] on icon "Clear" at bounding box center [1088, 152] width 9 height 9
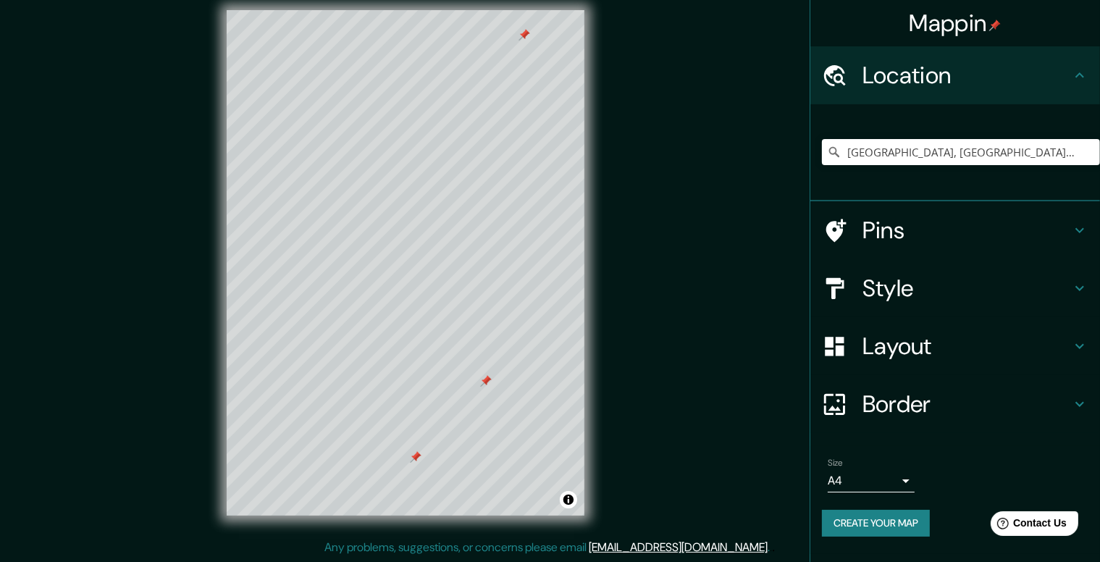
click at [415, 456] on div at bounding box center [416, 457] width 12 height 12
click at [936, 150] on input "Albatera, provincia de Alicante, España" at bounding box center [961, 152] width 278 height 26
click at [937, 151] on input "Albatera, provincia de Alicante, España" at bounding box center [961, 152] width 278 height 26
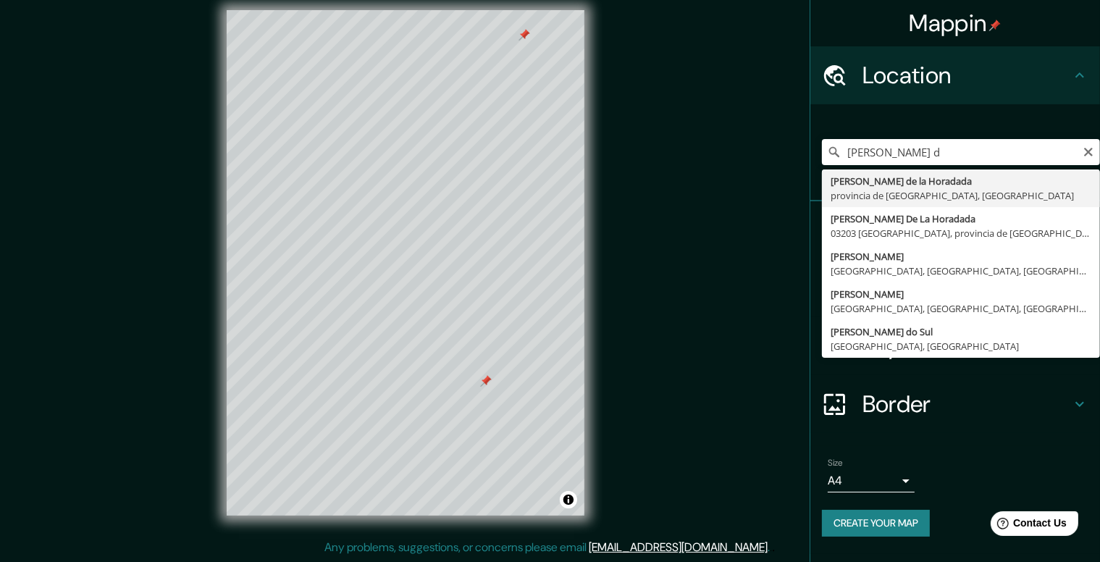
type input "Pilar de la Horadada, provincia de Alicante, España"
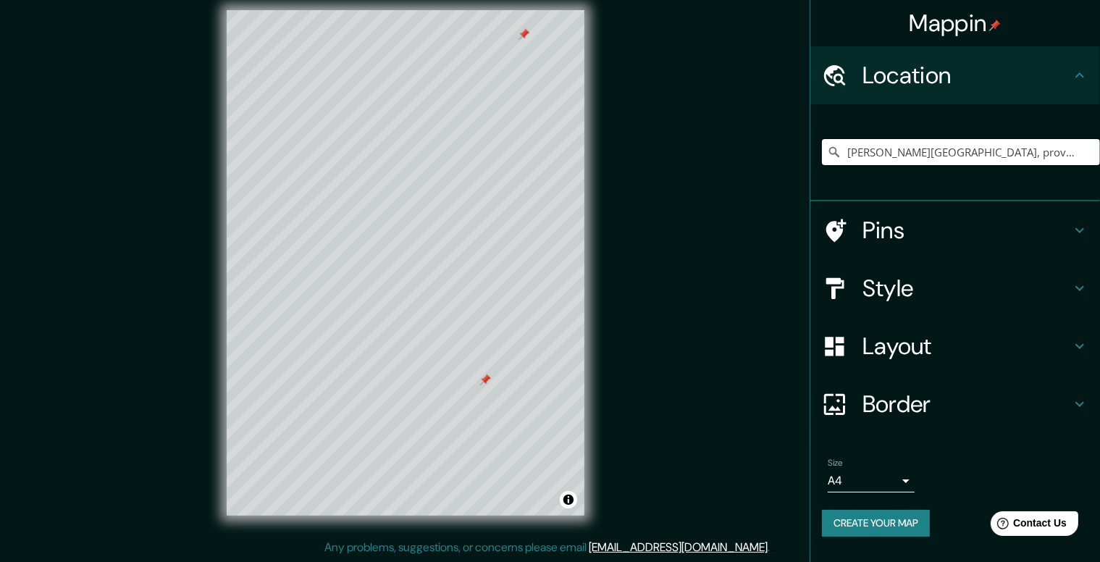
scroll to position [0, 0]
click at [370, 432] on div at bounding box center [369, 434] width 12 height 12
click at [1086, 153] on icon "Clear" at bounding box center [1089, 152] width 12 height 12
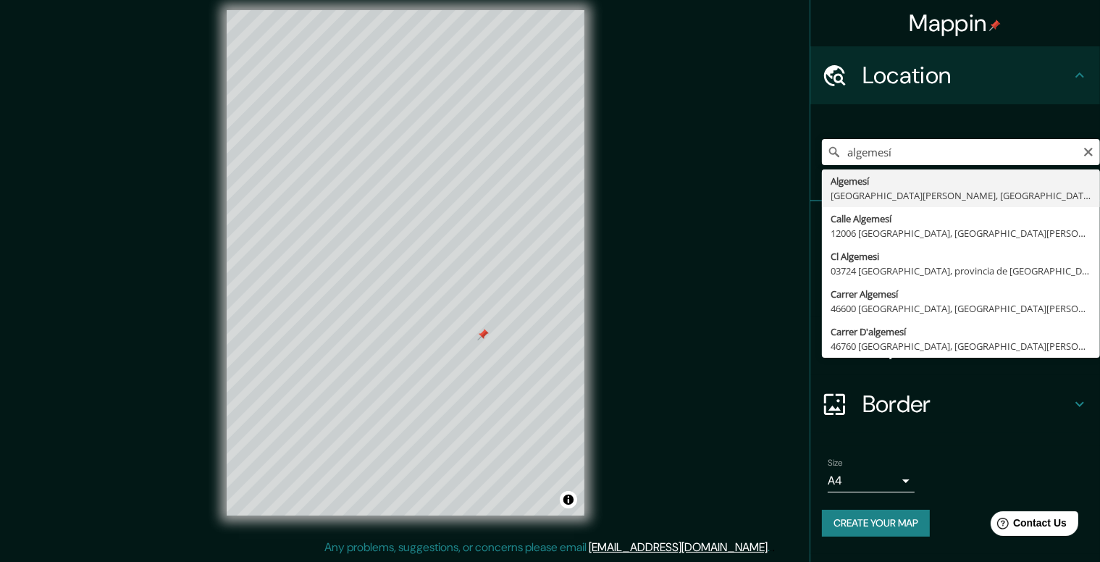
type input "Algemesí, provincia de Valencia, España"
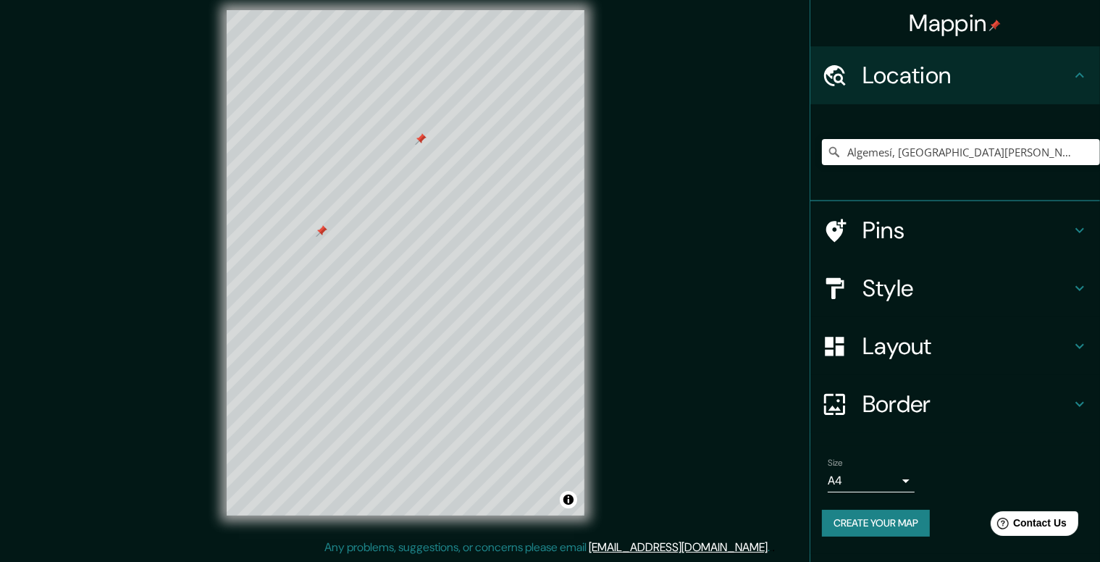
click at [420, 138] on div at bounding box center [421, 139] width 12 height 12
click at [324, 226] on div at bounding box center [322, 231] width 12 height 12
click at [1084, 151] on icon "Clear" at bounding box center [1089, 152] width 12 height 12
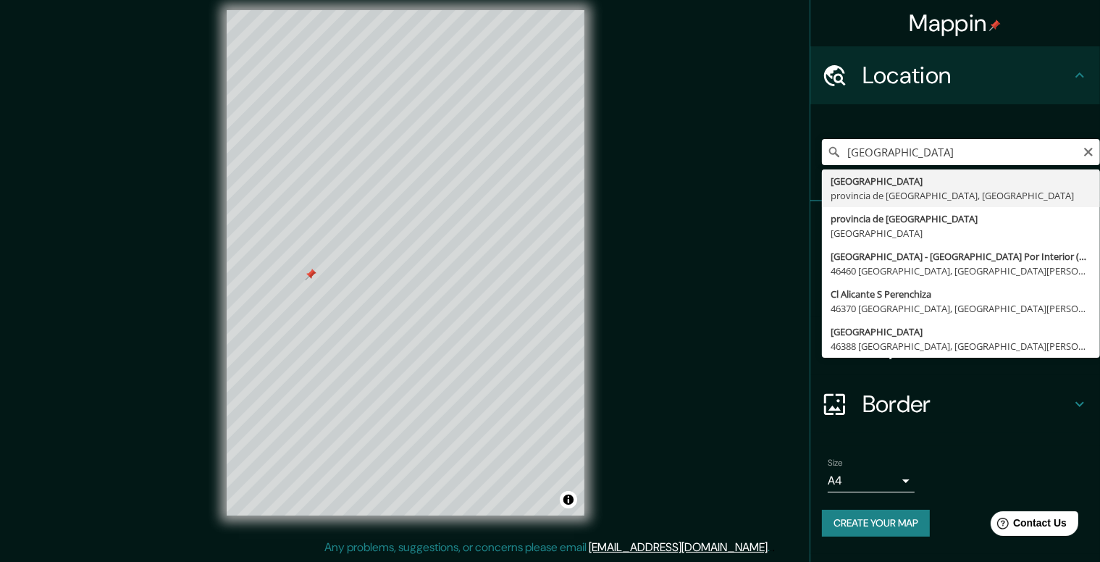
type input "Alicante, provincia de Alicante, España"
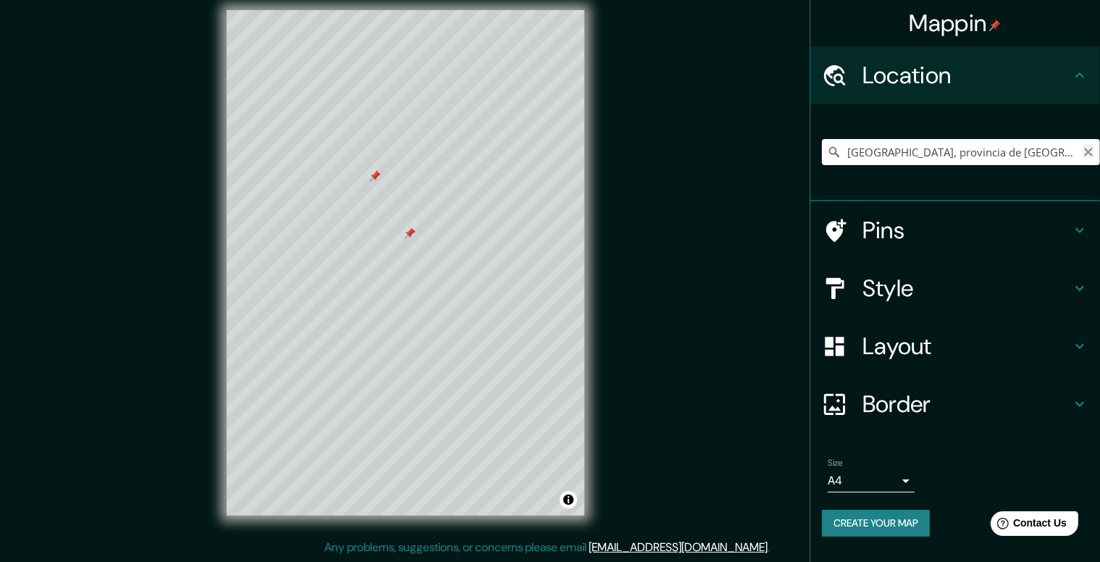
click at [1088, 154] on icon "Clear" at bounding box center [1089, 152] width 12 height 12
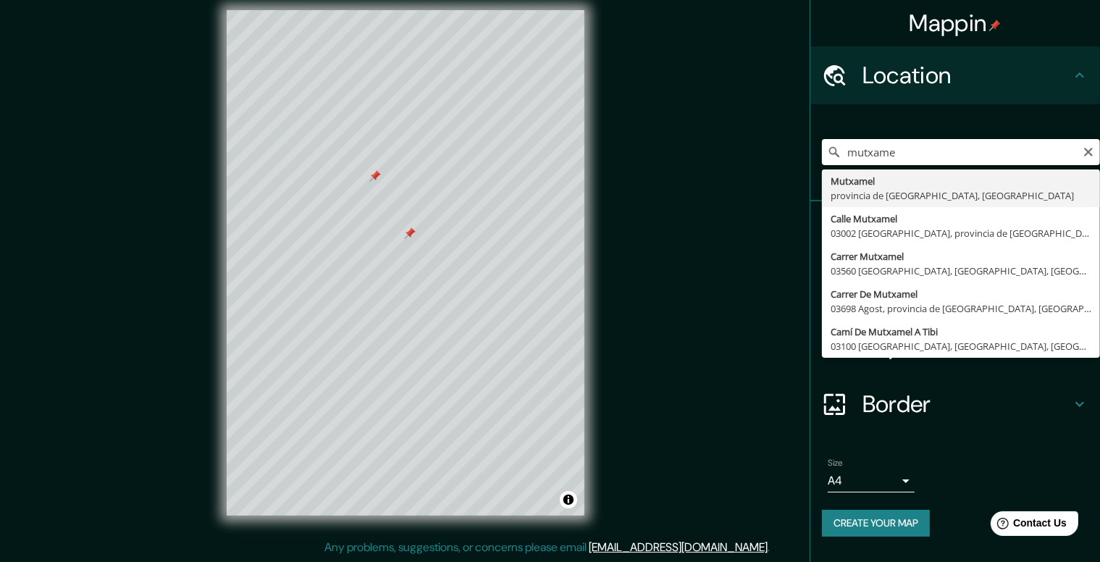
type input "Mutxamel, provincia de Alicante, España"
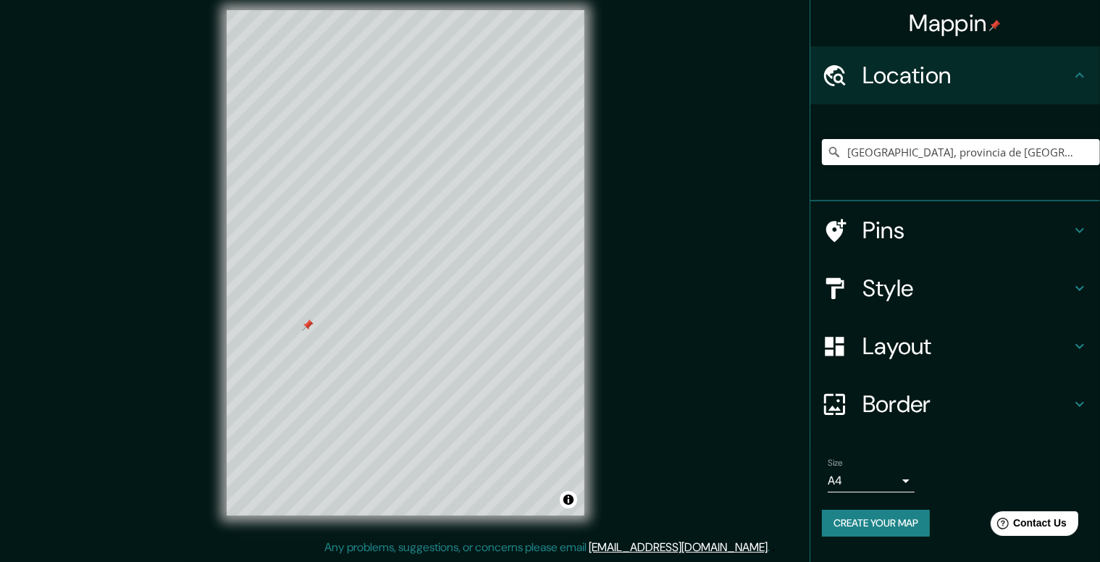
click at [308, 327] on div at bounding box center [308, 325] width 12 height 12
drag, startPoint x: 1086, startPoint y: 153, endPoint x: 1002, endPoint y: 163, distance: 83.9
click at [1083, 153] on icon "Clear" at bounding box center [1089, 152] width 12 height 12
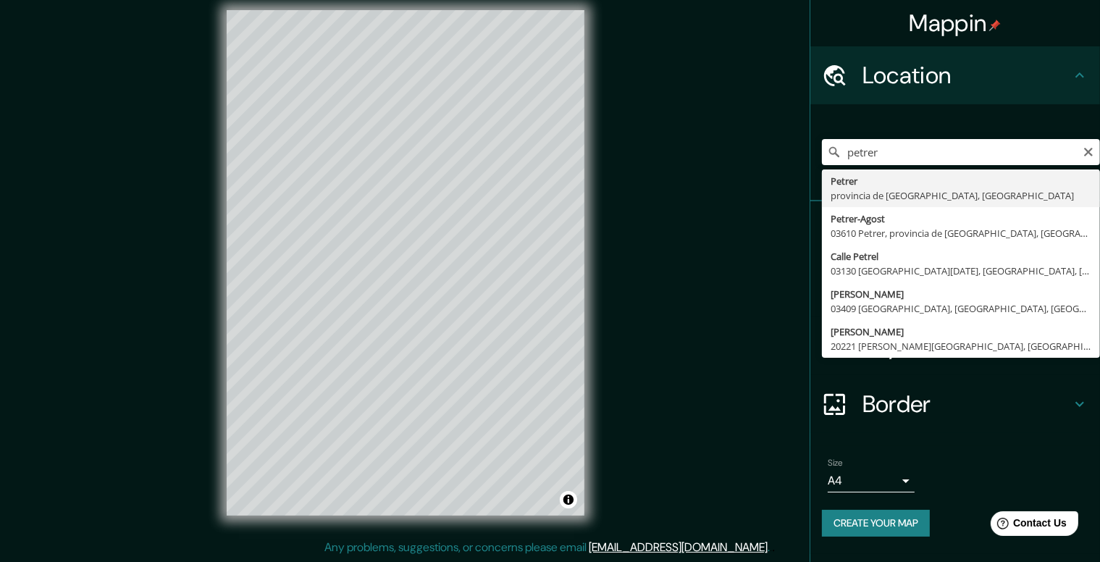
type input "Petrer, provincia de Alicante, España"
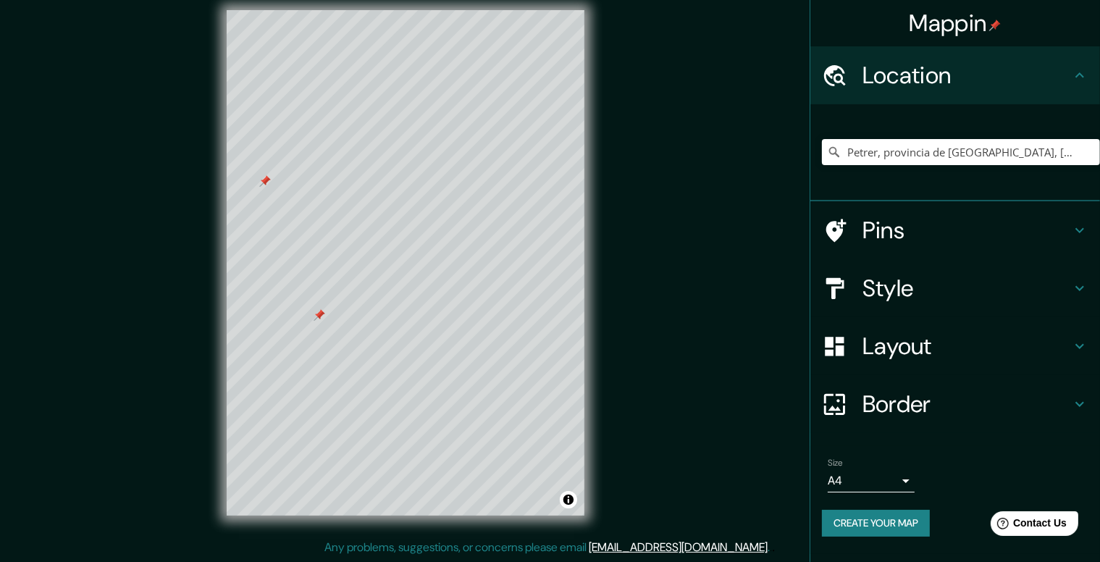
click at [265, 184] on div at bounding box center [265, 181] width 12 height 12
click at [1091, 150] on icon "Clear" at bounding box center [1088, 152] width 9 height 9
click at [964, 152] on input "Pick your city or area" at bounding box center [961, 152] width 278 height 26
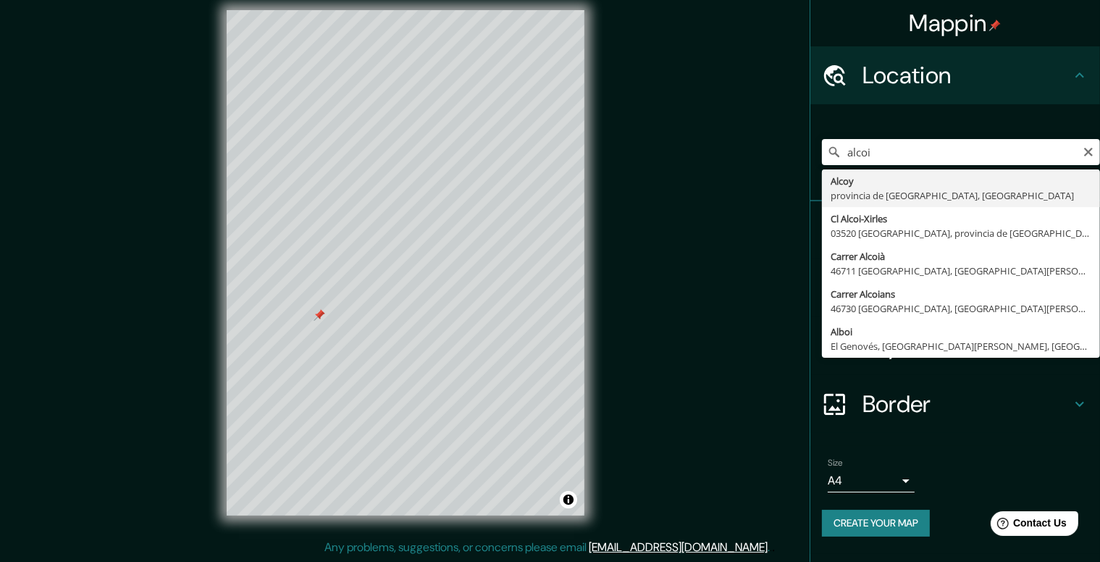
type input "Alcoy, provincia de Alicante, España"
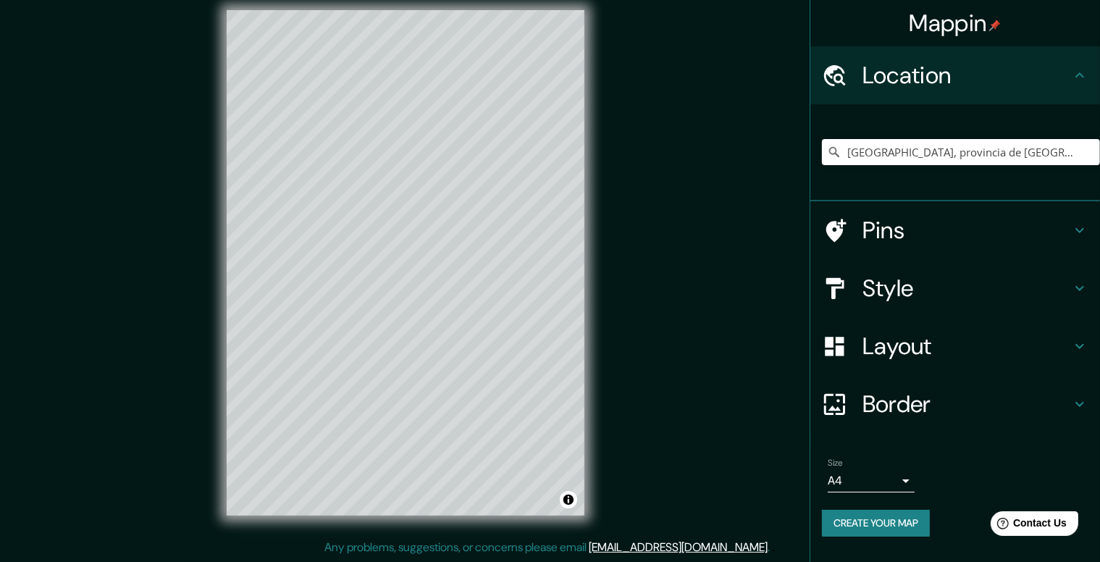
click at [153, 266] on div "Mappin Location Alcoy, provincia de Alicante, España Pins Style Layout Border C…" at bounding box center [550, 274] width 1100 height 575
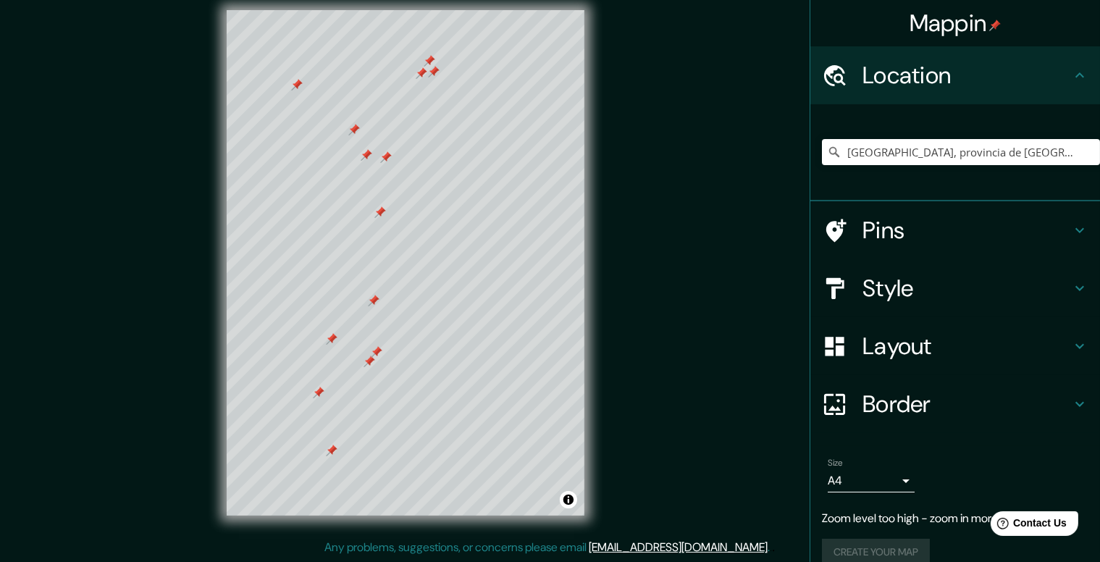
click at [139, 232] on div "Mappin Location Alcoy, provincia de Alicante, España Pins Style Layout Border C…" at bounding box center [550, 274] width 1100 height 575
